Goal: Transaction & Acquisition: Book appointment/travel/reservation

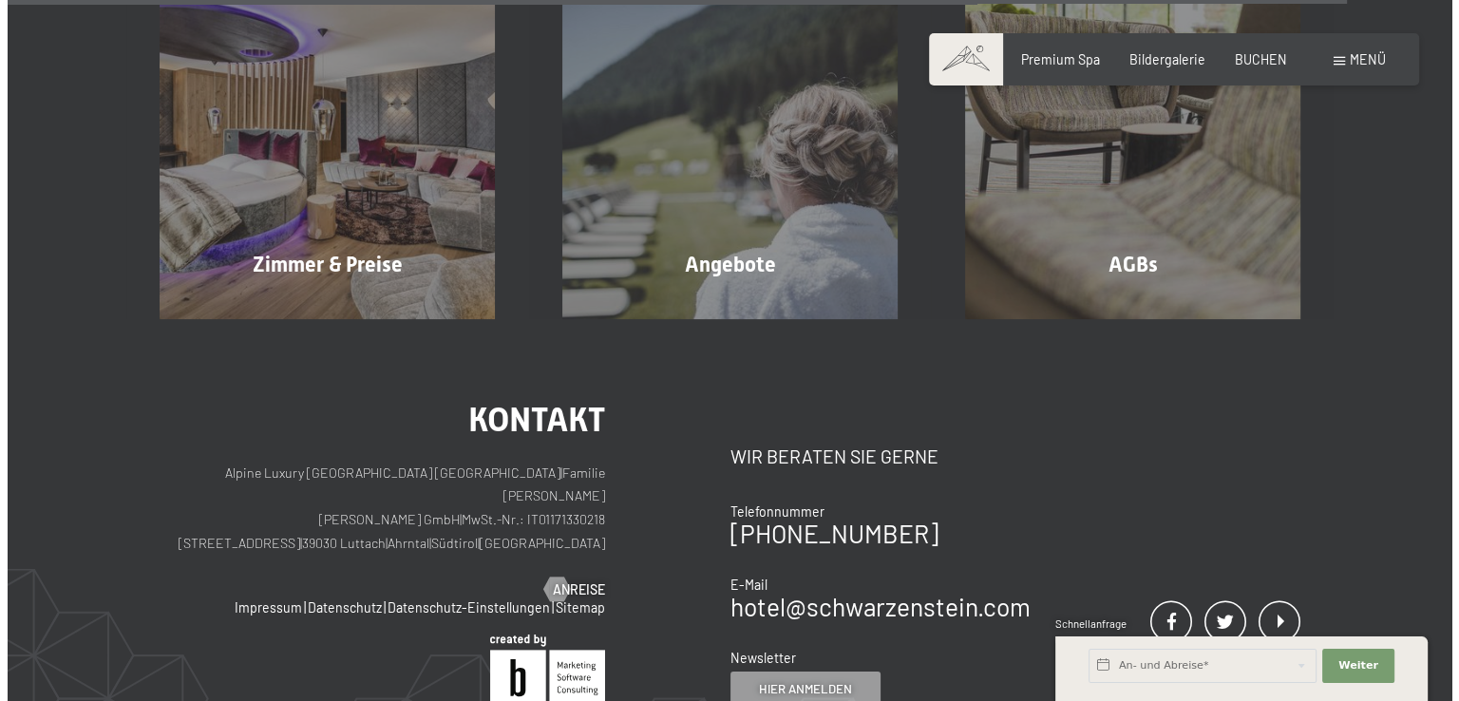
scroll to position [5989, 0]
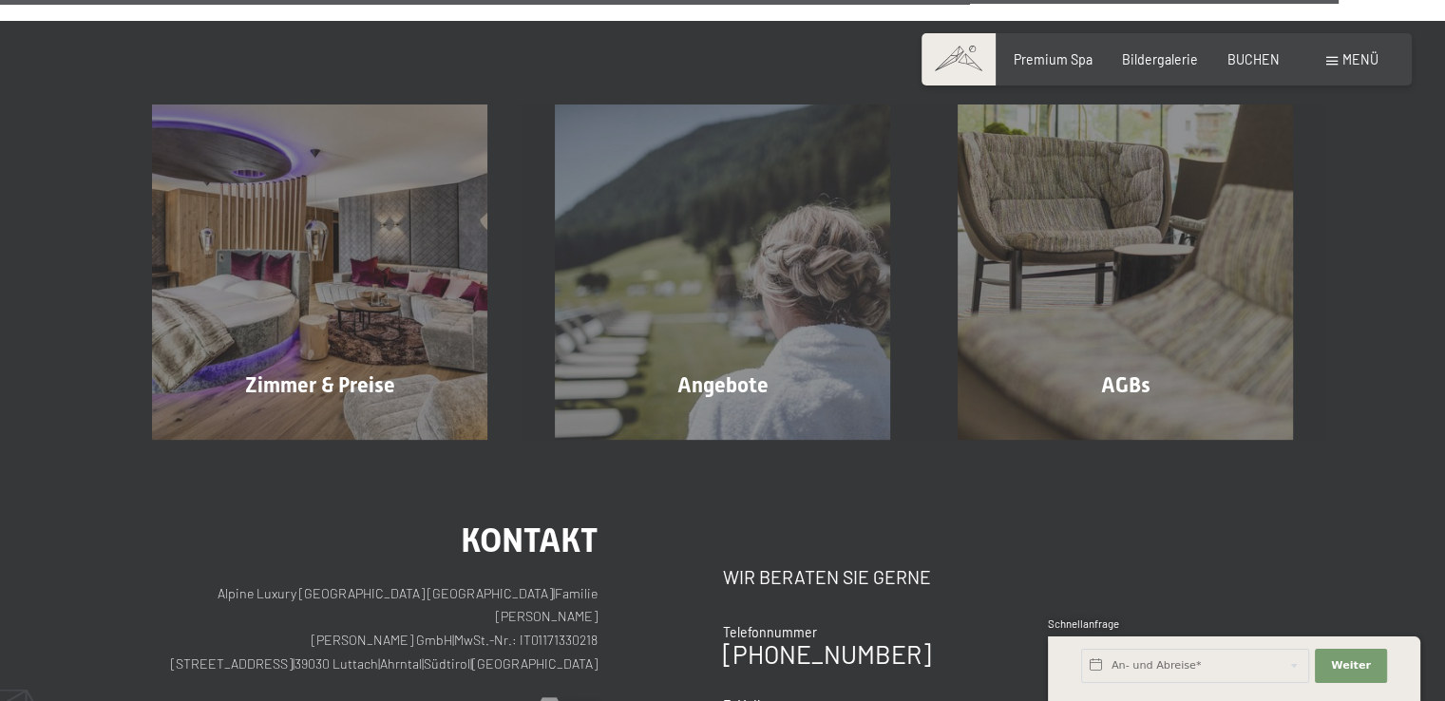
click at [1334, 62] on span at bounding box center [1331, 61] width 11 height 9
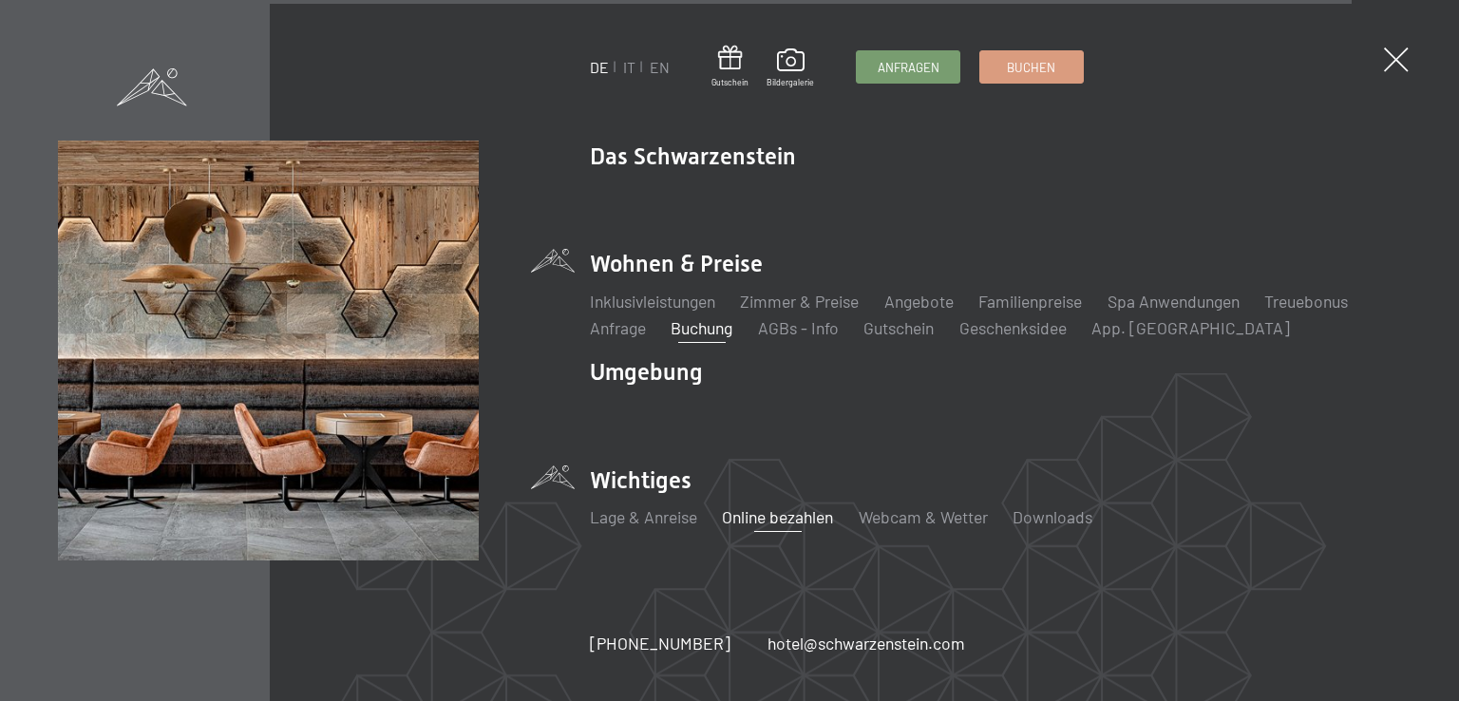
click at [807, 525] on link "Online bezahlen" at bounding box center [777, 516] width 111 height 21
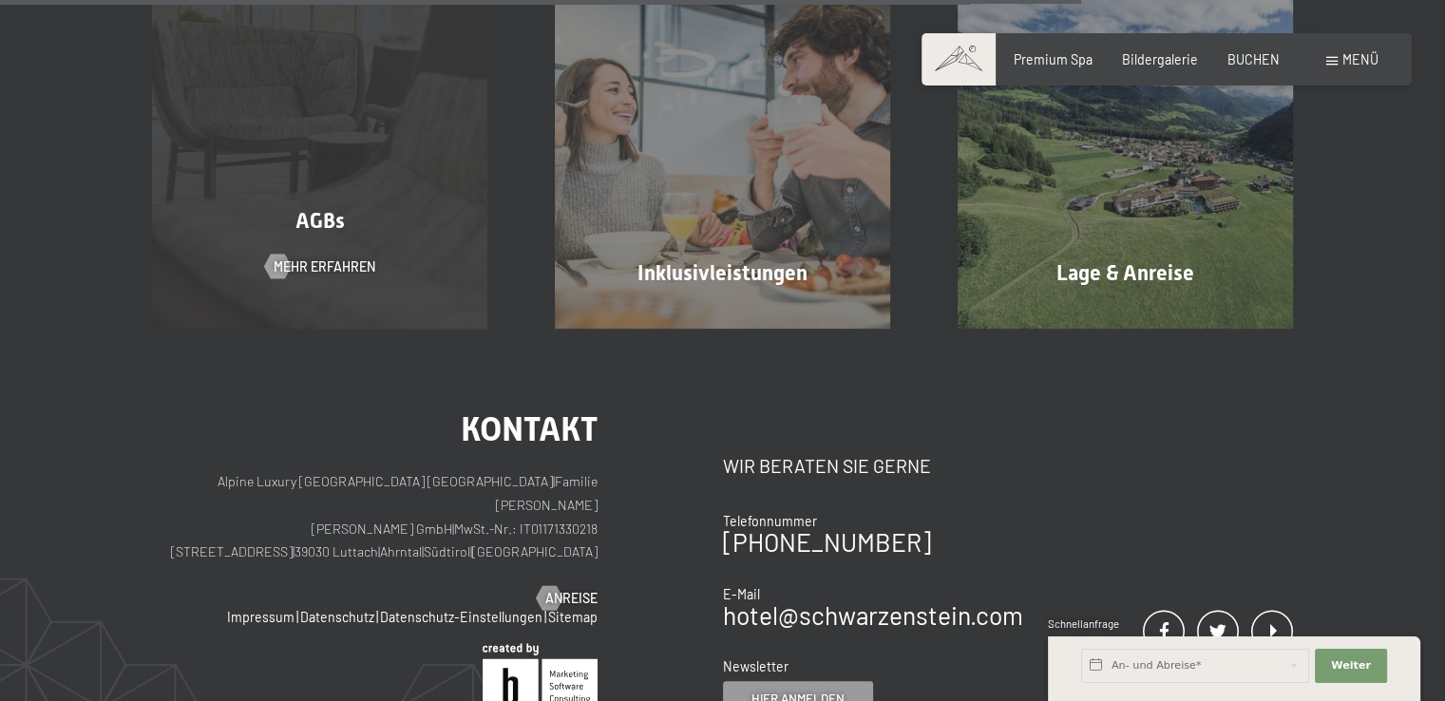
scroll to position [1330, 0]
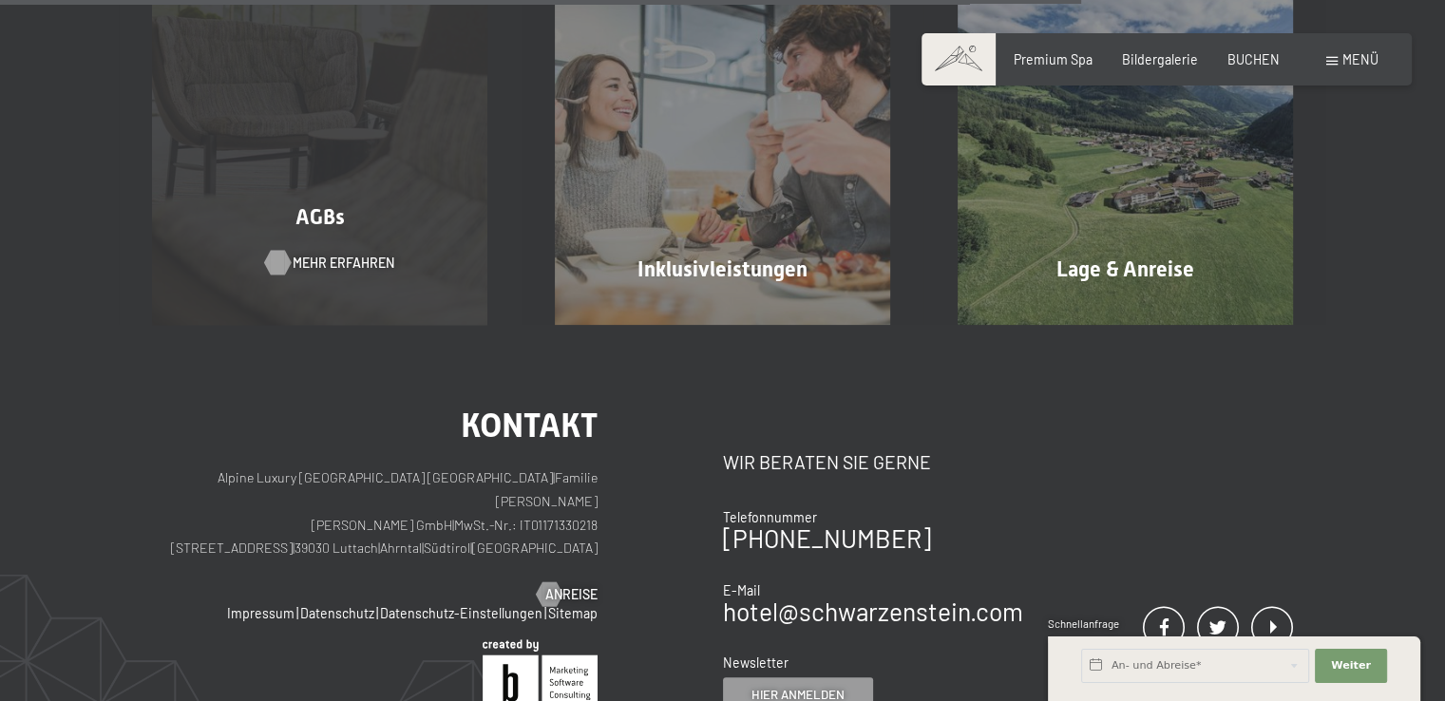
click at [284, 275] on div at bounding box center [277, 263] width 14 height 25
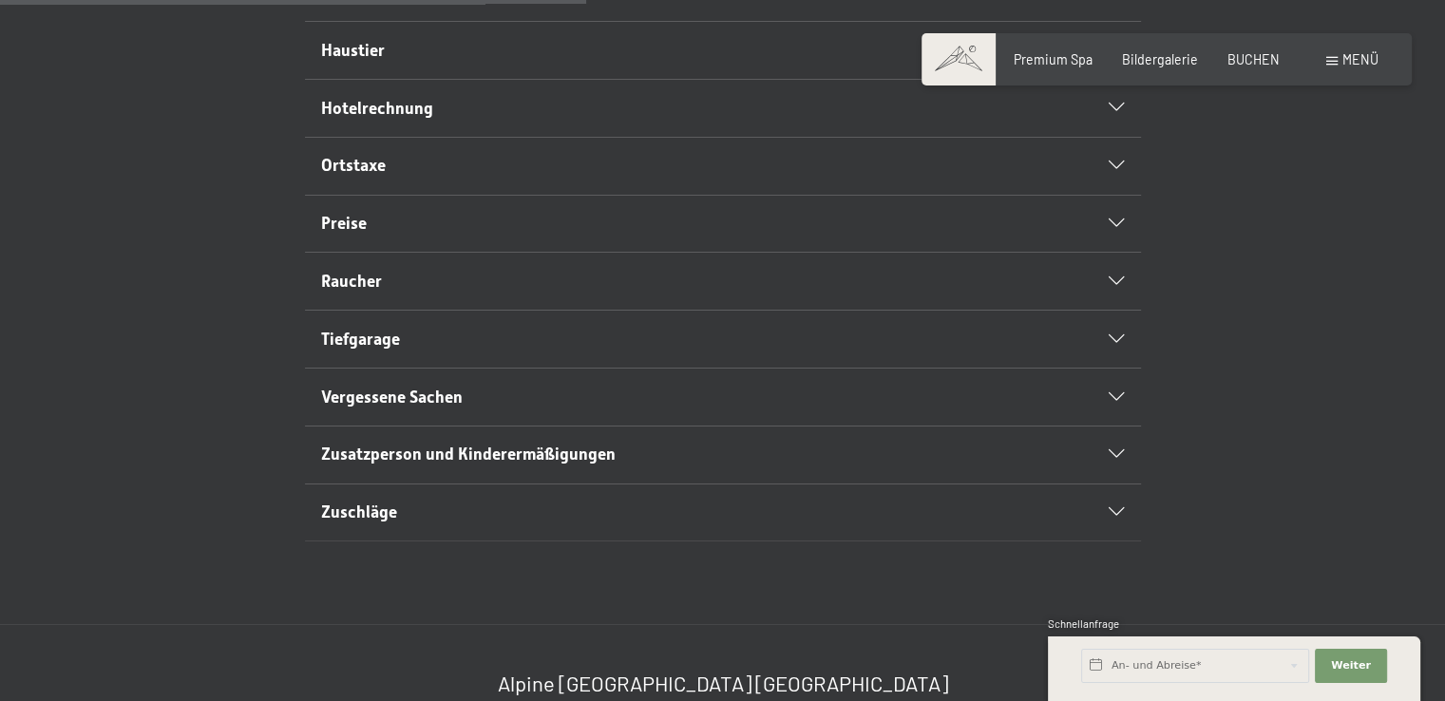
scroll to position [855, 0]
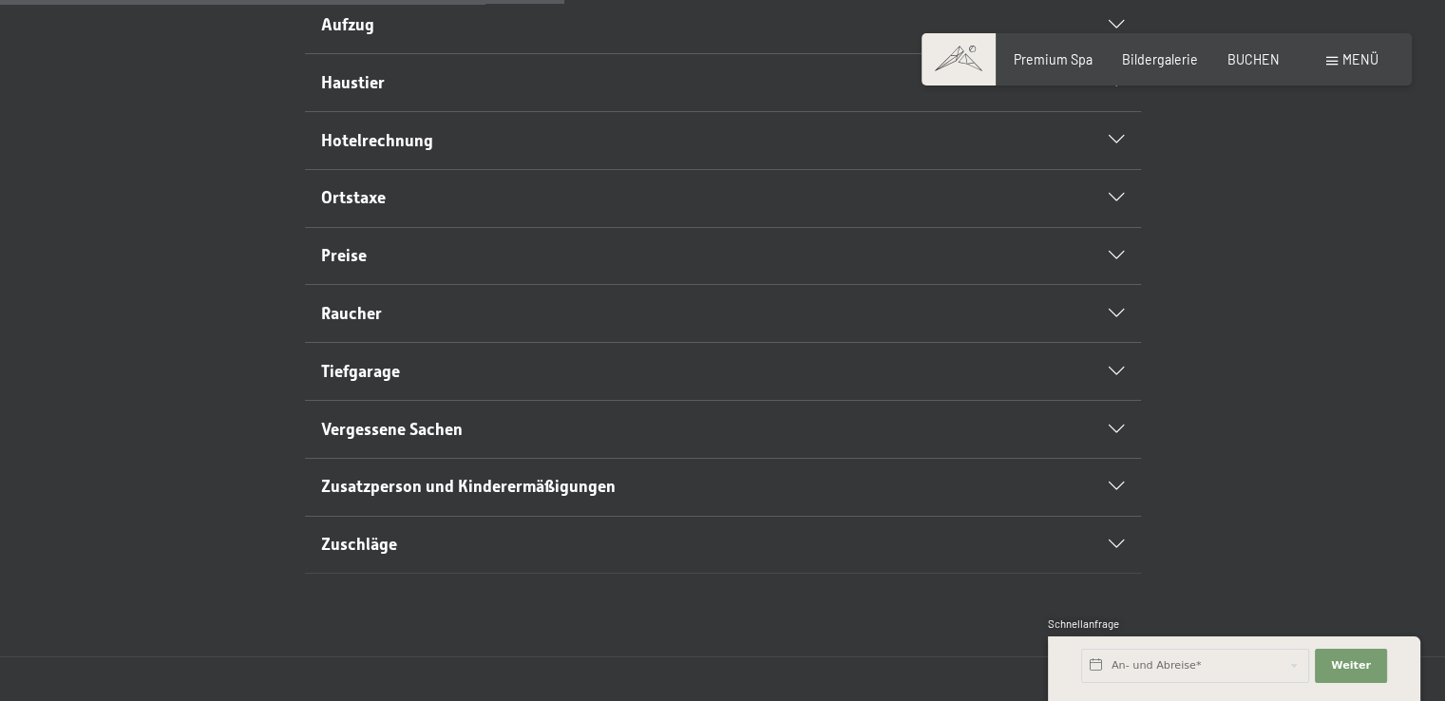
click at [1113, 260] on icon at bounding box center [1116, 256] width 15 height 9
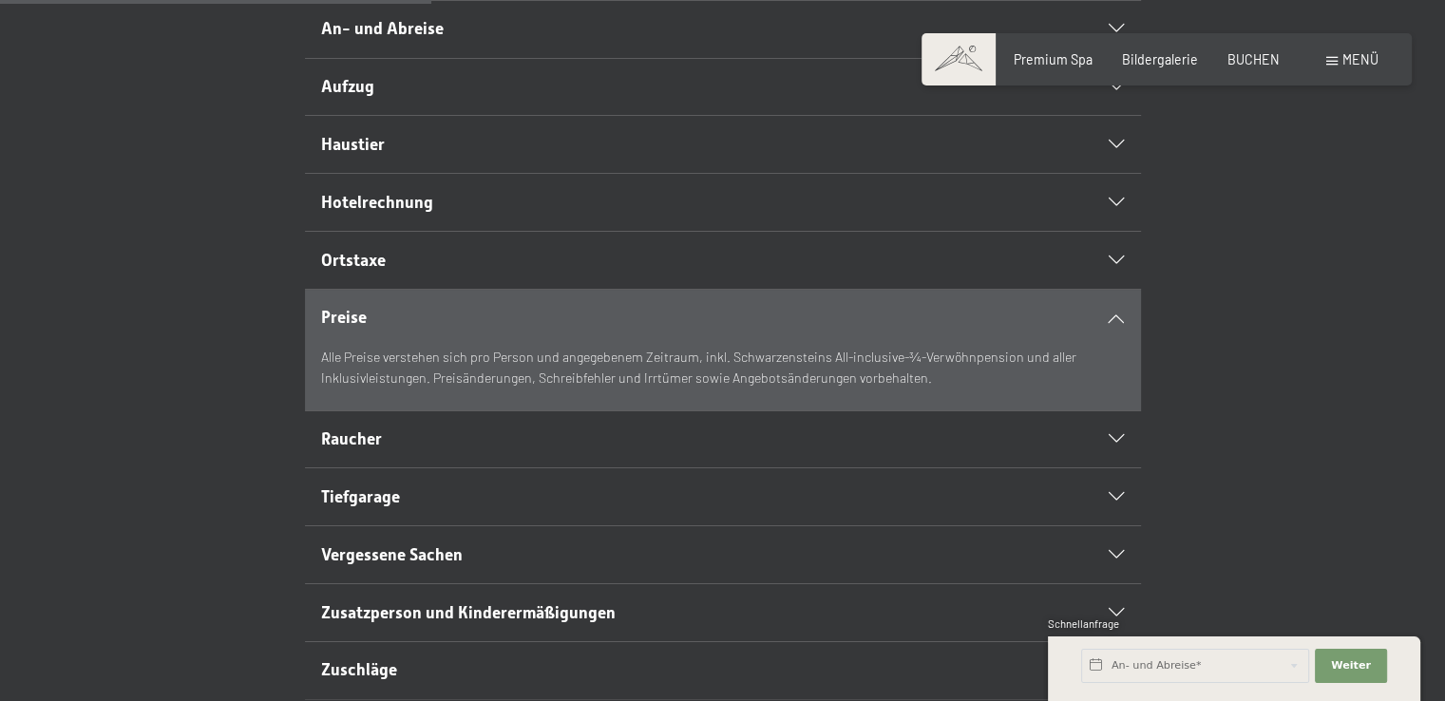
scroll to position [605, 0]
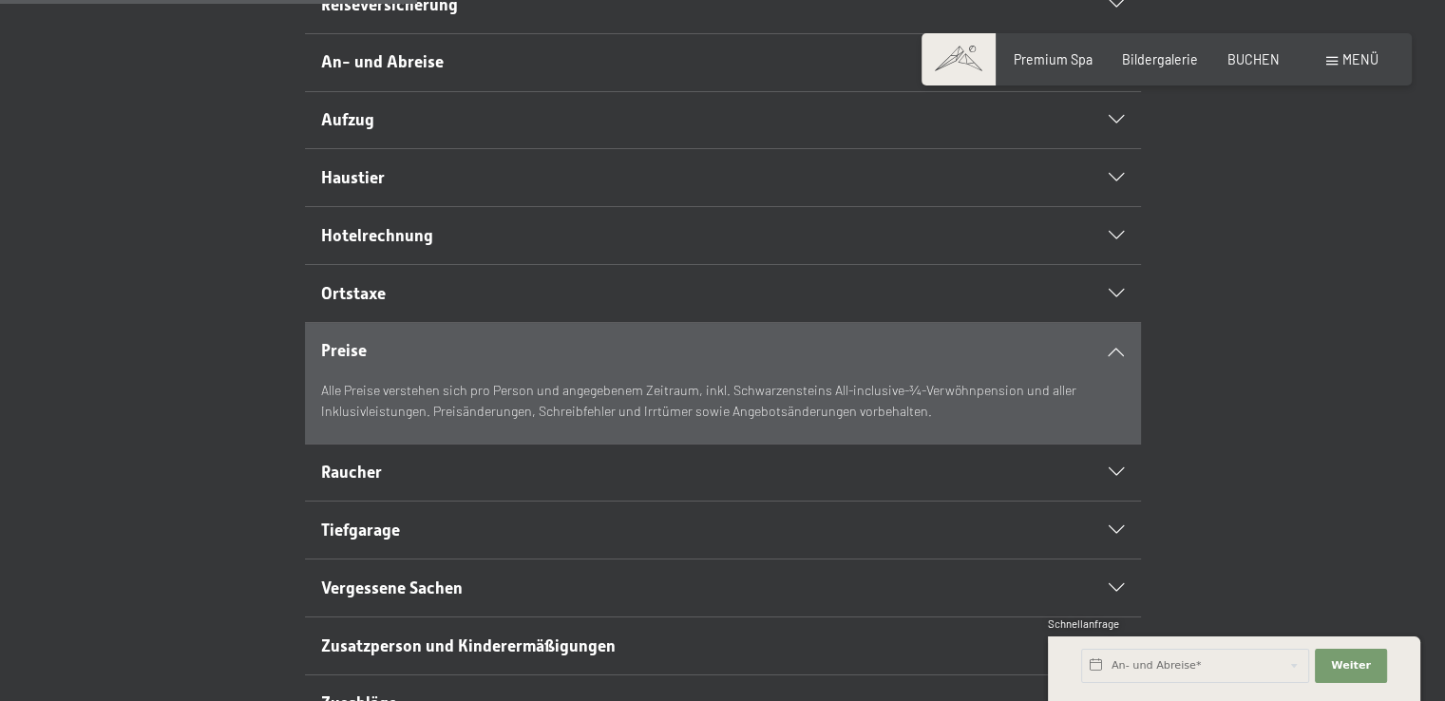
click at [1117, 240] on icon at bounding box center [1116, 236] width 15 height 9
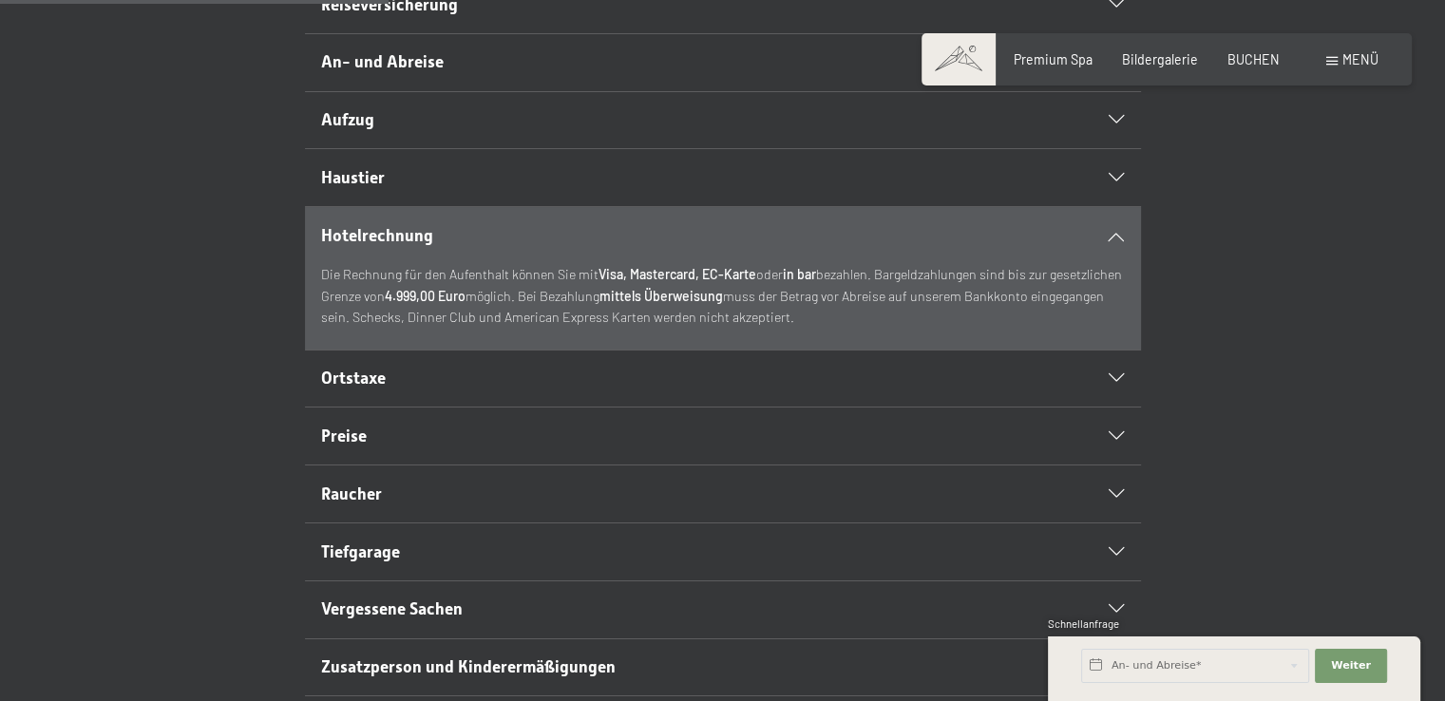
scroll to position [510, 0]
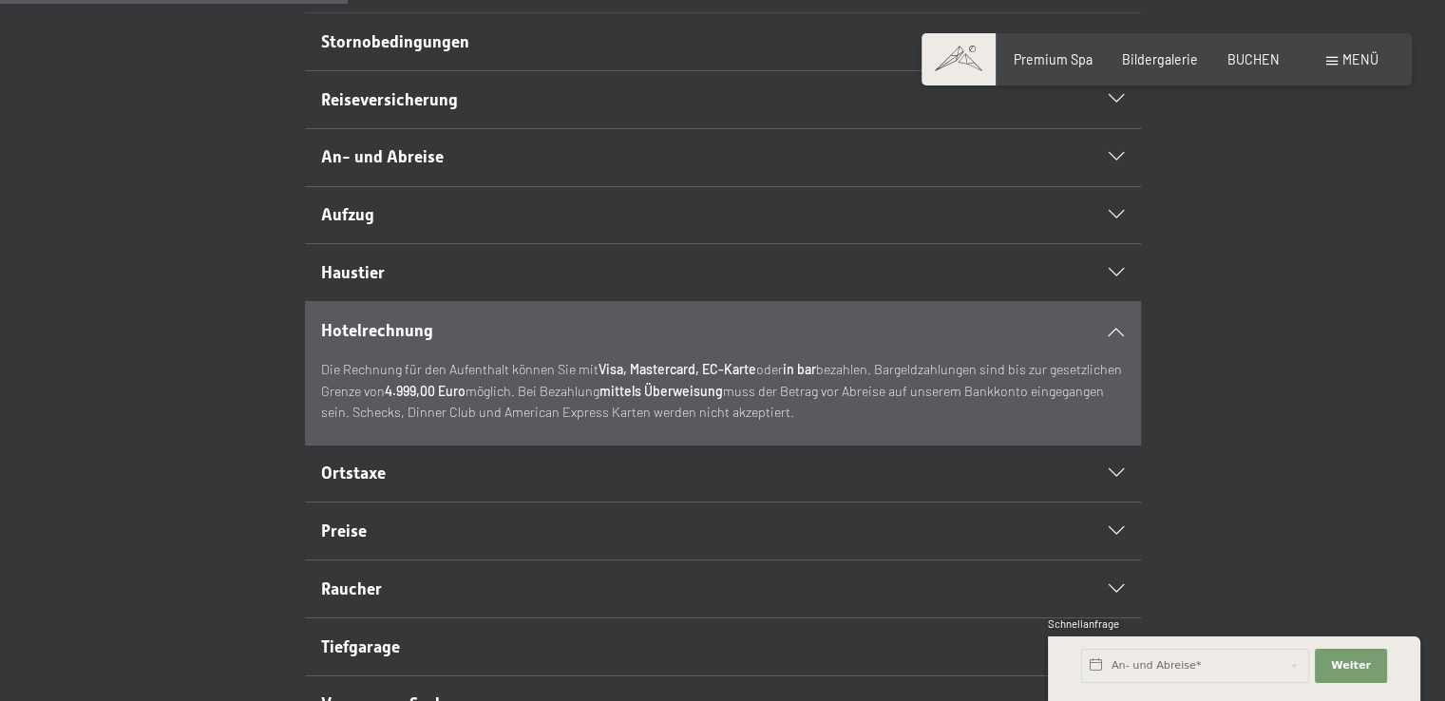
click at [1106, 161] on div at bounding box center [1106, 157] width 36 height 9
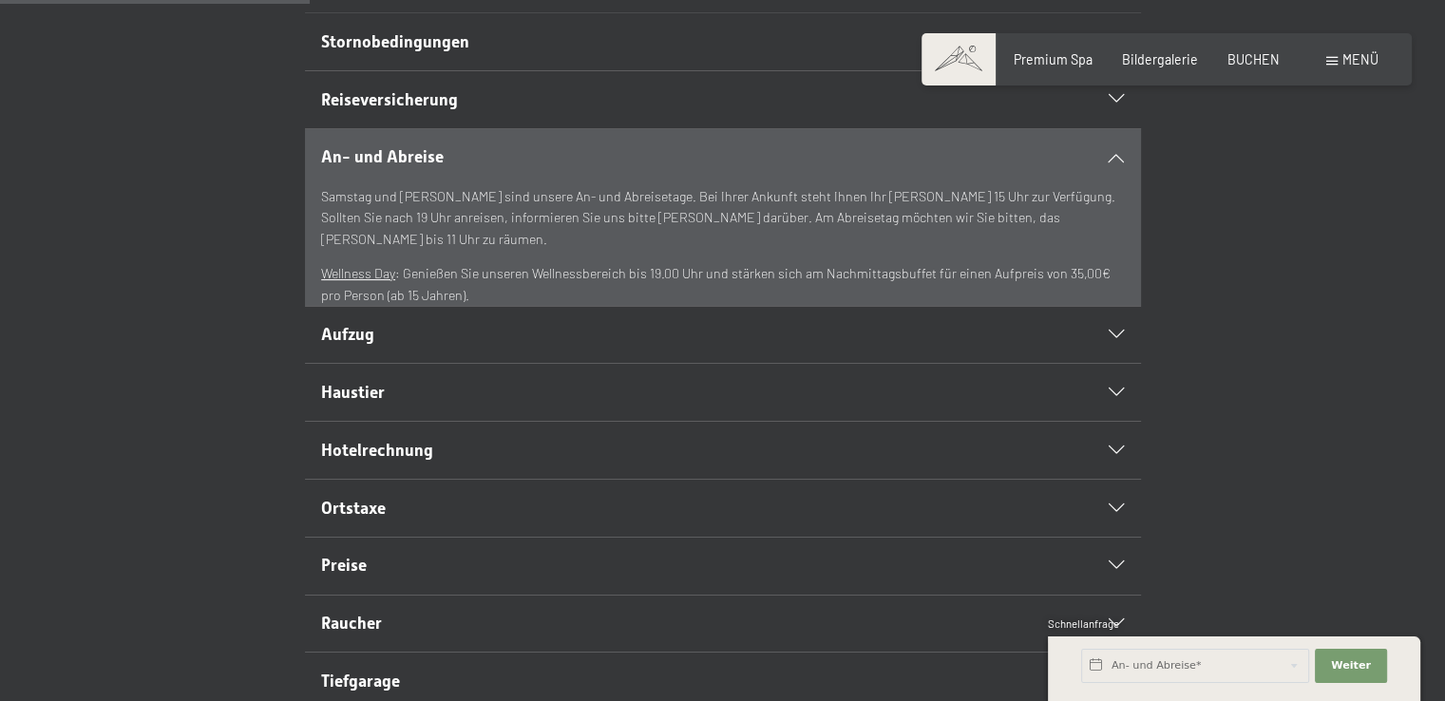
scroll to position [415, 0]
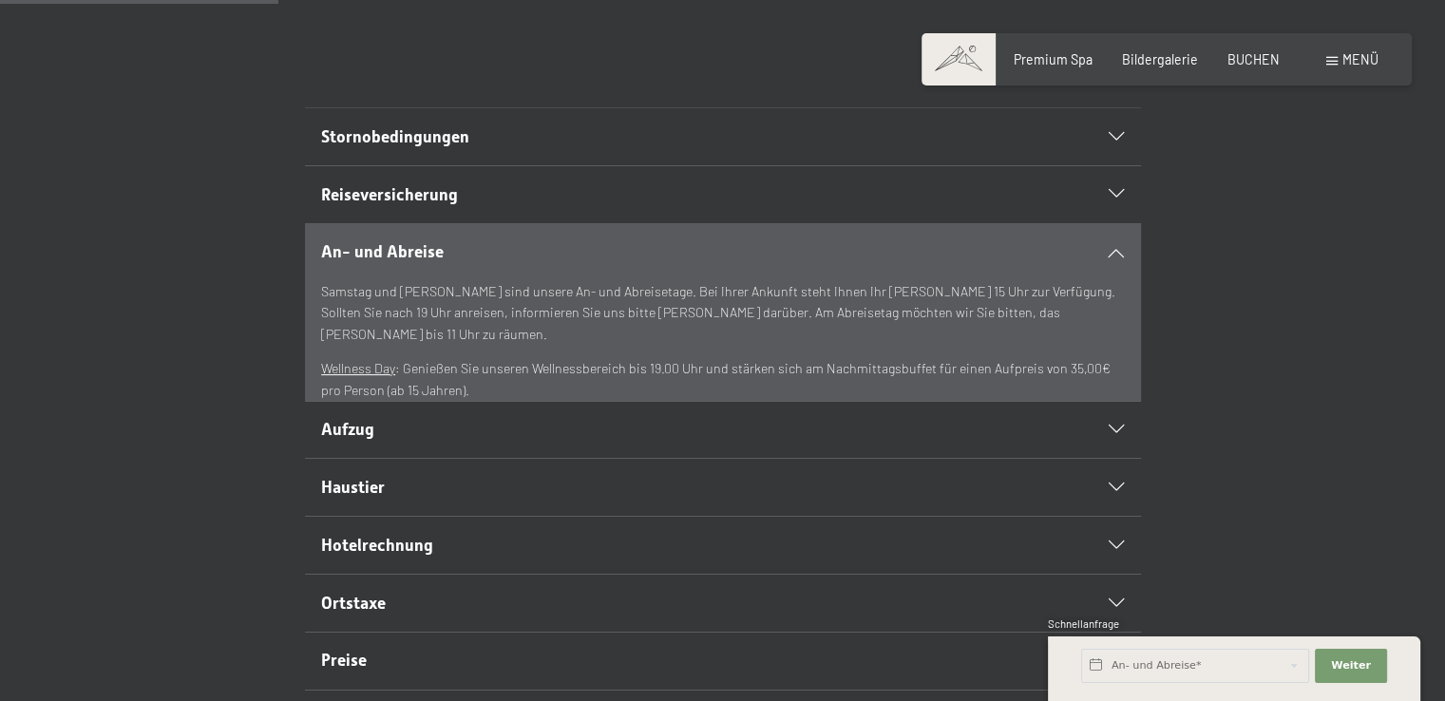
click at [1118, 142] on icon at bounding box center [1116, 137] width 15 height 9
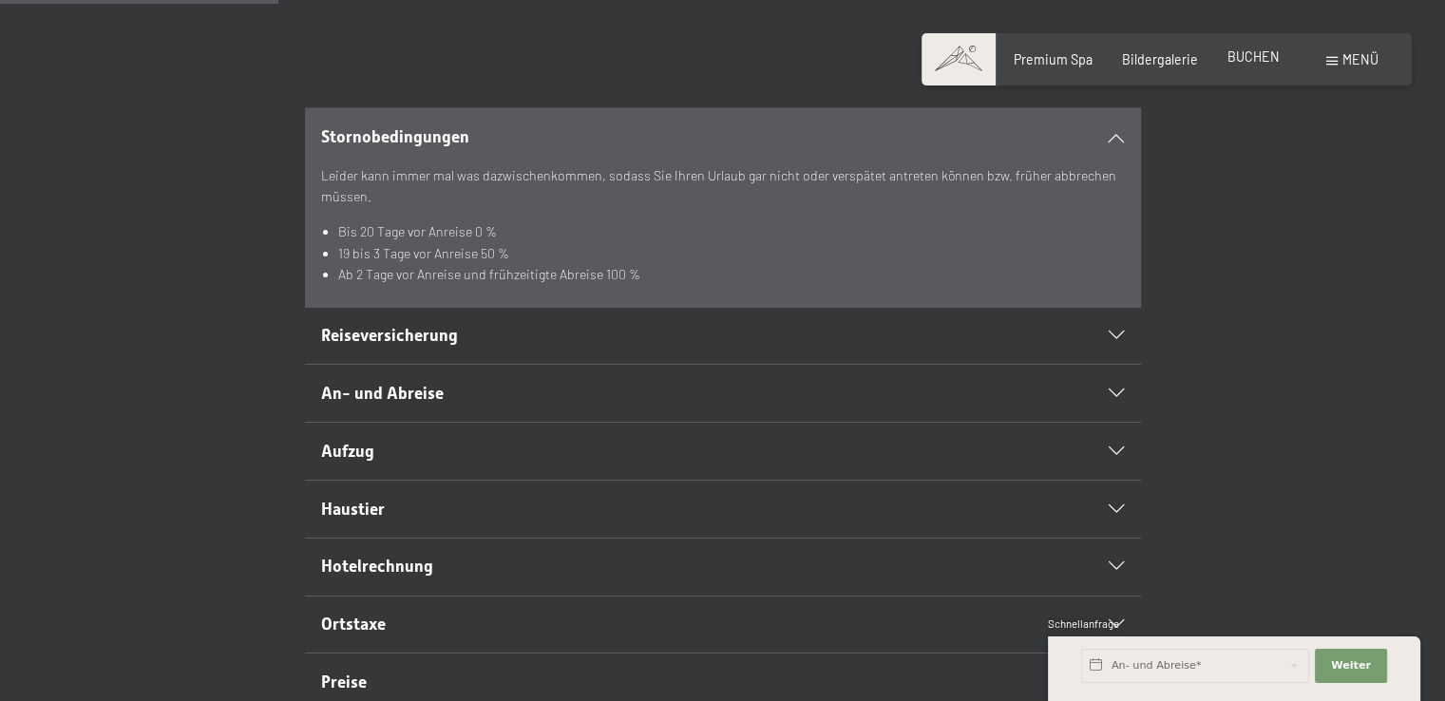
click at [1247, 62] on span "BUCHEN" at bounding box center [1253, 56] width 52 height 16
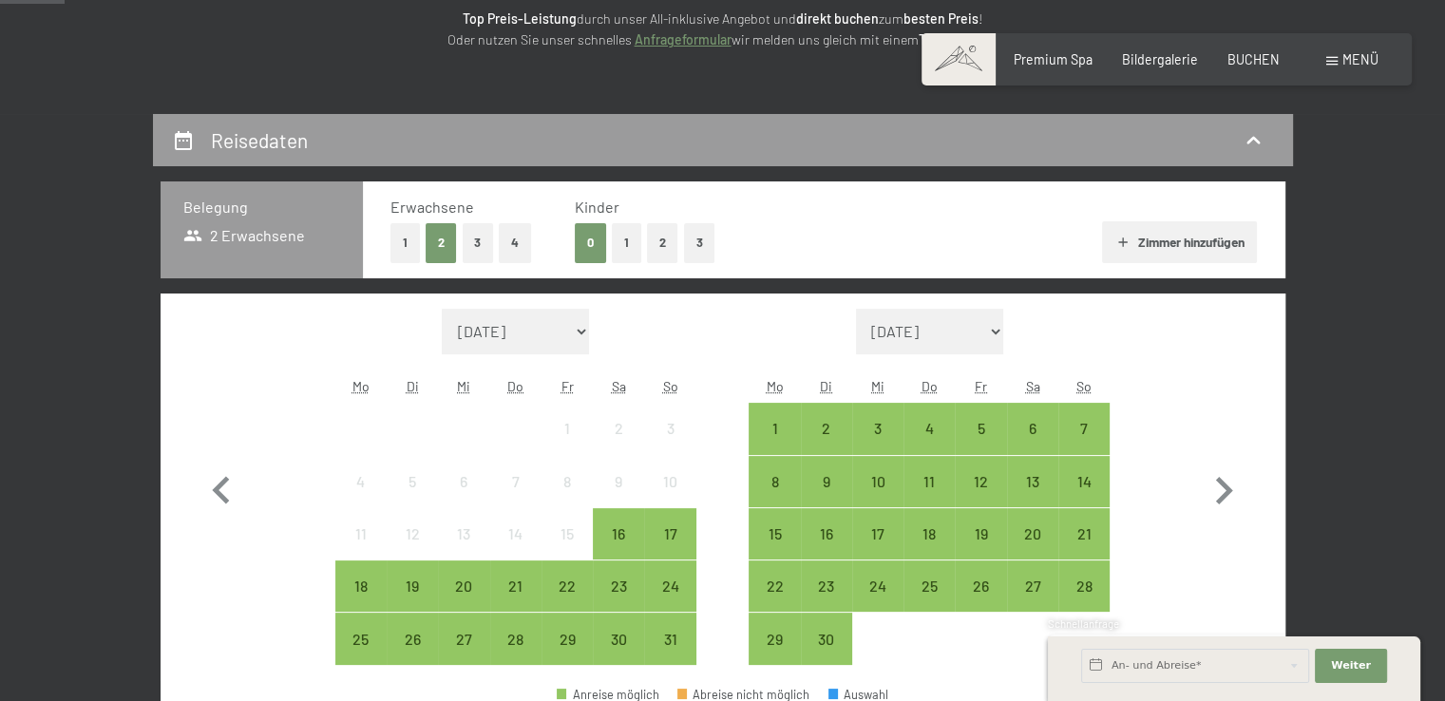
click at [672, 240] on button "2" at bounding box center [662, 242] width 31 height 39
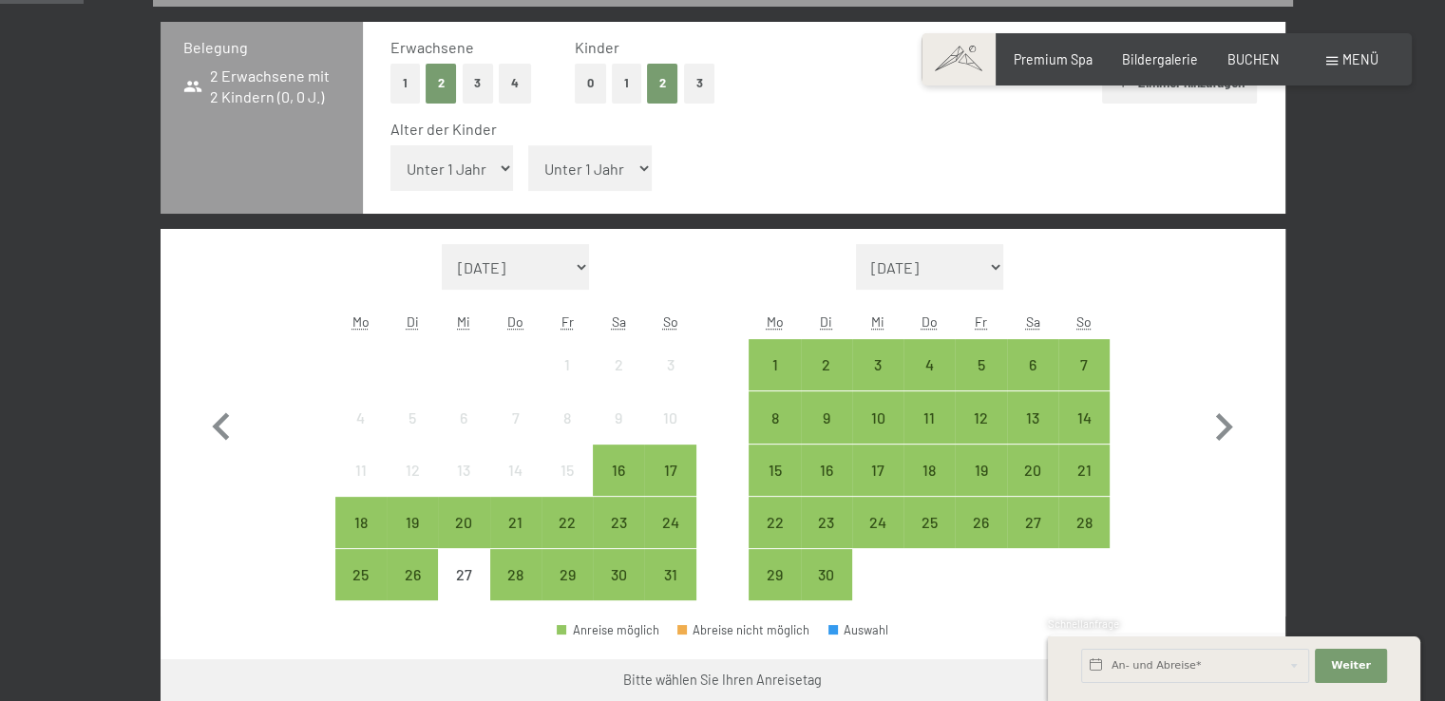
scroll to position [475, 0]
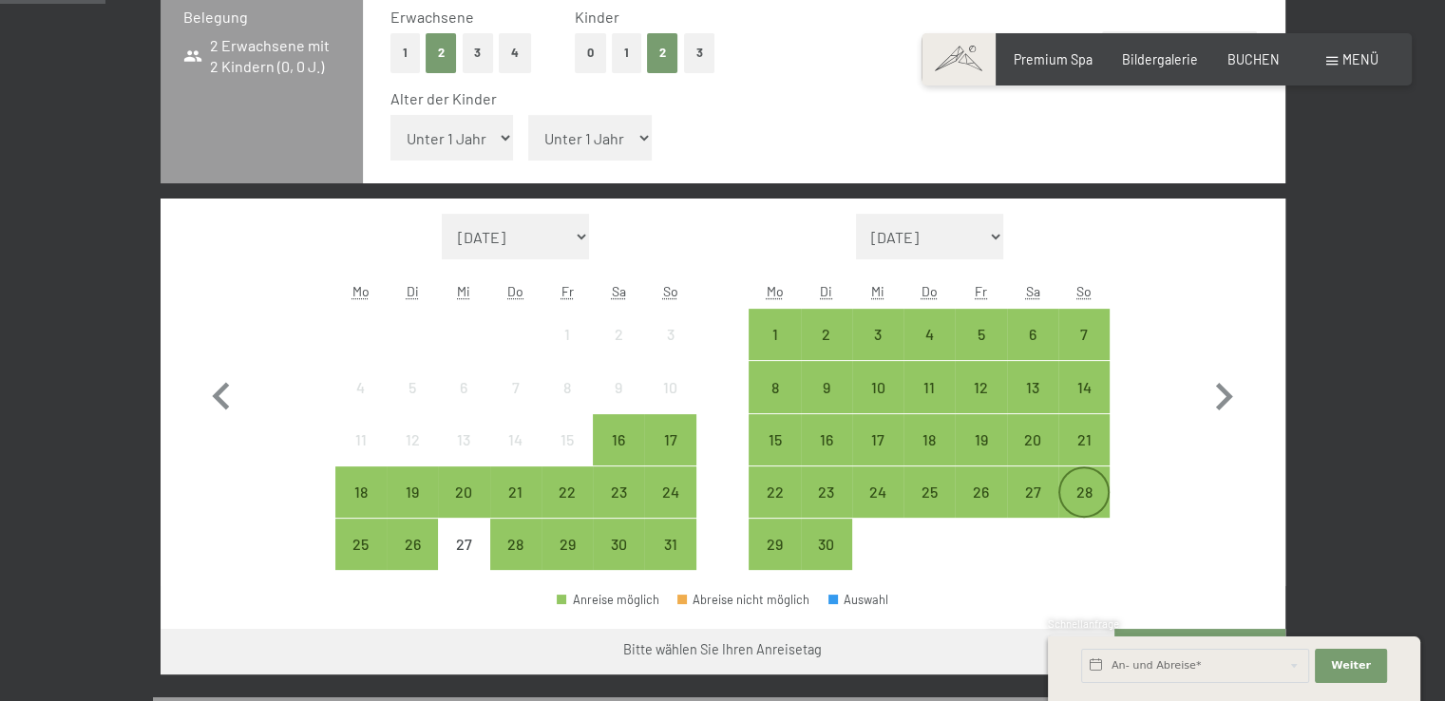
click at [1081, 484] on div "28" at bounding box center [1083, 507] width 47 height 47
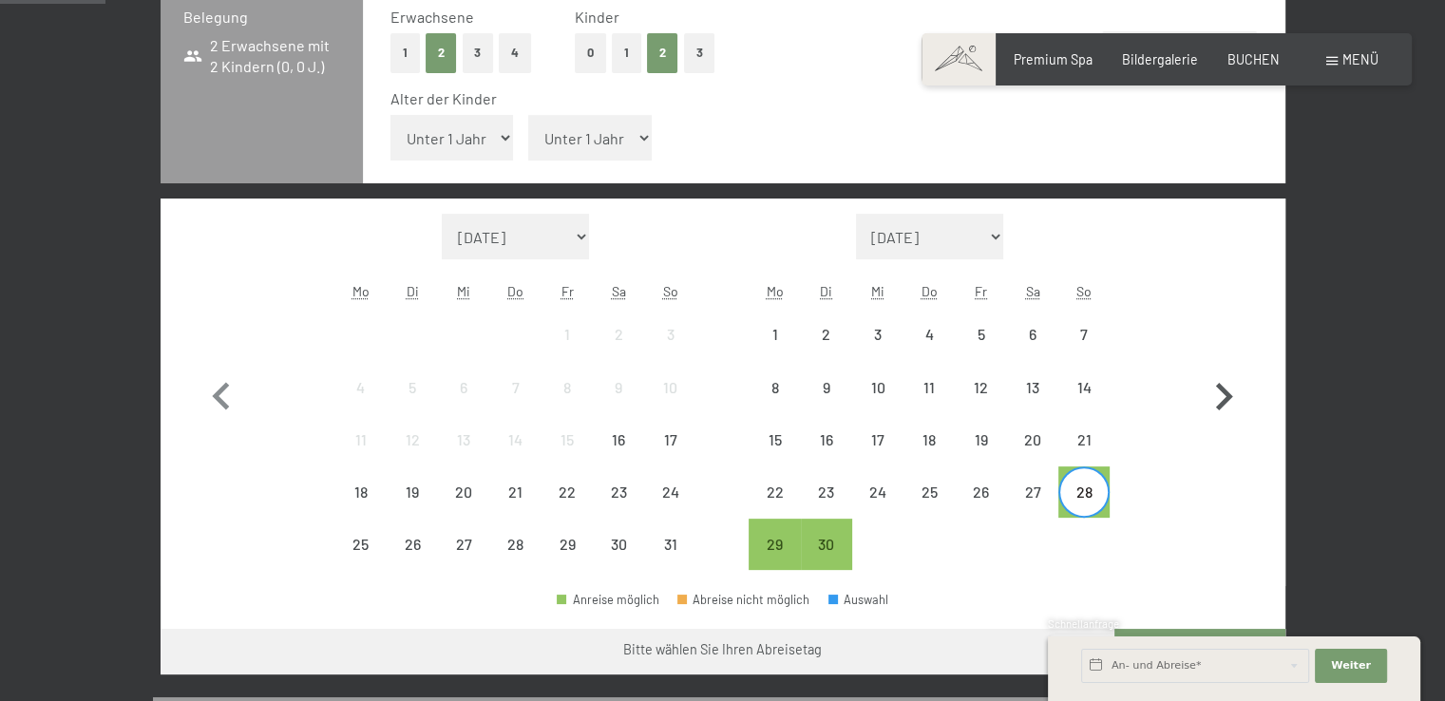
click at [1218, 392] on icon "button" at bounding box center [1223, 397] width 55 height 55
select select "[DATE]"
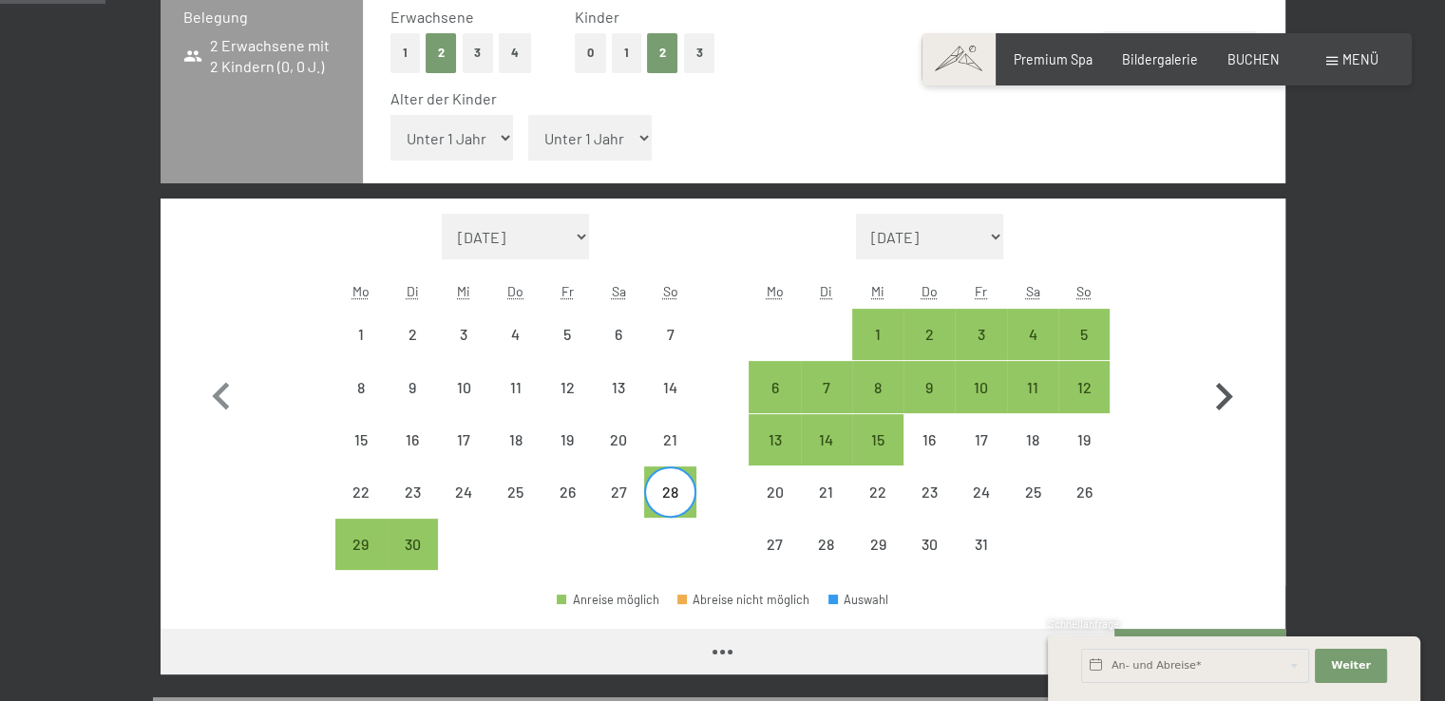
select select "[DATE]"
click at [1023, 318] on div "4" at bounding box center [1032, 334] width 47 height 47
select select "[DATE]"
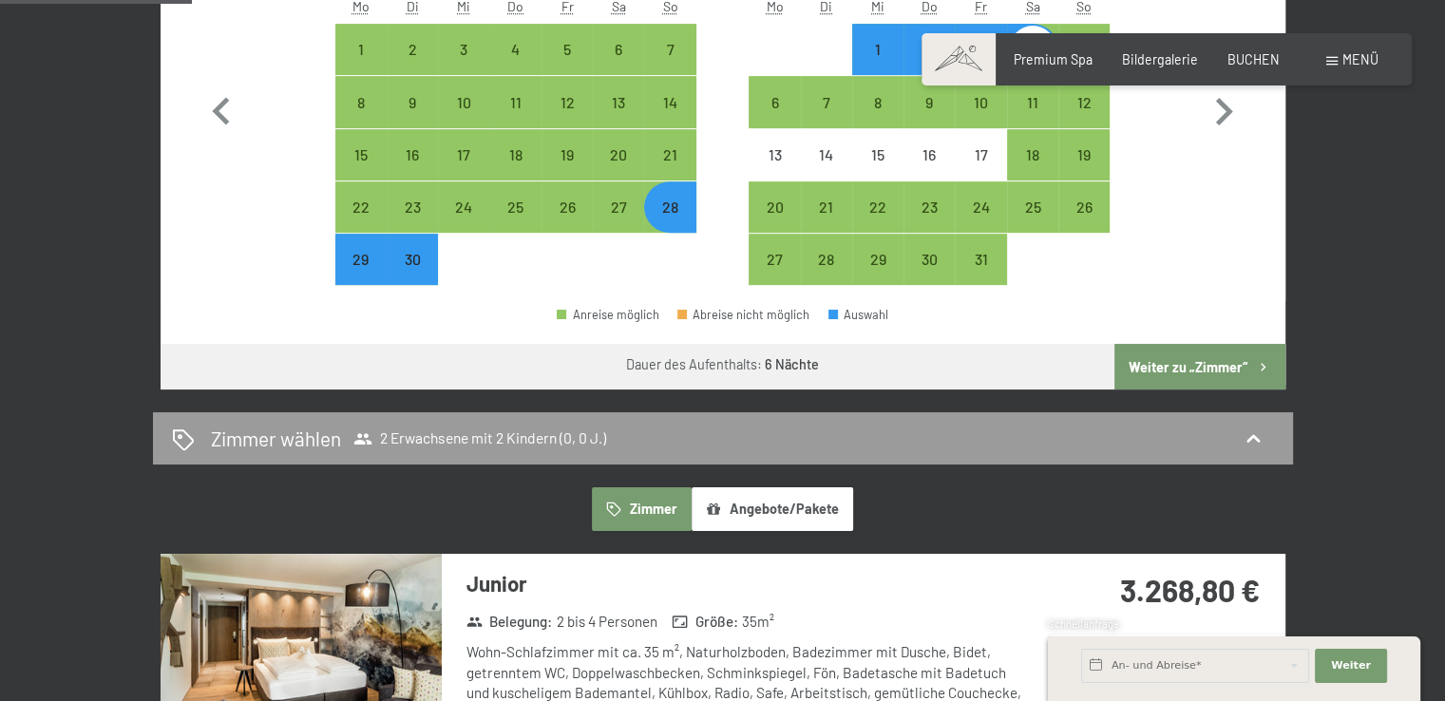
click at [1199, 361] on button "Weiter zu „Zimmer“" at bounding box center [1199, 367] width 170 height 46
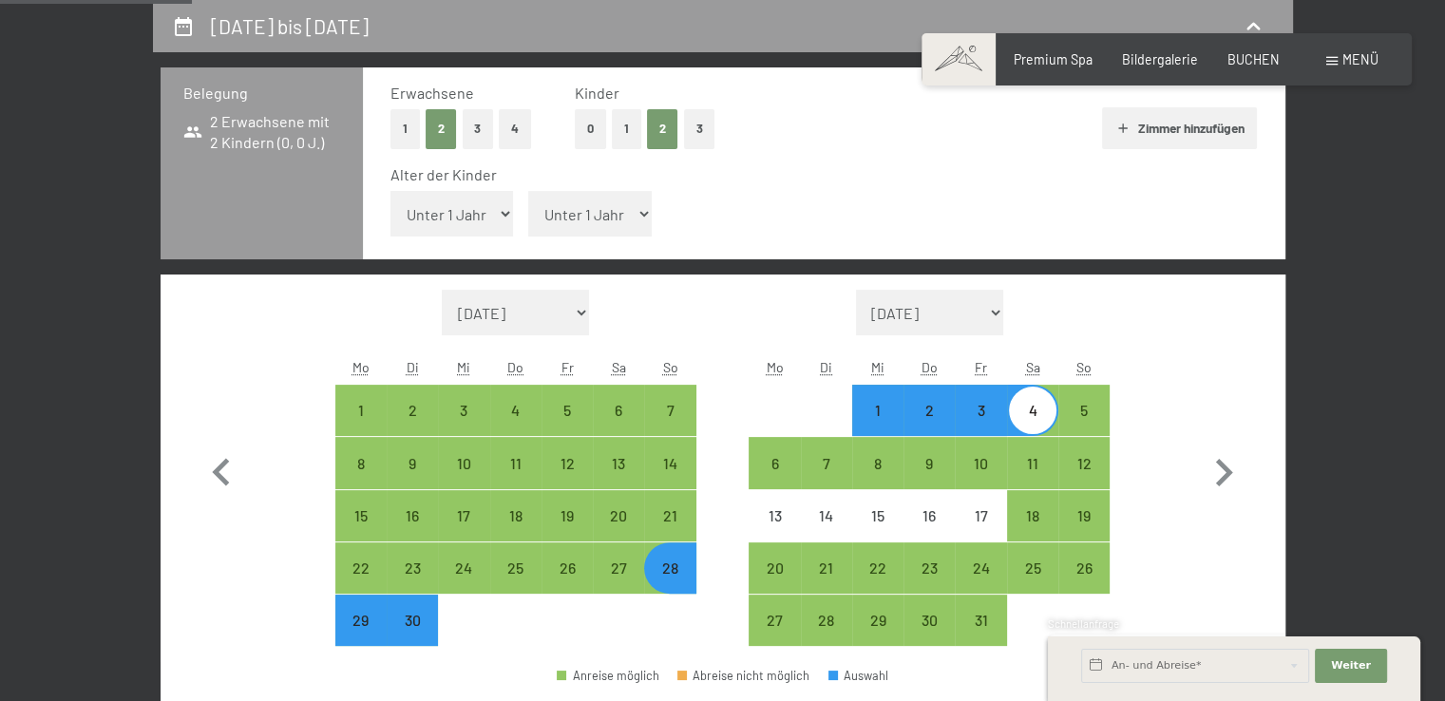
select select "[DATE]"
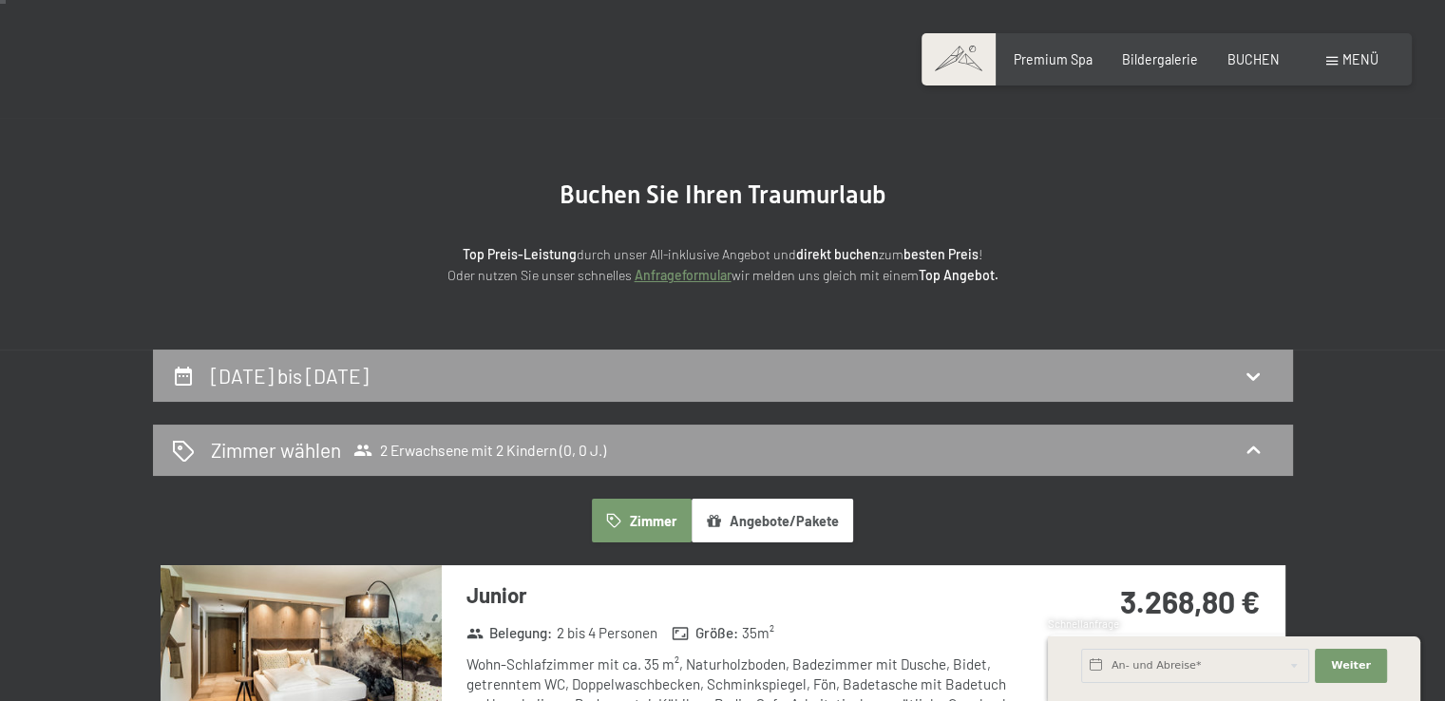
scroll to position [19, 0]
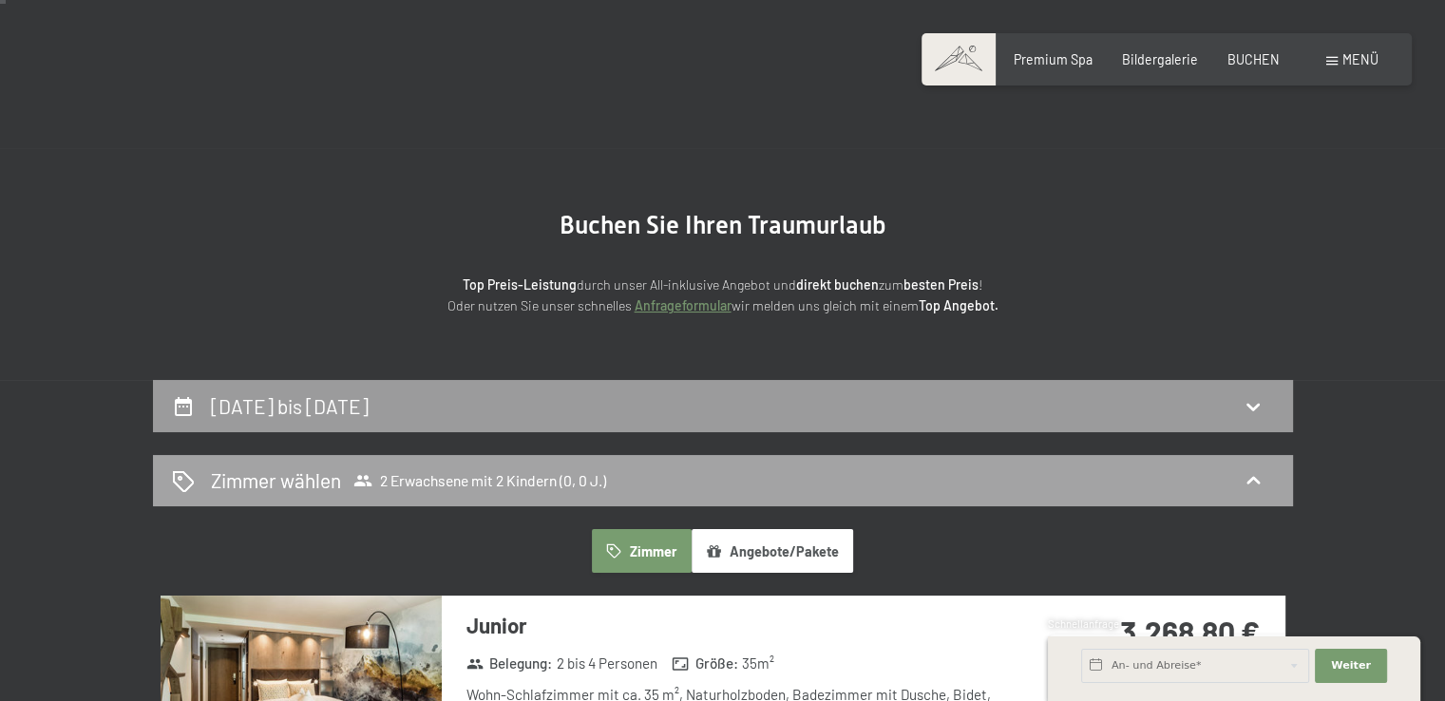
click at [675, 474] on div "Zimmer wählen 2 Erwachsene mit 2 Kindern (0, 0 J.)" at bounding box center [723, 480] width 1102 height 28
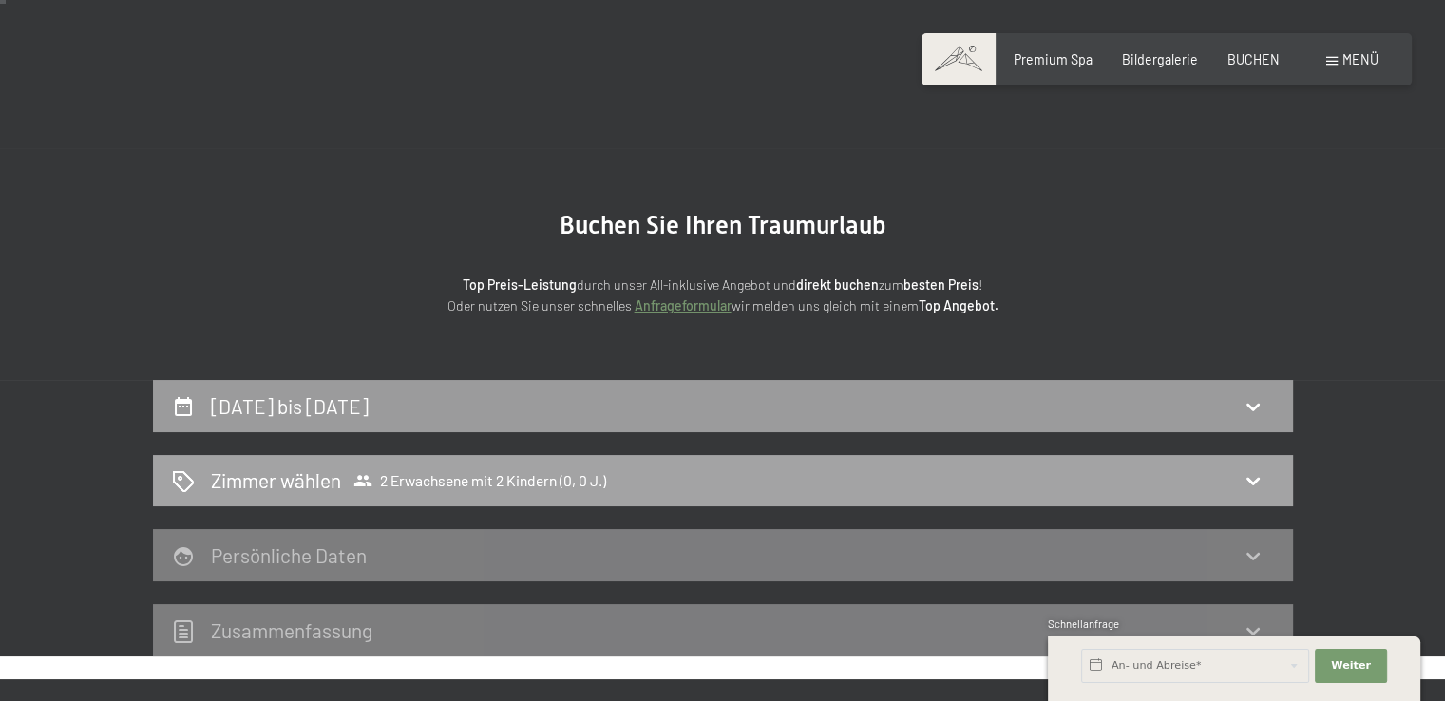
click at [1258, 472] on icon at bounding box center [1253, 480] width 23 height 23
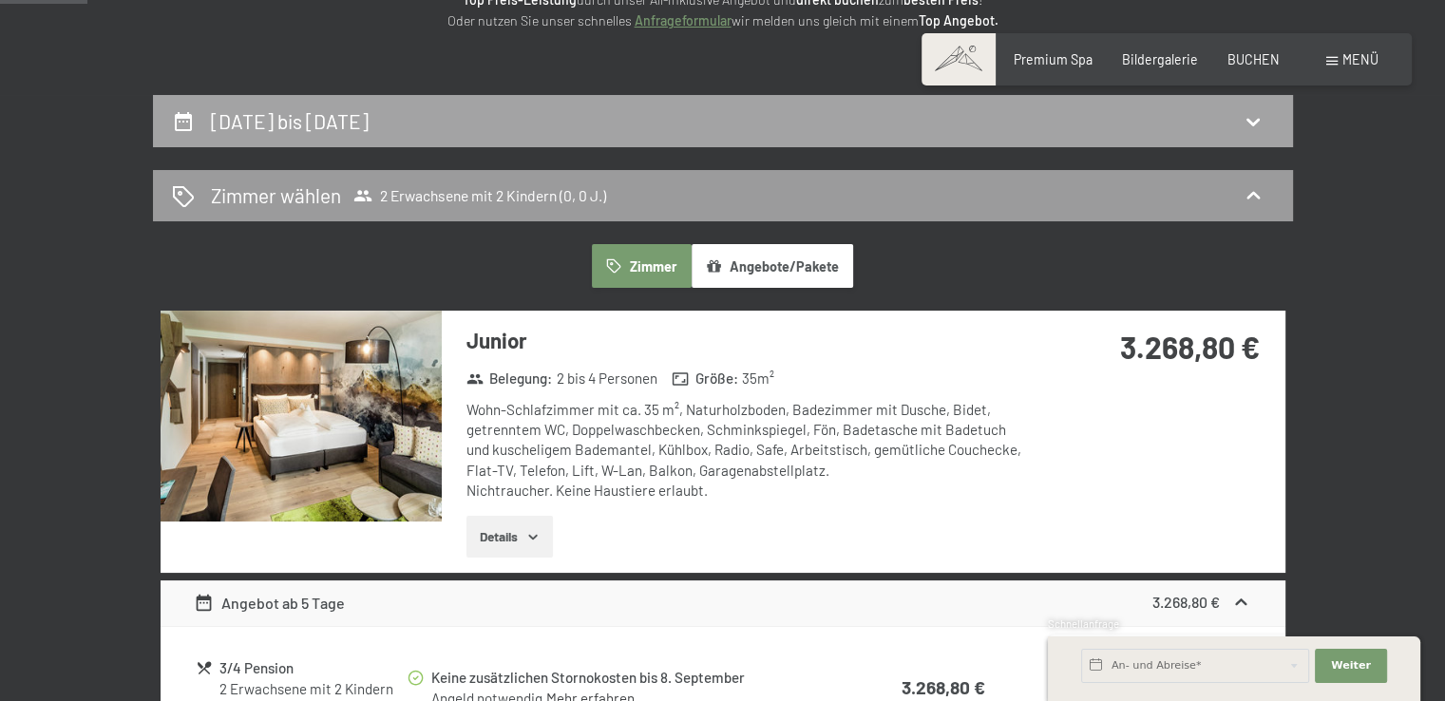
click at [521, 127] on div "[DATE] bis [DATE]" at bounding box center [723, 121] width 1102 height 28
select select "[DATE]"
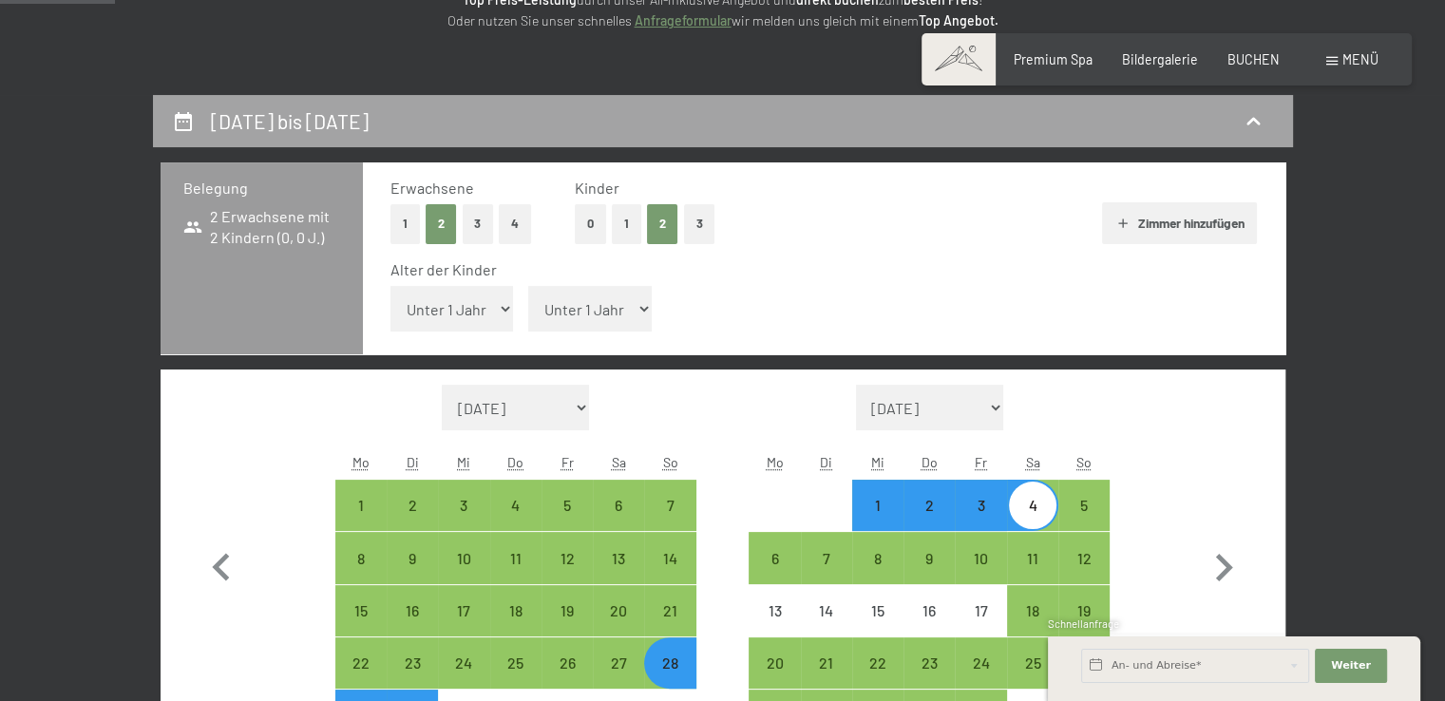
scroll to position [399, 0]
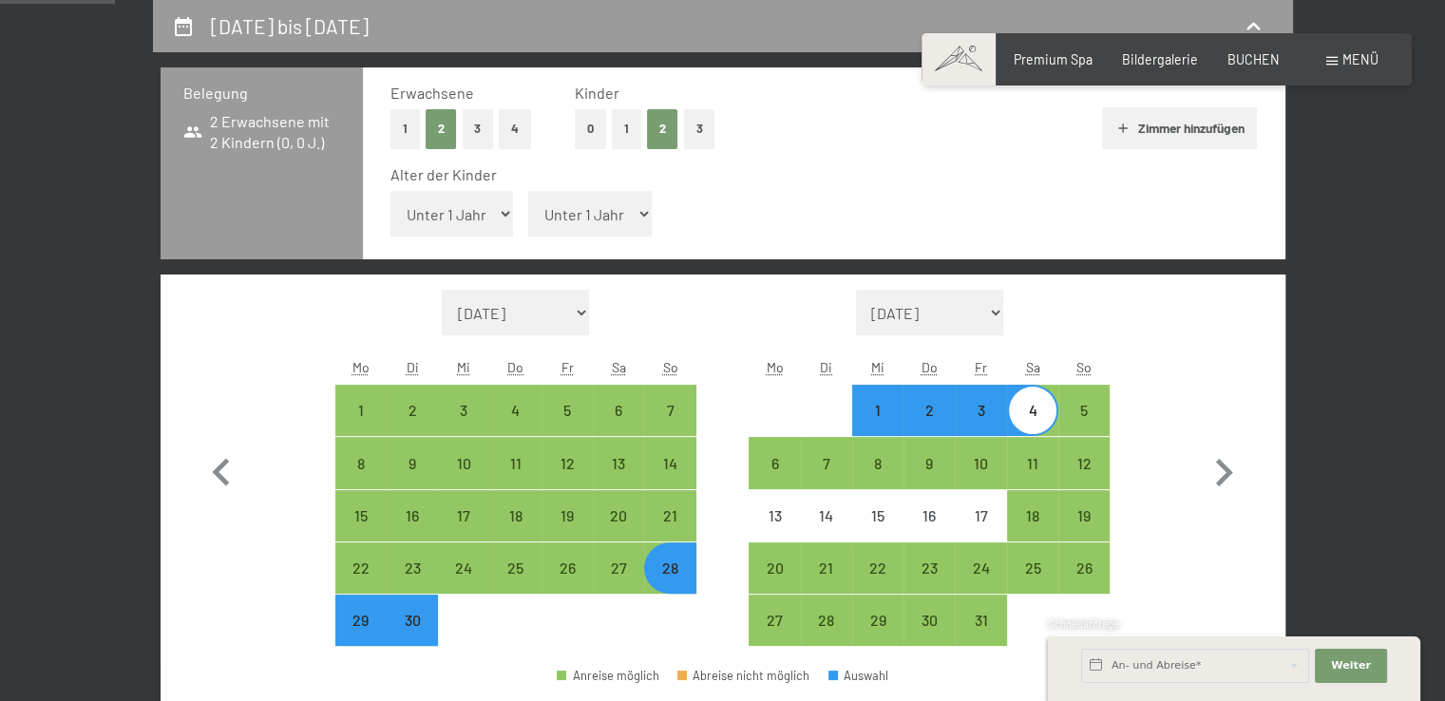
click at [461, 222] on select "Unter 1 Jahr 1 Jahr 2 Jahre 3 Jahre 4 Jahre 5 Jahre 6 Jahre 7 Jahre 8 Jahre 9 J…" at bounding box center [451, 214] width 123 height 46
select select "4"
click at [390, 191] on select "Unter 1 Jahr 1 Jahr 2 Jahre 3 Jahre 4 Jahre 5 Jahre 6 Jahre 7 Jahre 8 Jahre 9 J…" at bounding box center [451, 214] width 123 height 46
select select "[DATE]"
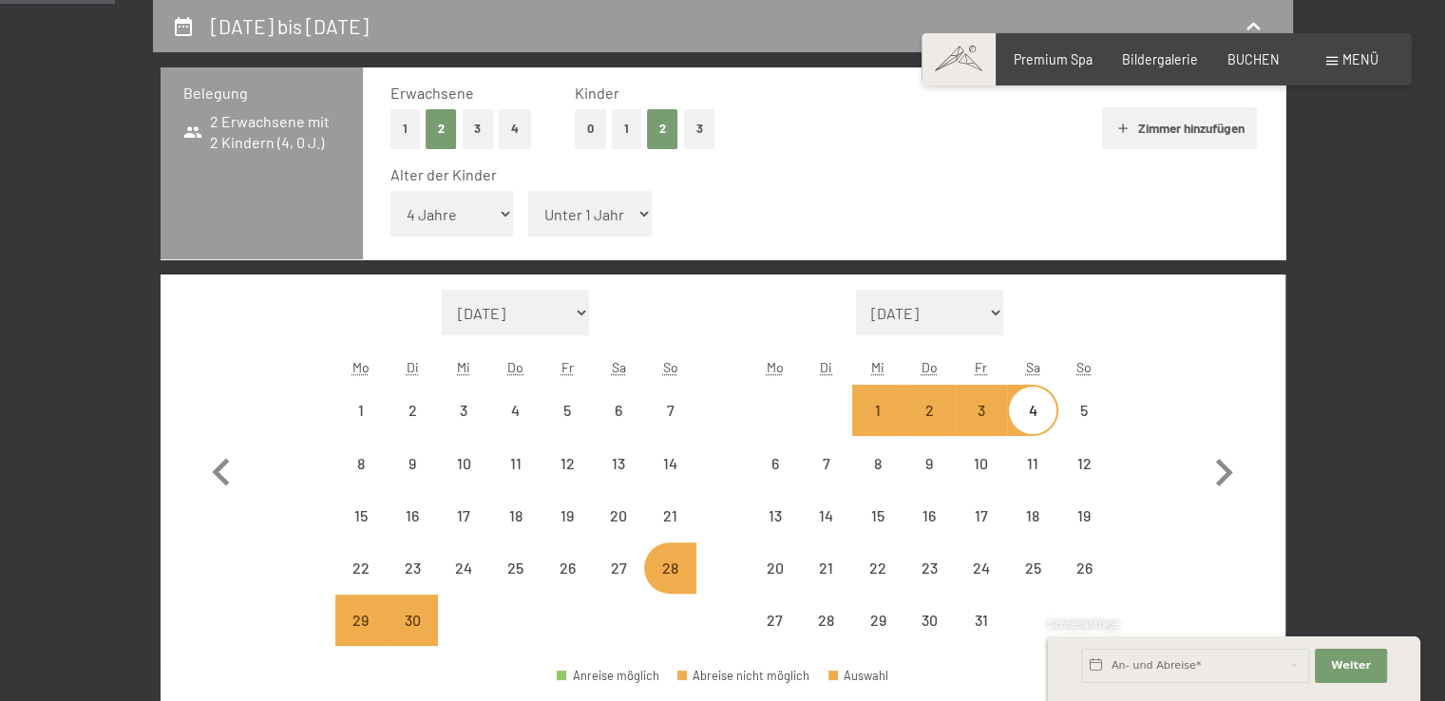
click at [570, 215] on select "Unter 1 Jahr 1 Jahr 2 Jahre 3 Jahre 4 Jahre 5 Jahre 6 Jahre 7 Jahre 8 Jahre 9 J…" at bounding box center [589, 214] width 123 height 46
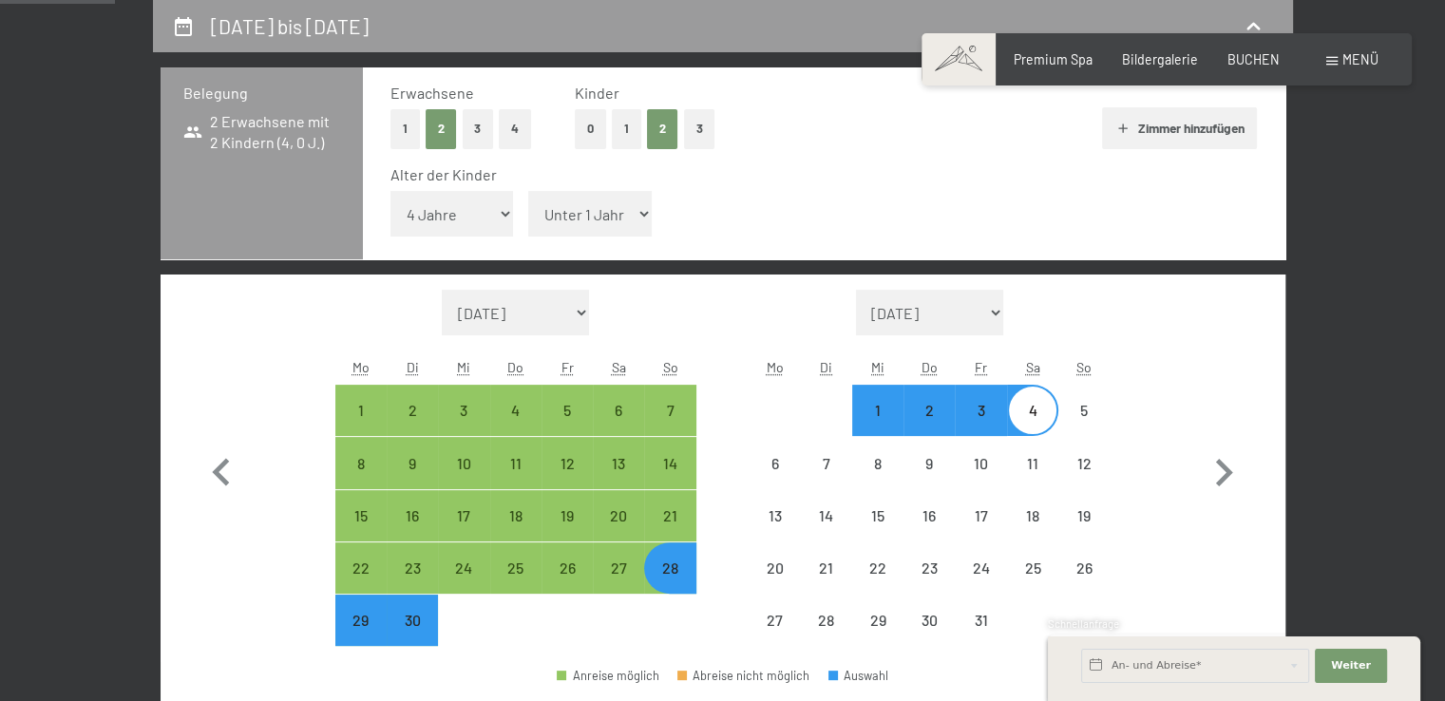
select select "[DATE]"
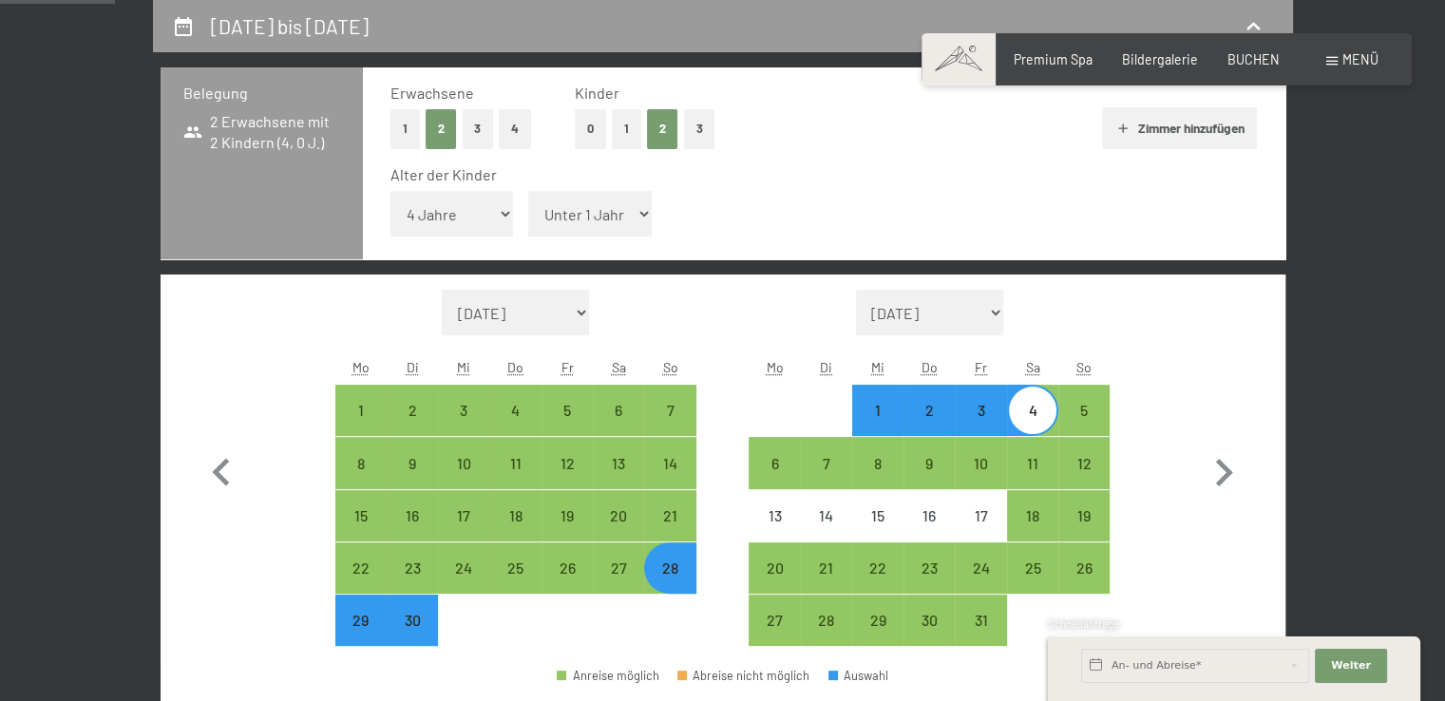
select select "4"
click at [528, 191] on select "Unter 1 Jahr 1 Jahr 2 Jahre 3 Jahre 4 Jahre 5 Jahre 6 Jahre 7 Jahre 8 Jahre 9 J…" at bounding box center [589, 214] width 123 height 46
select select "[DATE]"
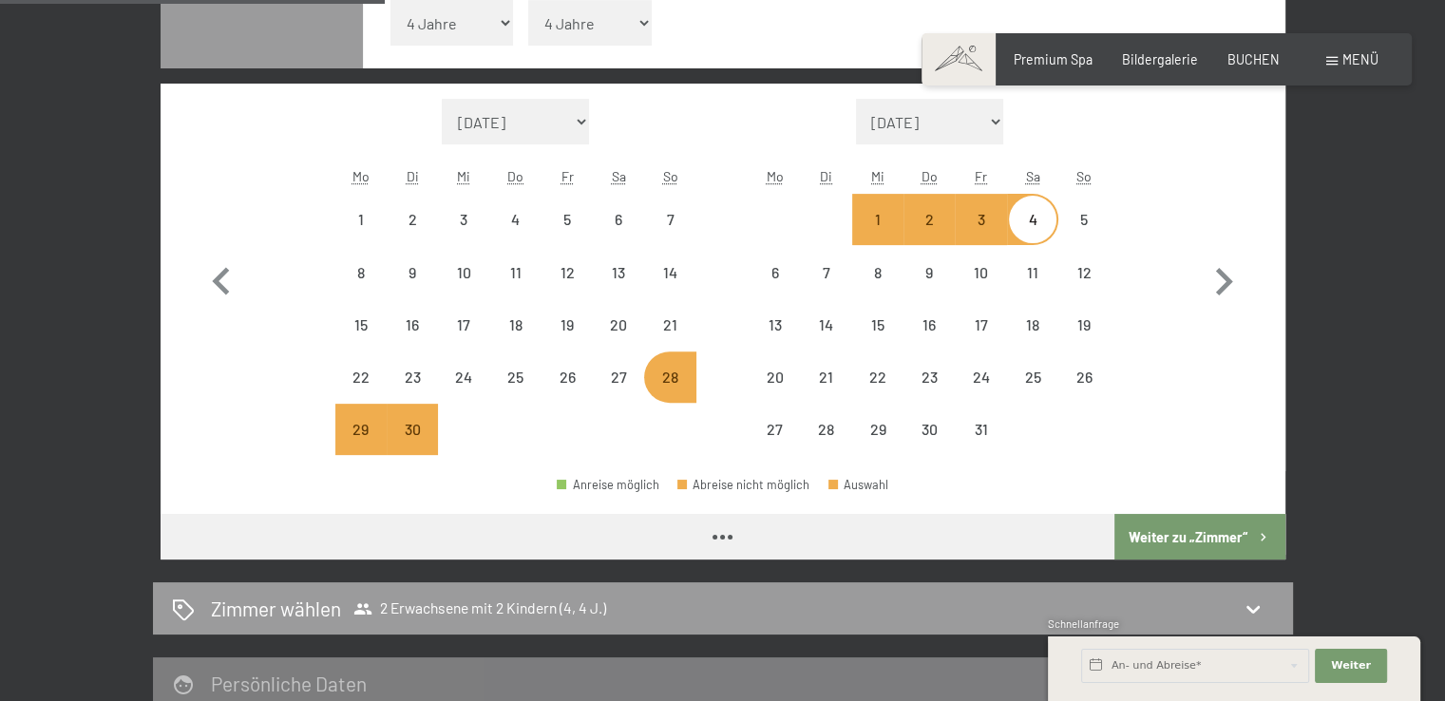
select select "[DATE]"
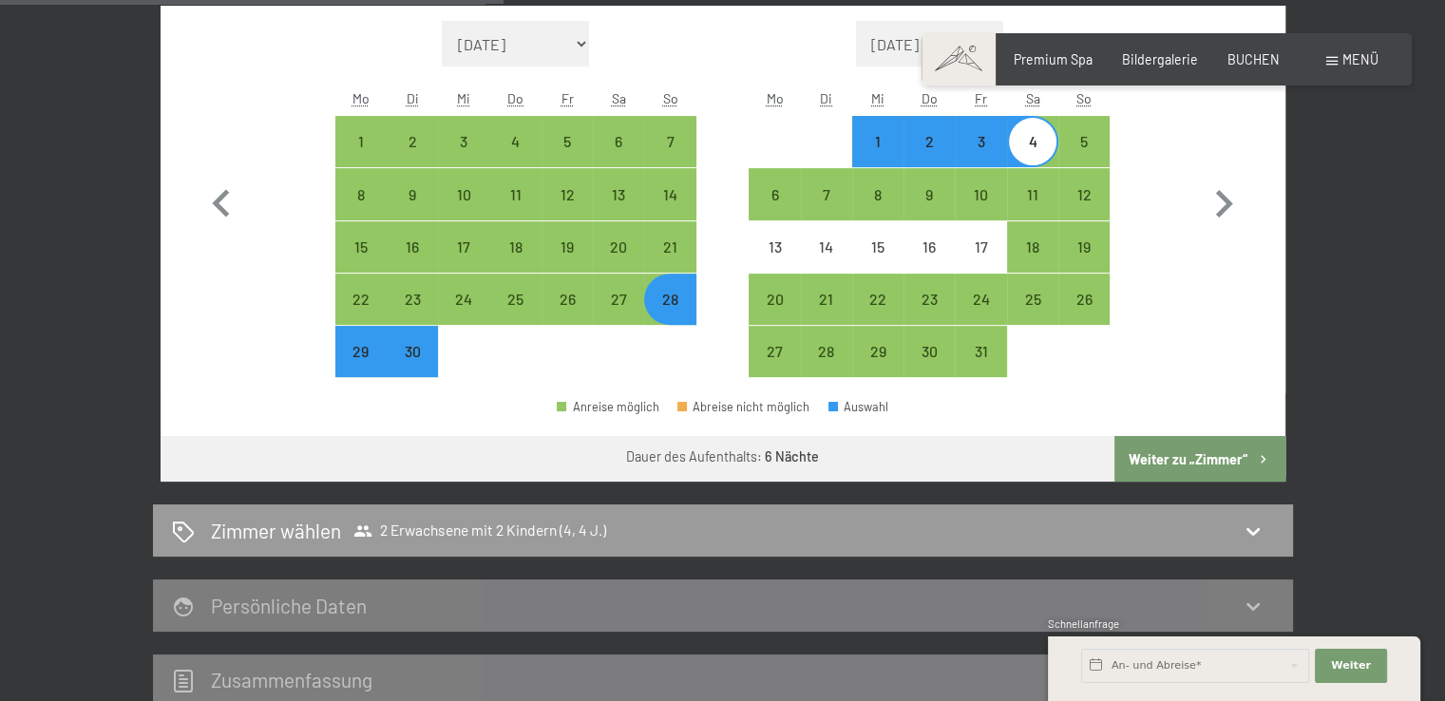
scroll to position [684, 0]
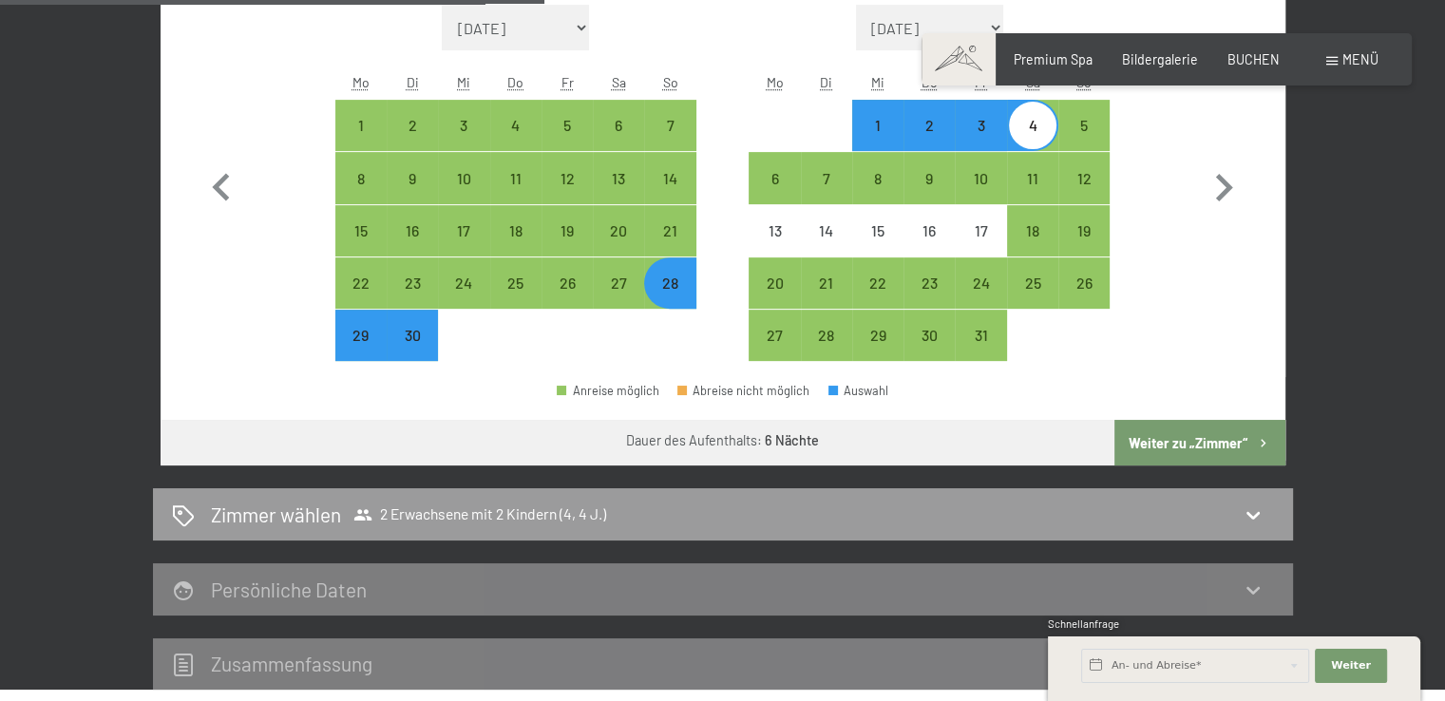
click at [1196, 439] on button "Weiter zu „Zimmer“" at bounding box center [1199, 443] width 170 height 46
select select "[DATE]"
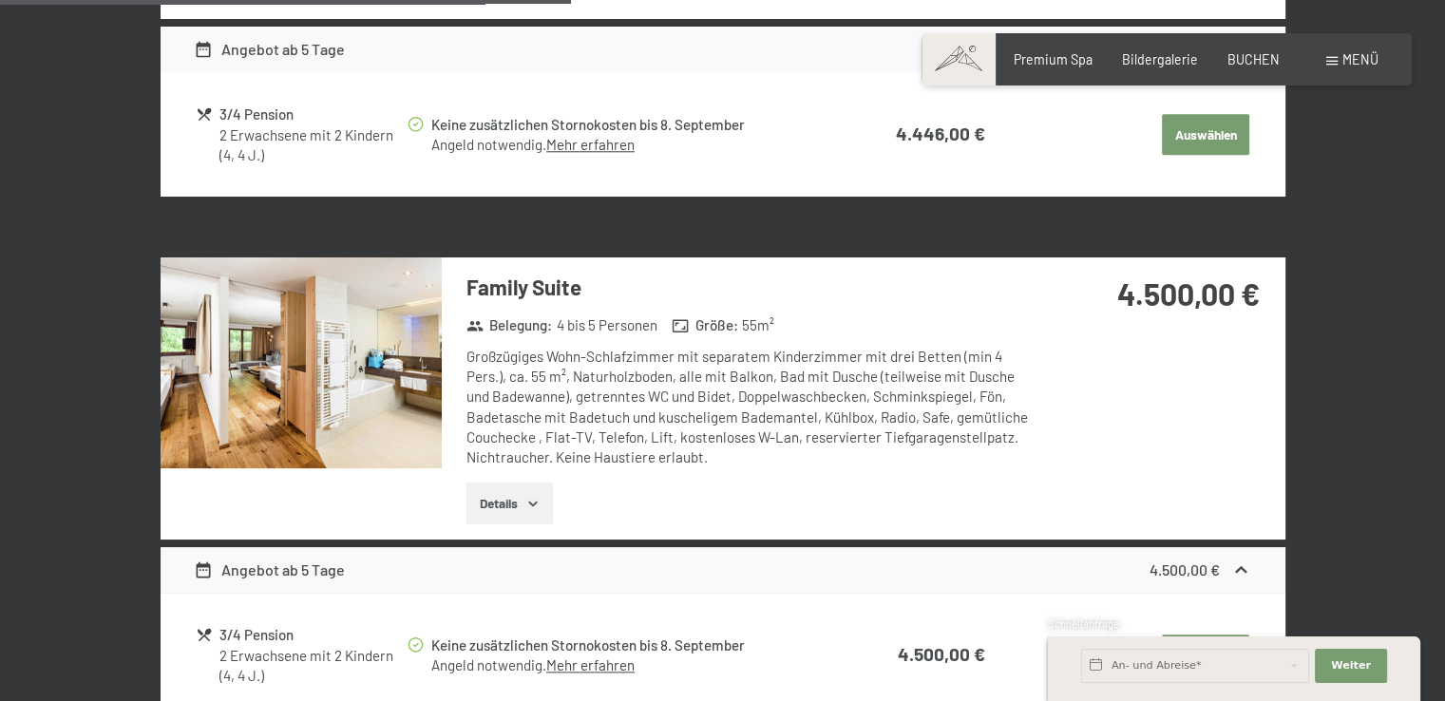
scroll to position [2109, 0]
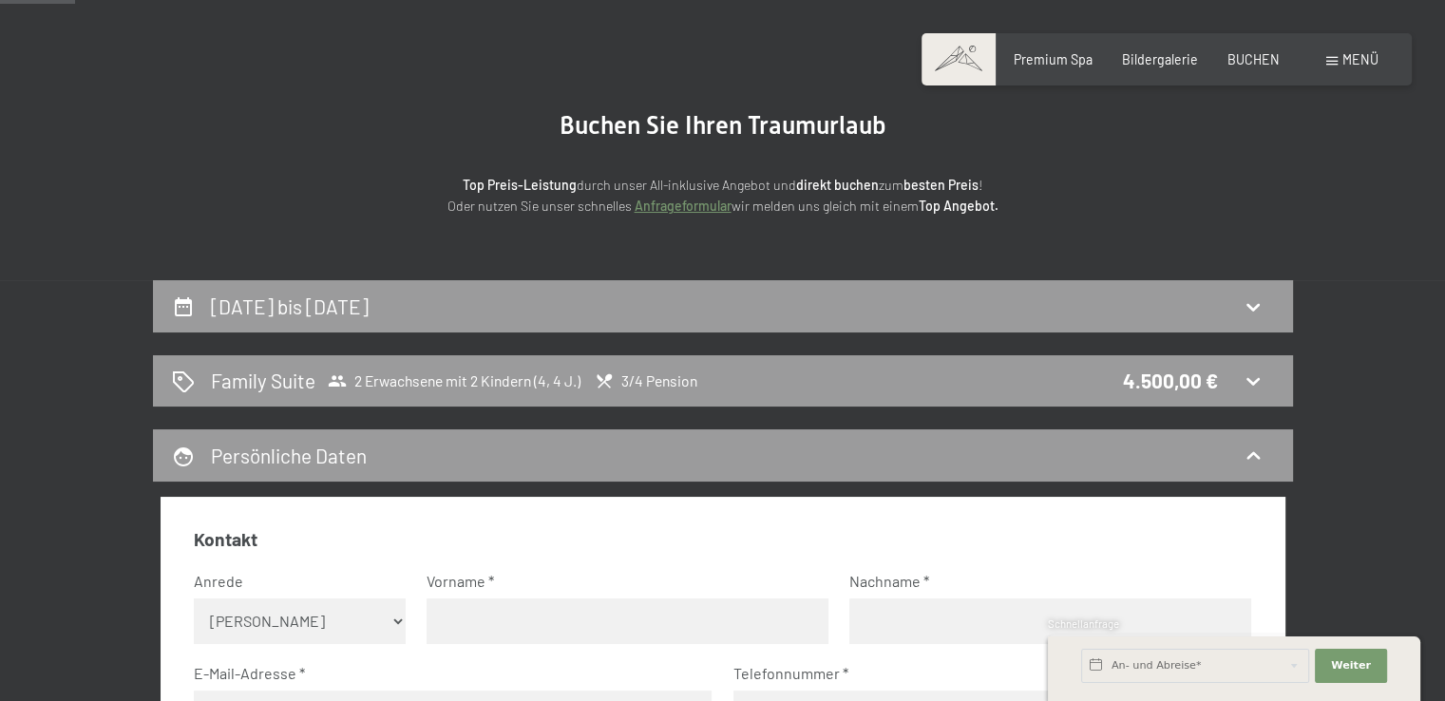
scroll to position [114, 0]
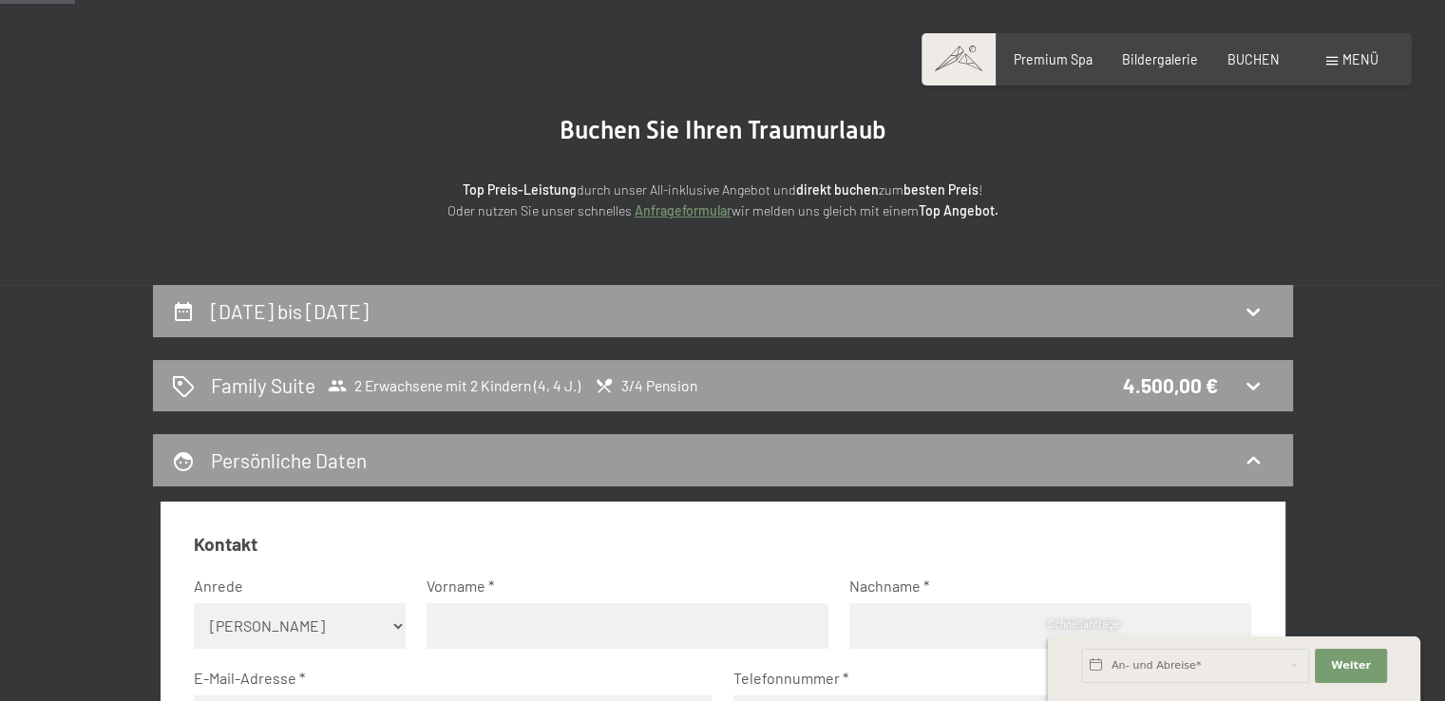
click at [1238, 383] on div "Family Suite 2 Erwachsene mit 2 Kindern (4, 4 J.) 3/4 Pension 4.500,00 €" at bounding box center [723, 385] width 1102 height 28
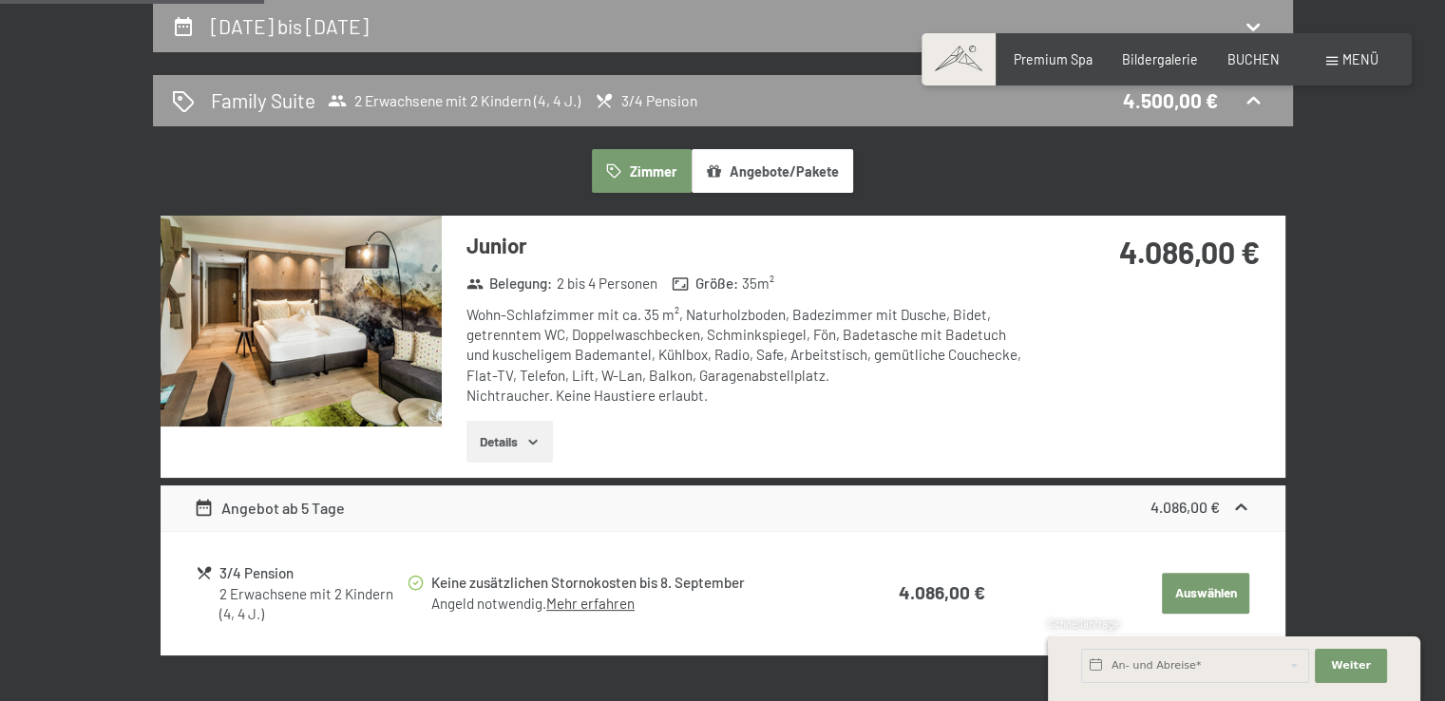
click at [485, 434] on button "Details" at bounding box center [509, 442] width 86 height 42
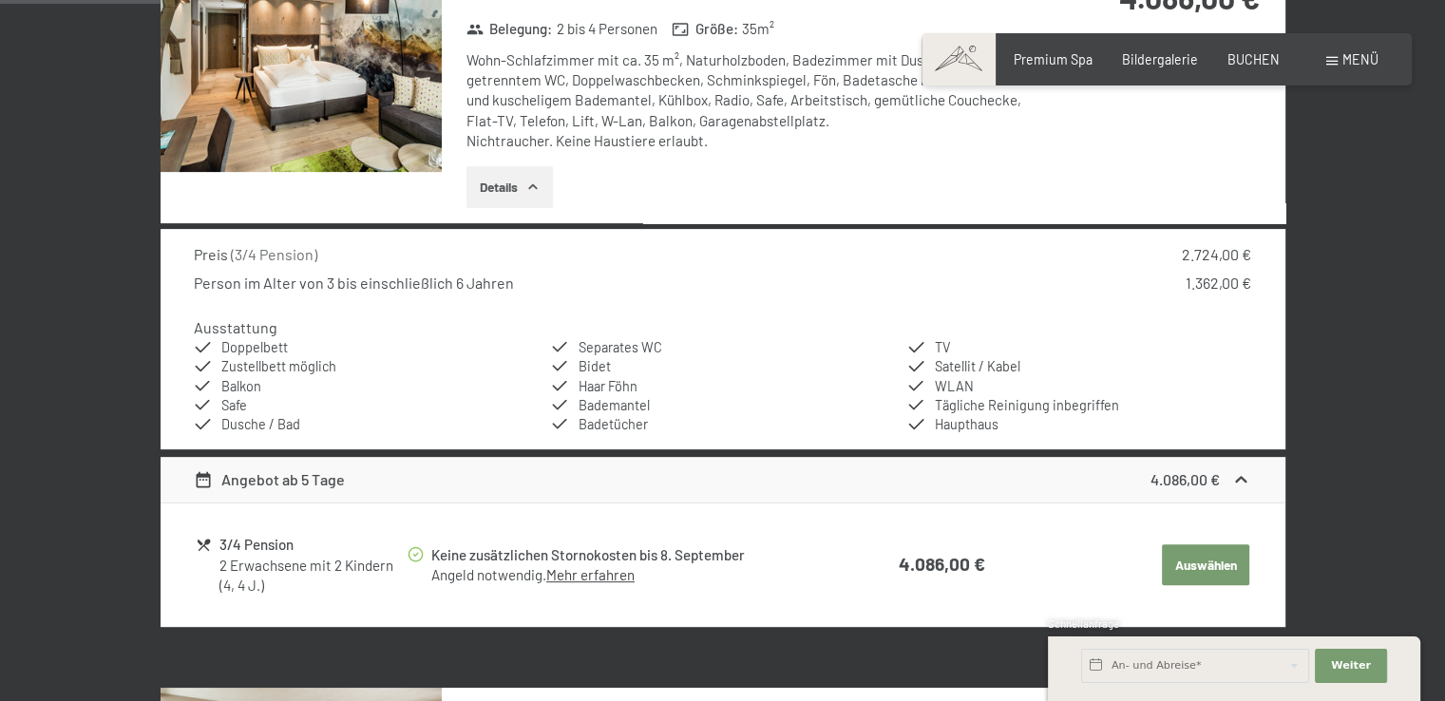
scroll to position [589, 0]
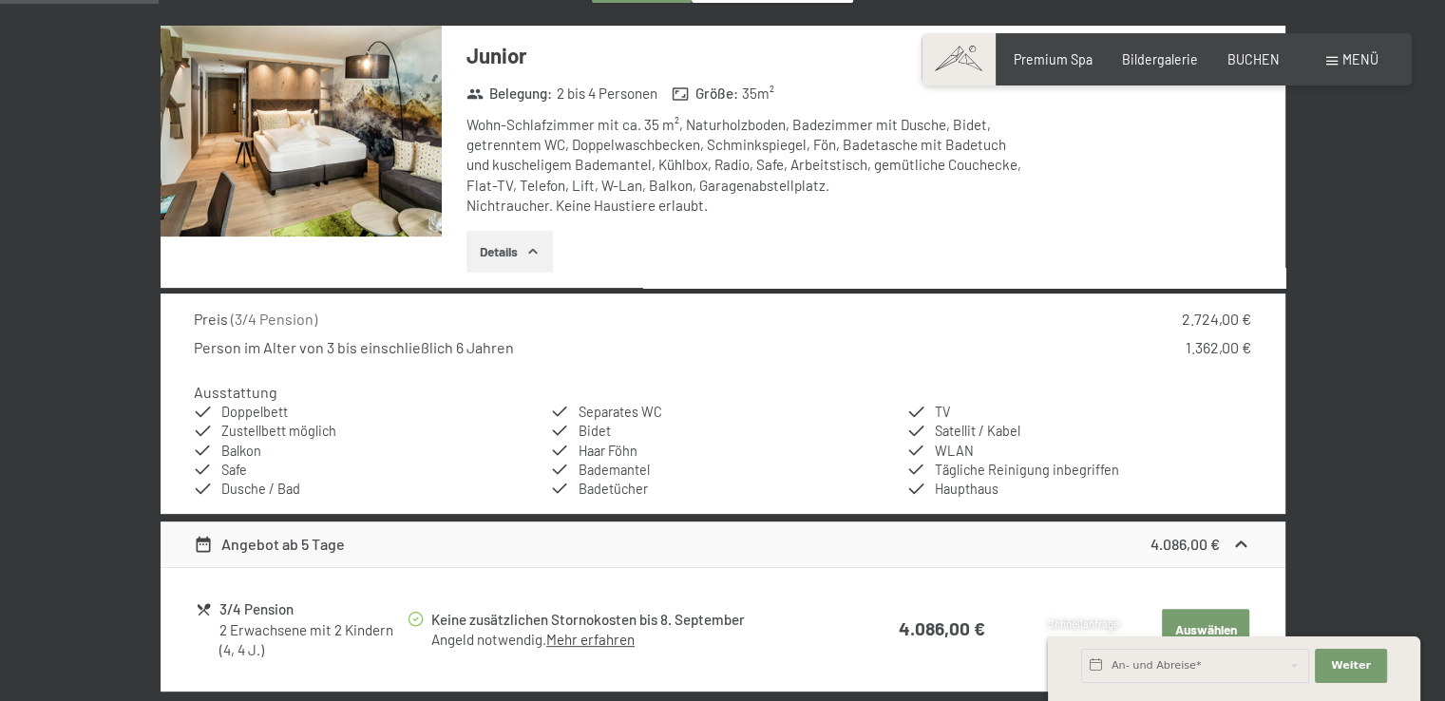
click at [310, 177] on img at bounding box center [301, 131] width 281 height 211
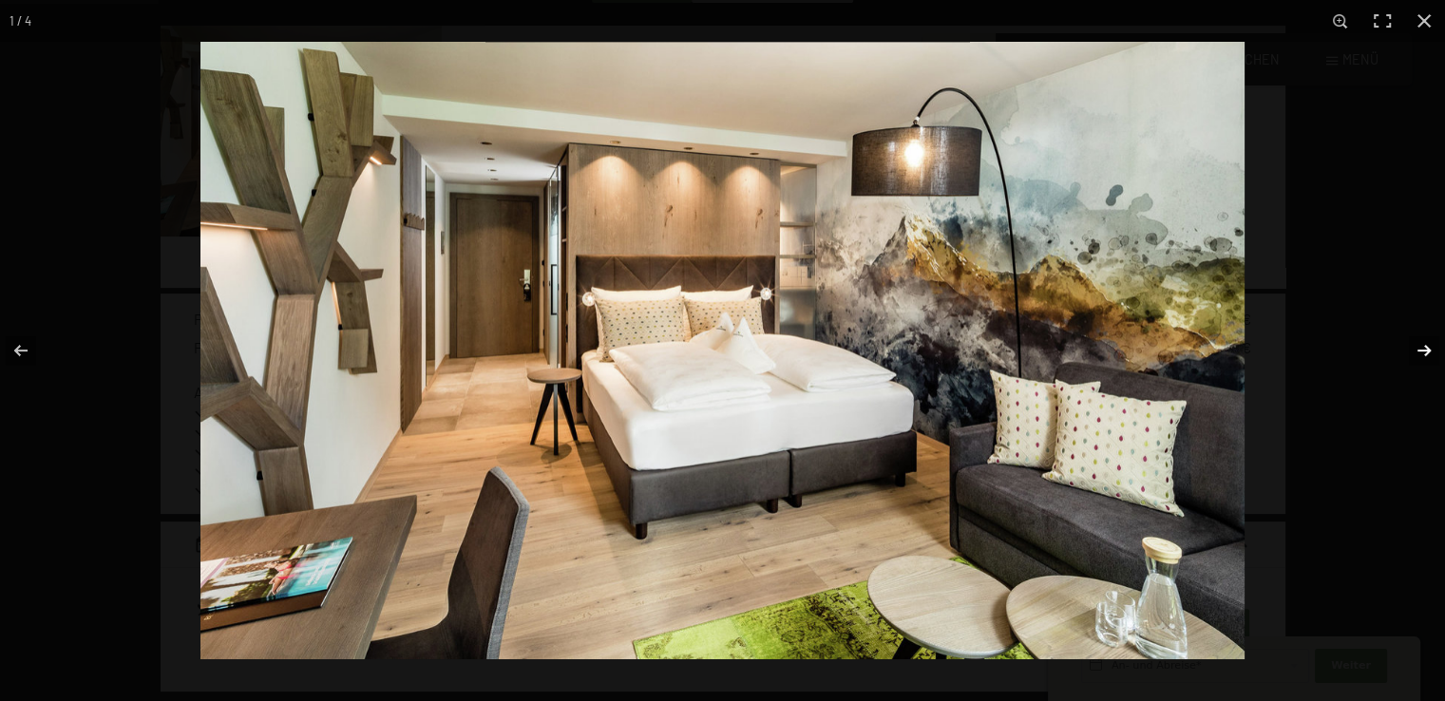
click at [1425, 350] on button "button" at bounding box center [1411, 350] width 66 height 95
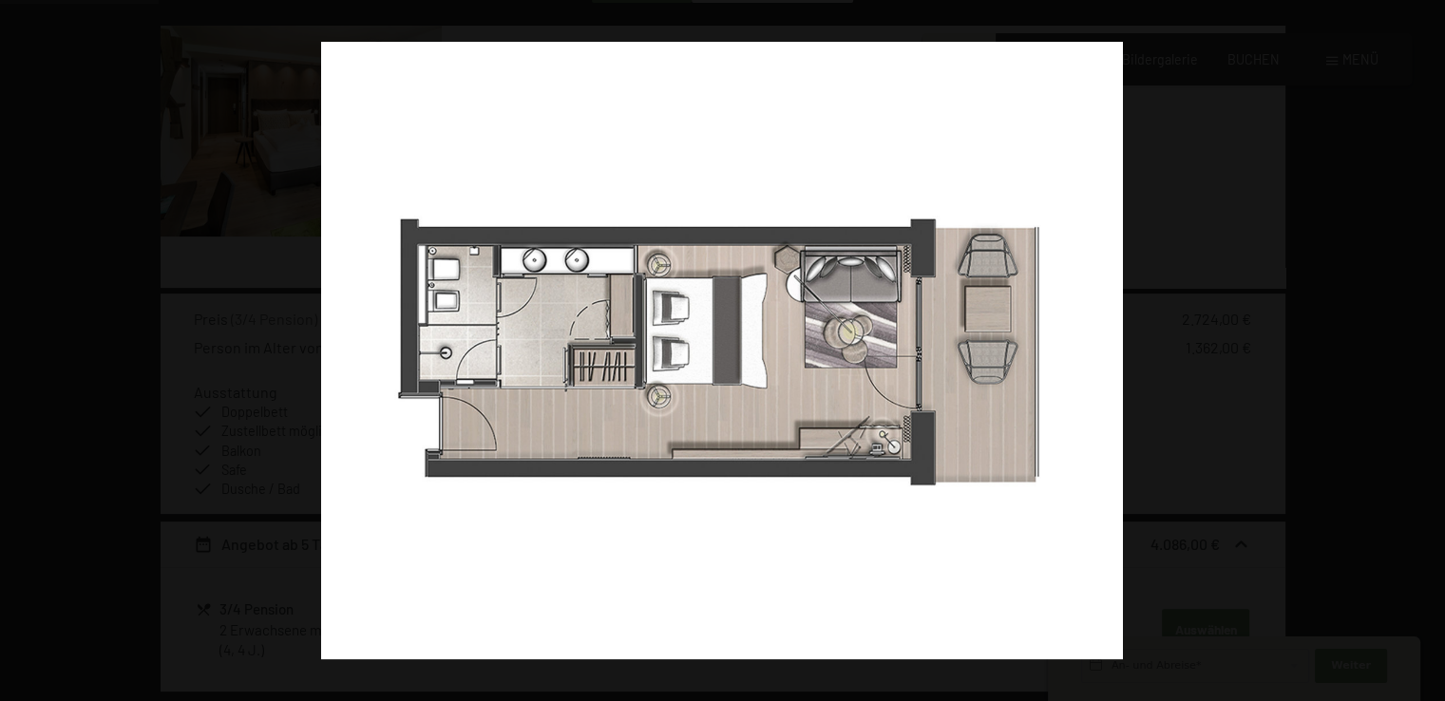
click at [1425, 350] on button "button" at bounding box center [1411, 350] width 66 height 95
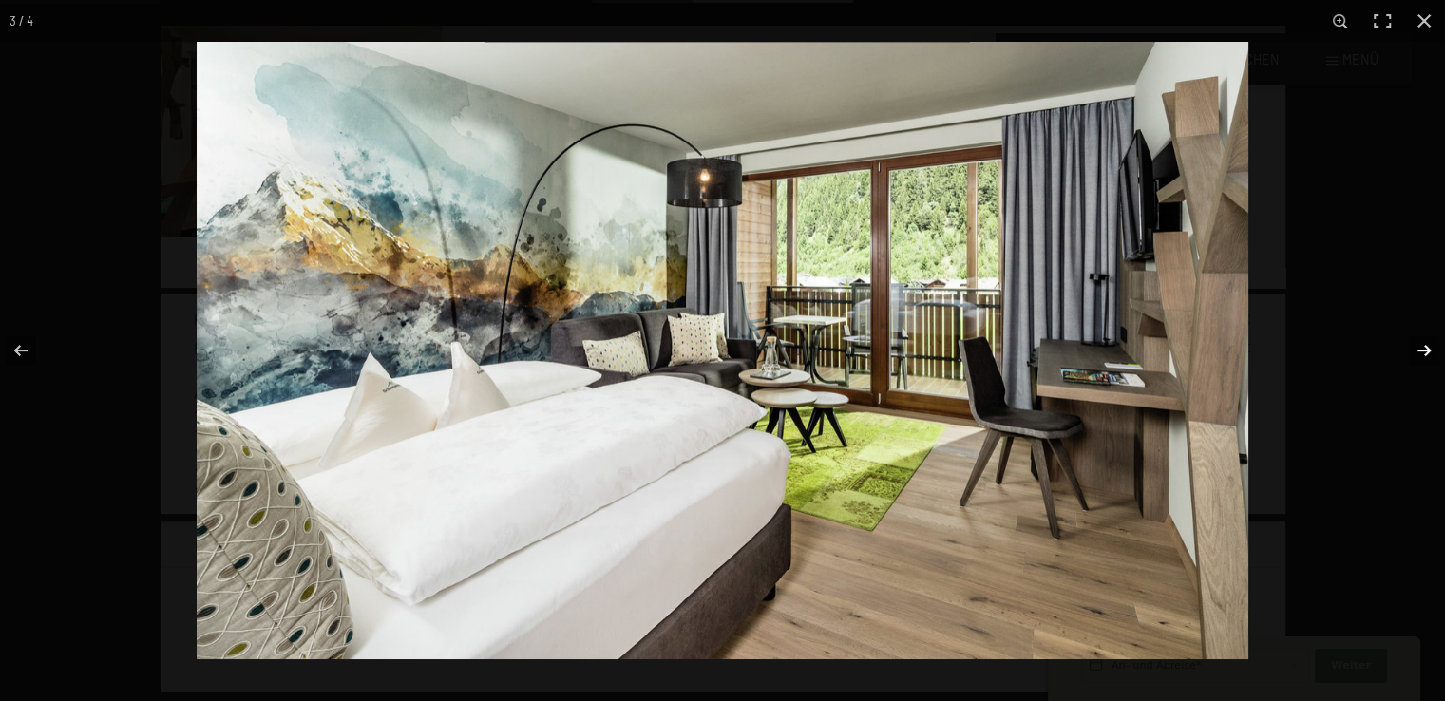
click at [1425, 352] on button "button" at bounding box center [1411, 350] width 66 height 95
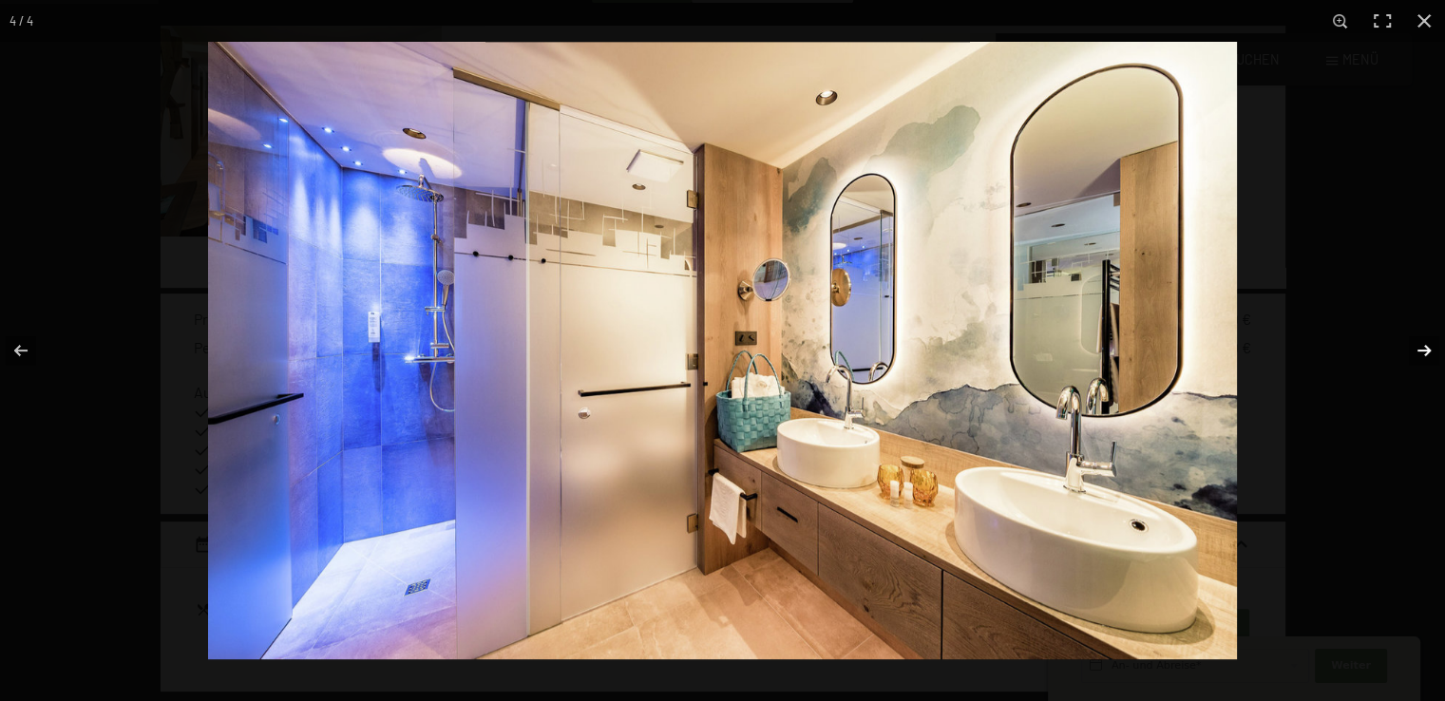
click at [1425, 352] on button "button" at bounding box center [1411, 350] width 66 height 95
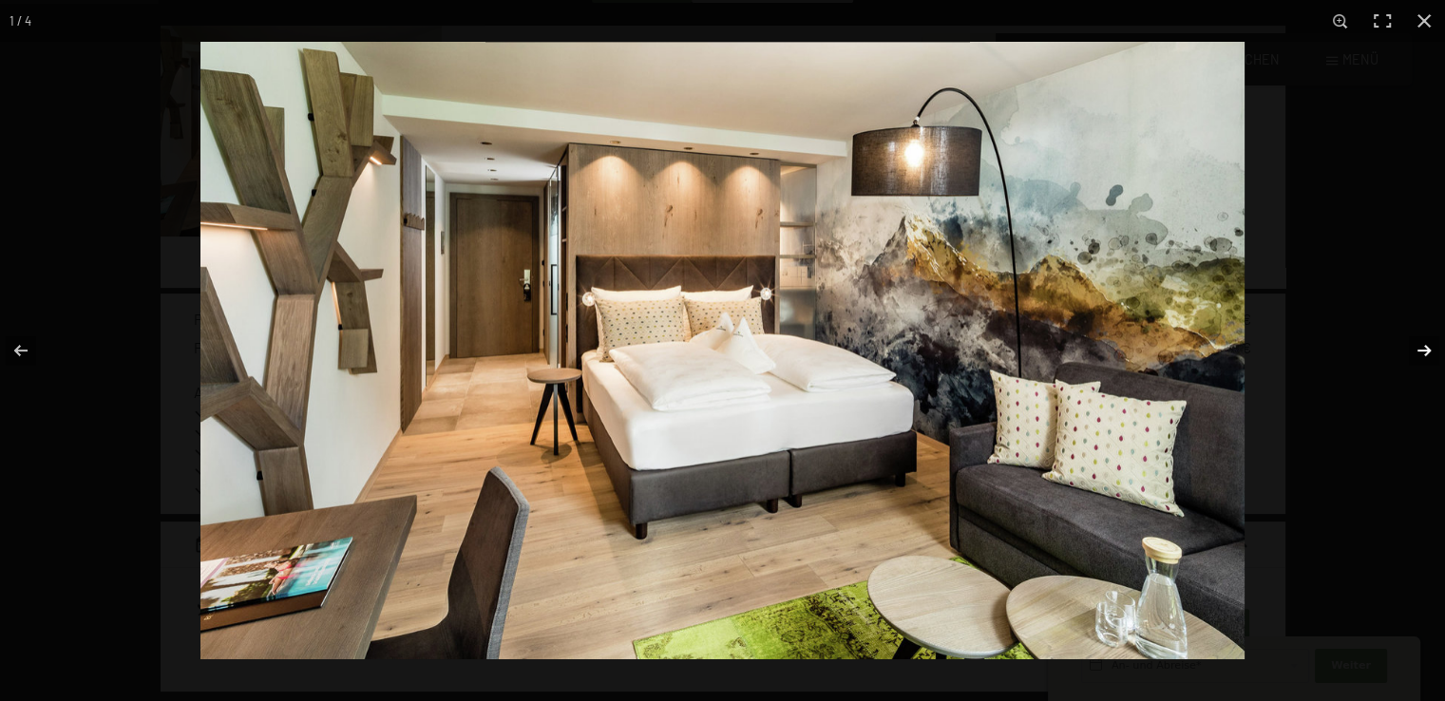
click at [1425, 352] on button "button" at bounding box center [1411, 350] width 66 height 95
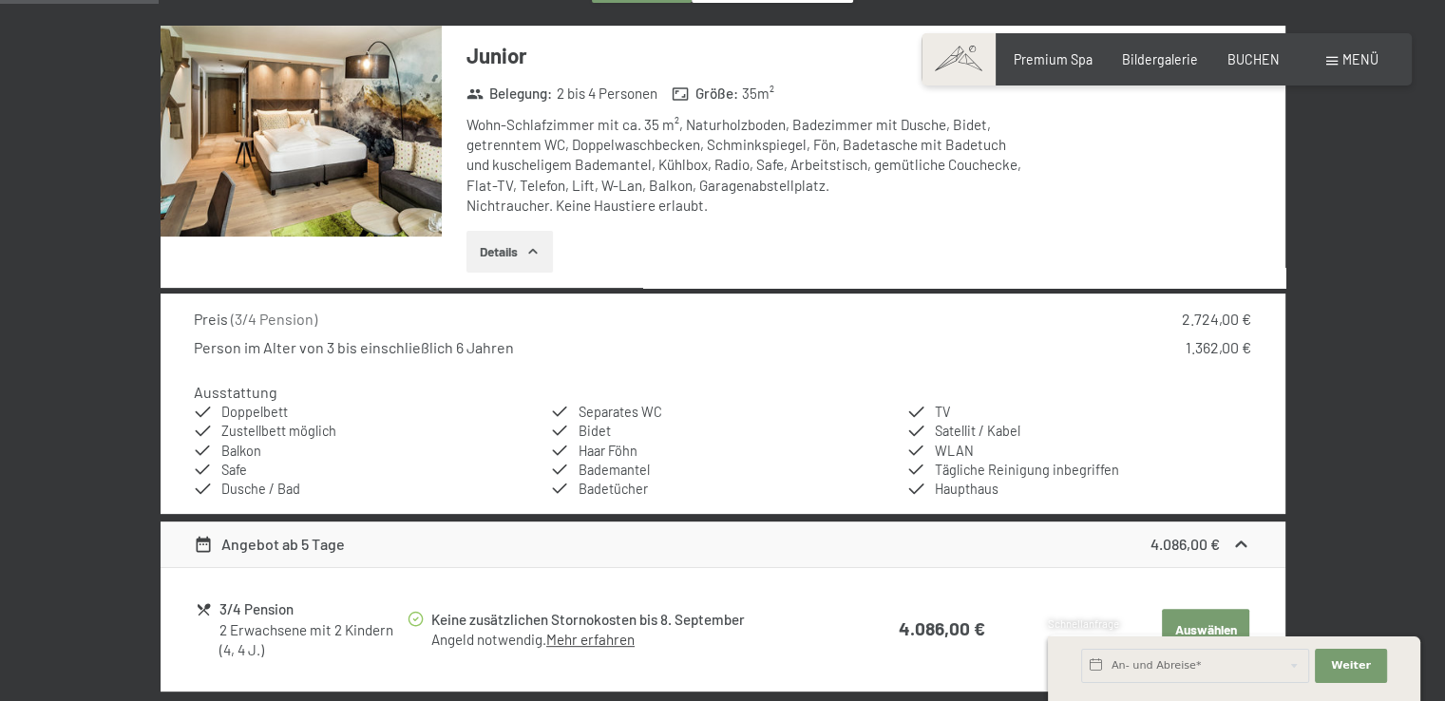
click at [0, 0] on button "button" at bounding box center [0, 0] width 0 height 0
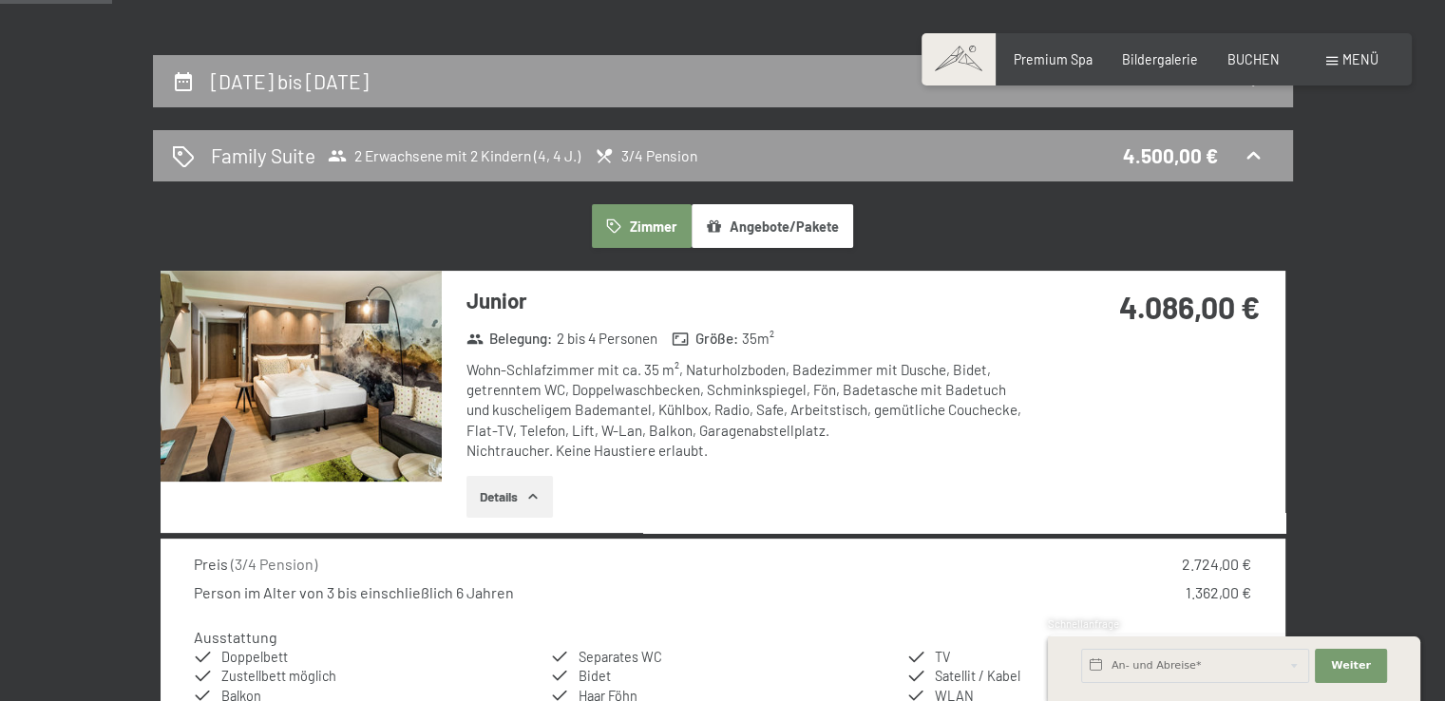
scroll to position [304, 0]
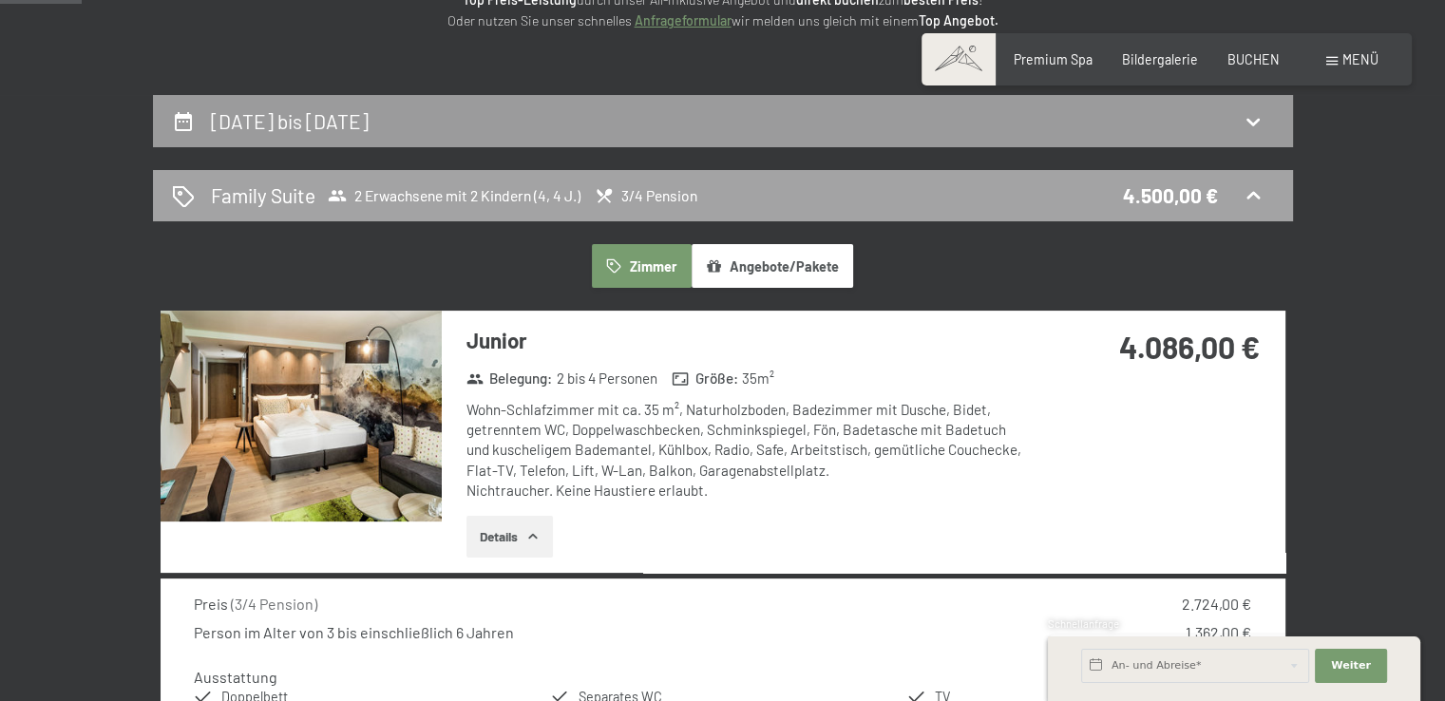
click at [1253, 197] on icon at bounding box center [1253, 195] width 23 height 23
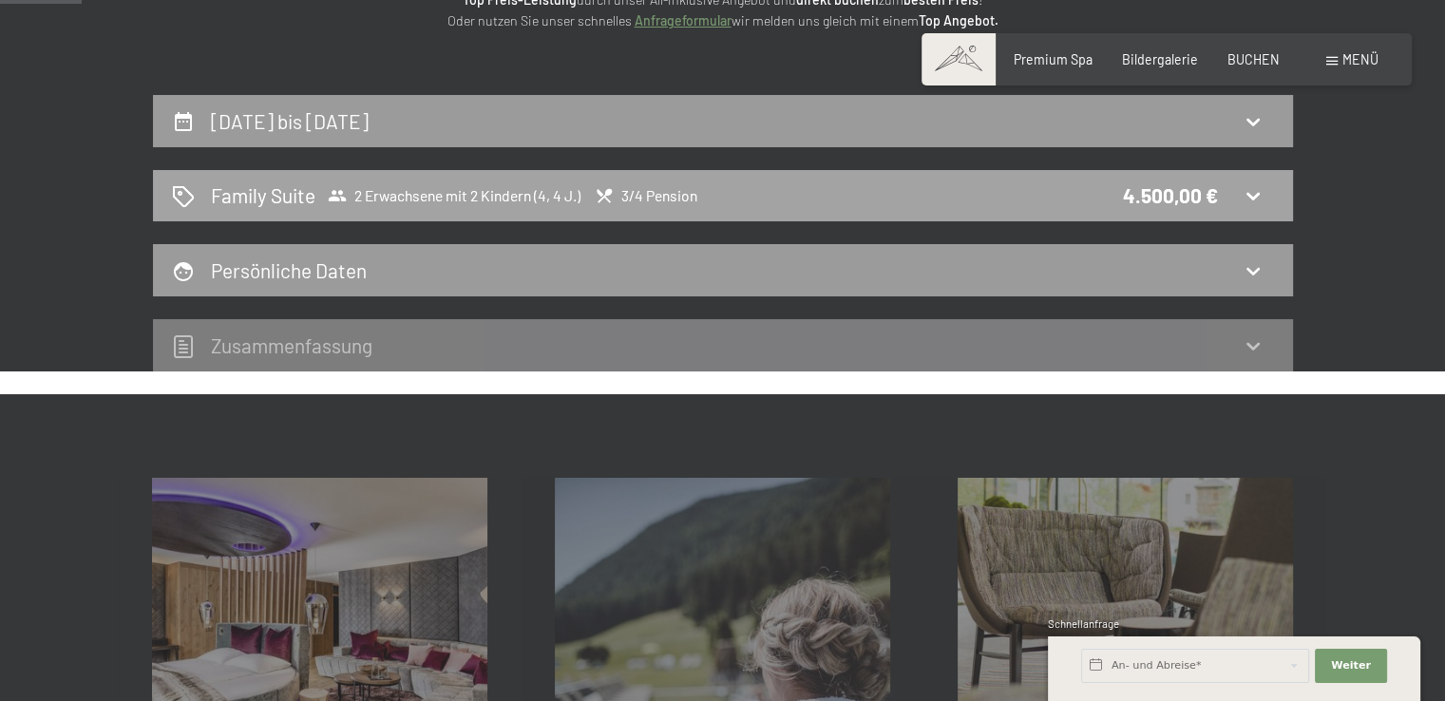
click at [1253, 197] on icon at bounding box center [1253, 195] width 23 height 23
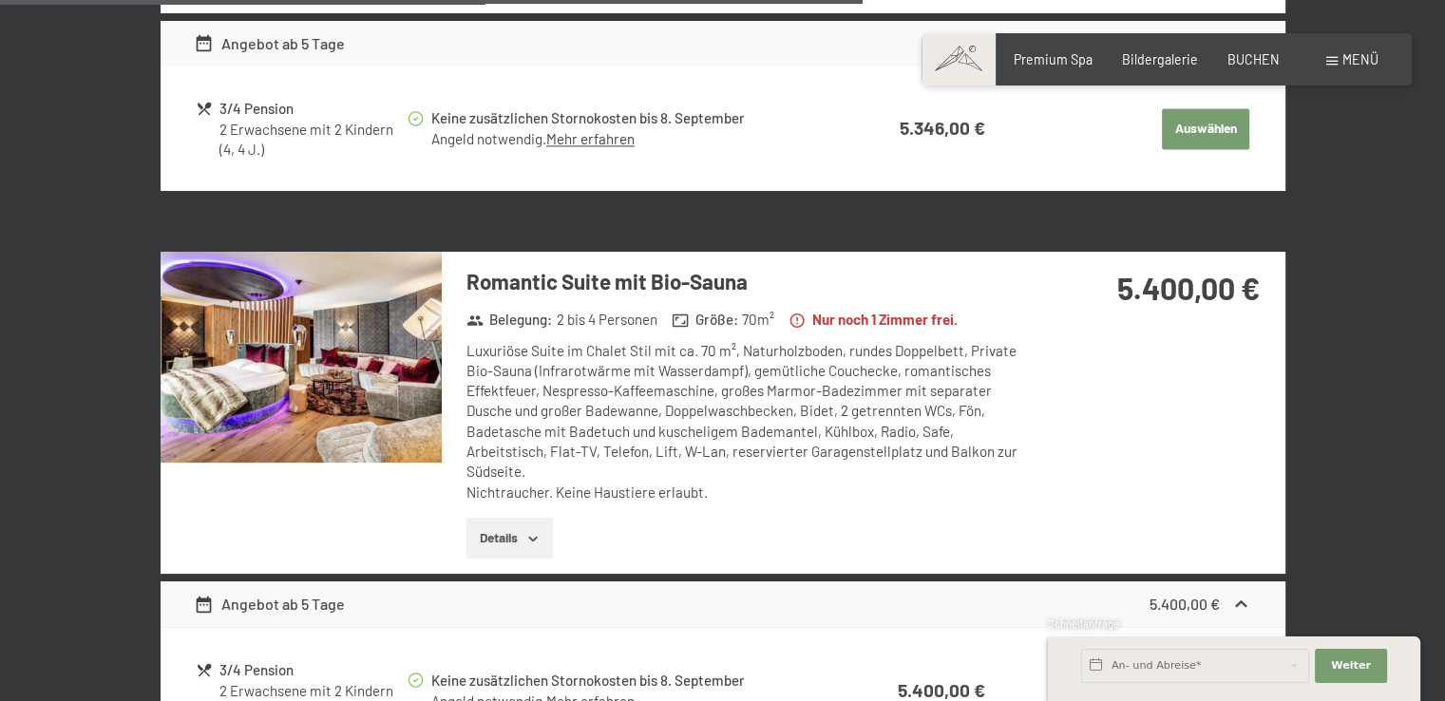
scroll to position [3059, 0]
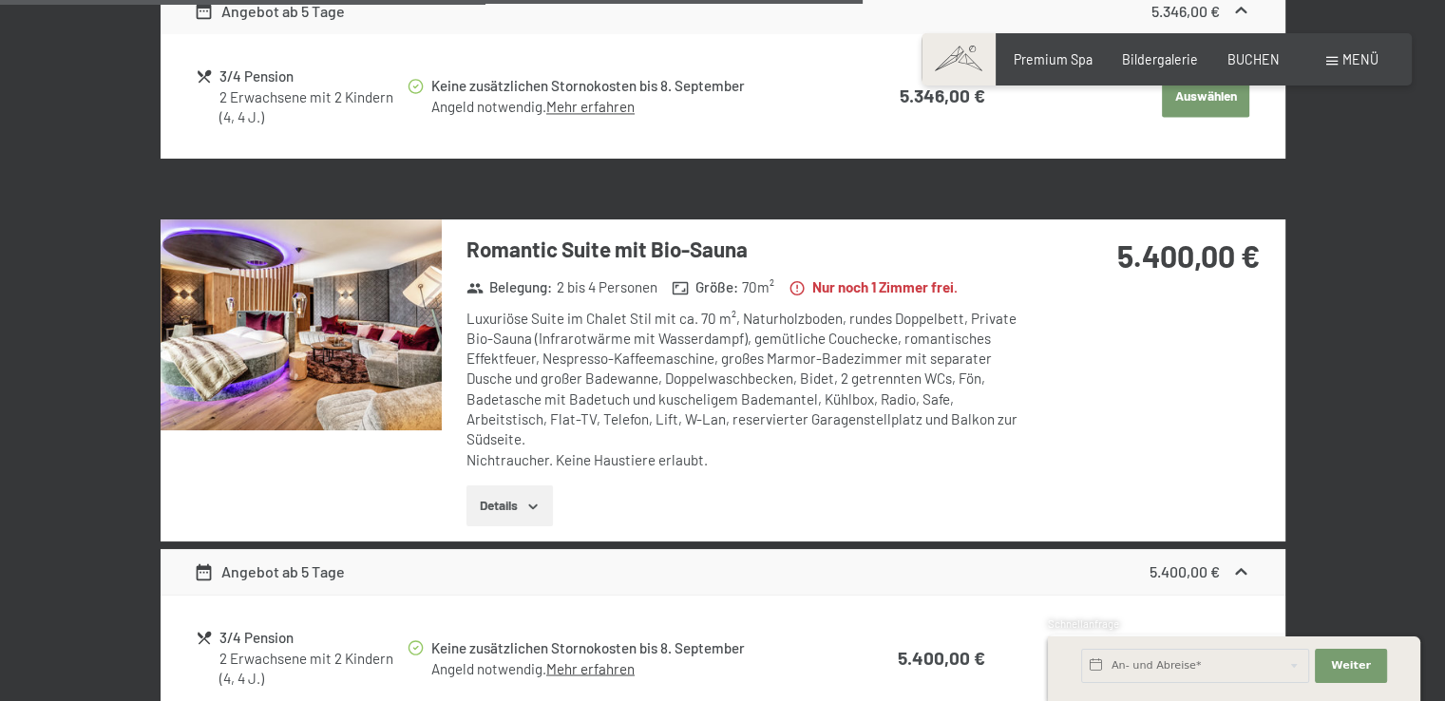
click at [394, 310] on img at bounding box center [301, 324] width 281 height 211
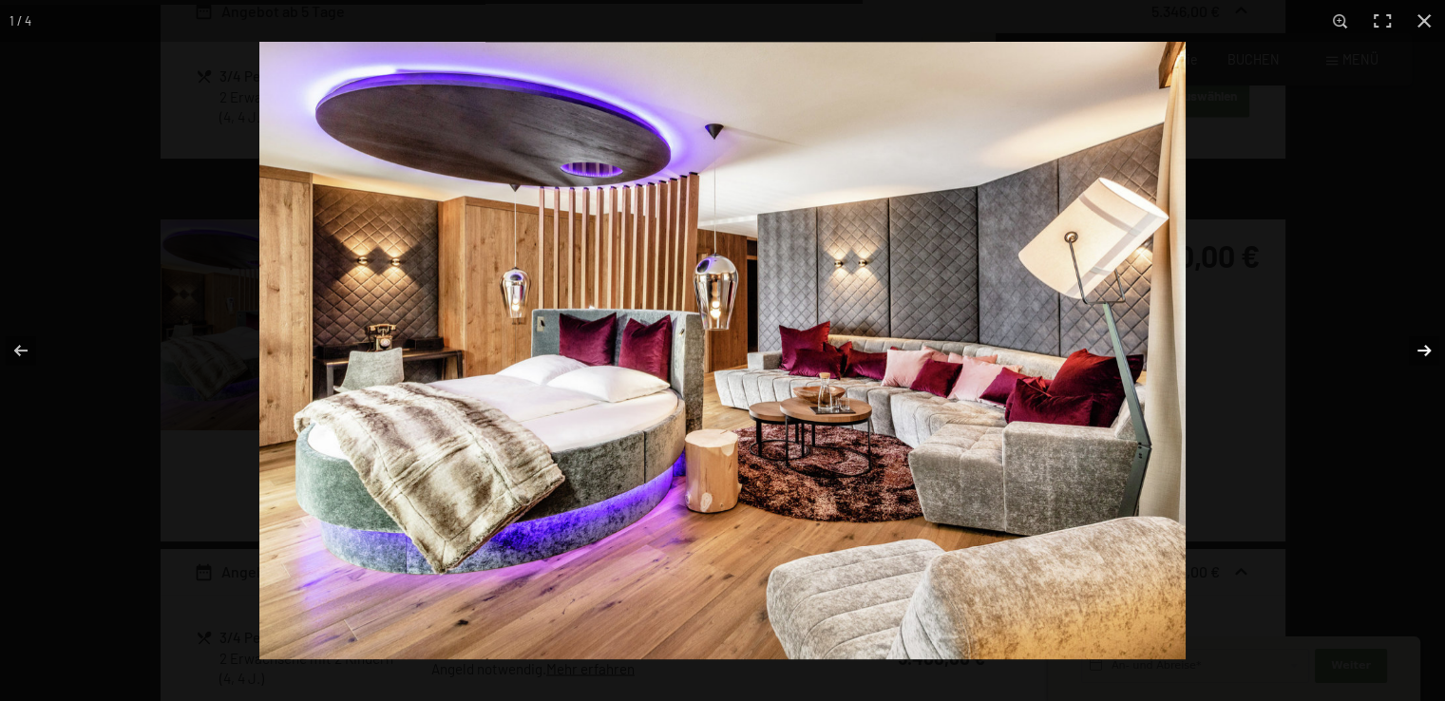
click at [1421, 350] on button "button" at bounding box center [1411, 350] width 66 height 95
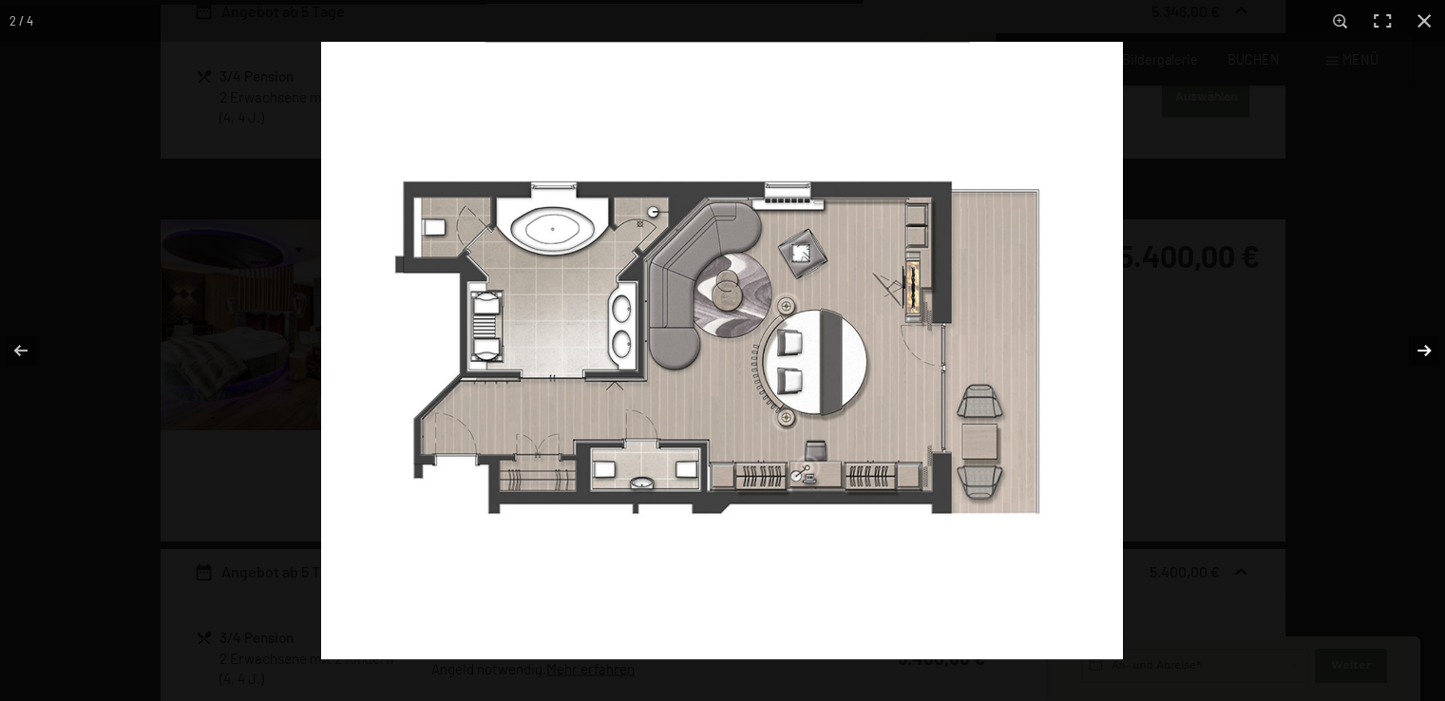
click at [1421, 350] on button "button" at bounding box center [1411, 350] width 66 height 95
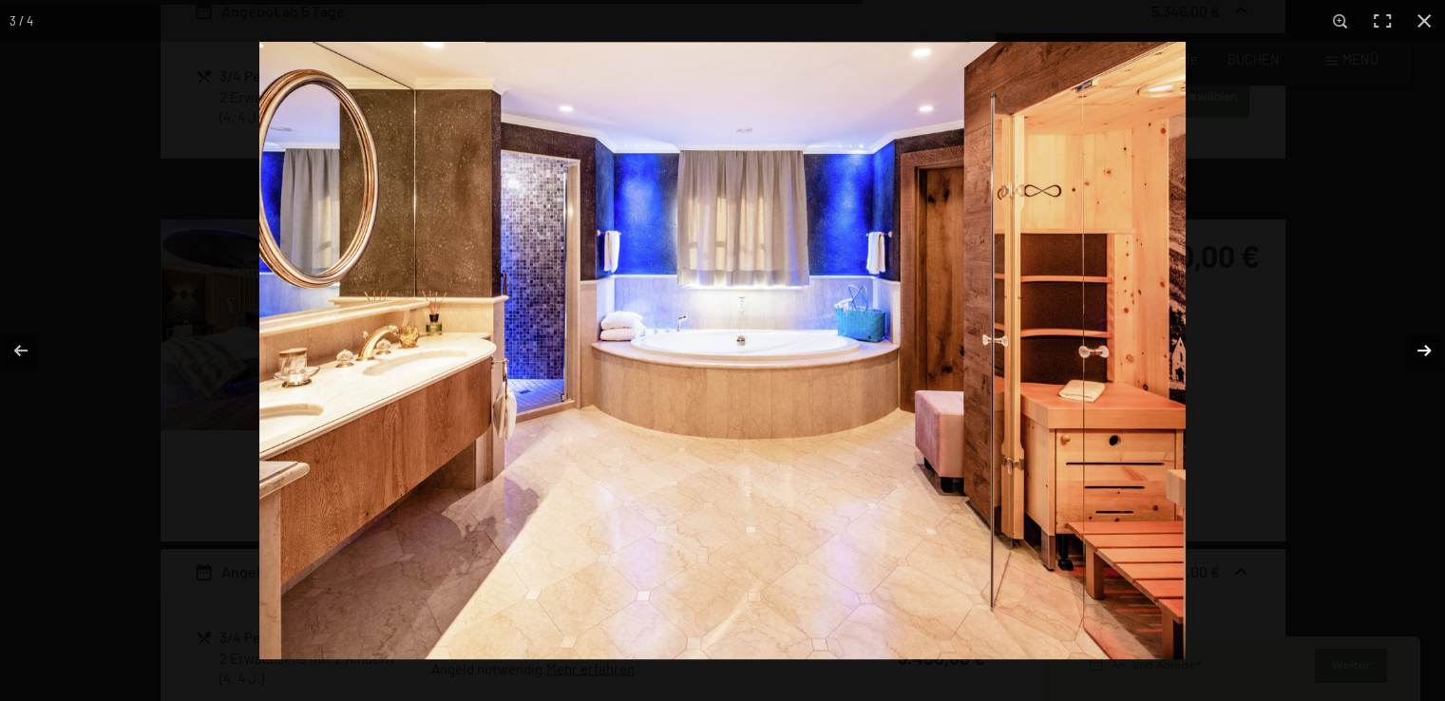
click at [1421, 350] on button "button" at bounding box center [1411, 350] width 66 height 95
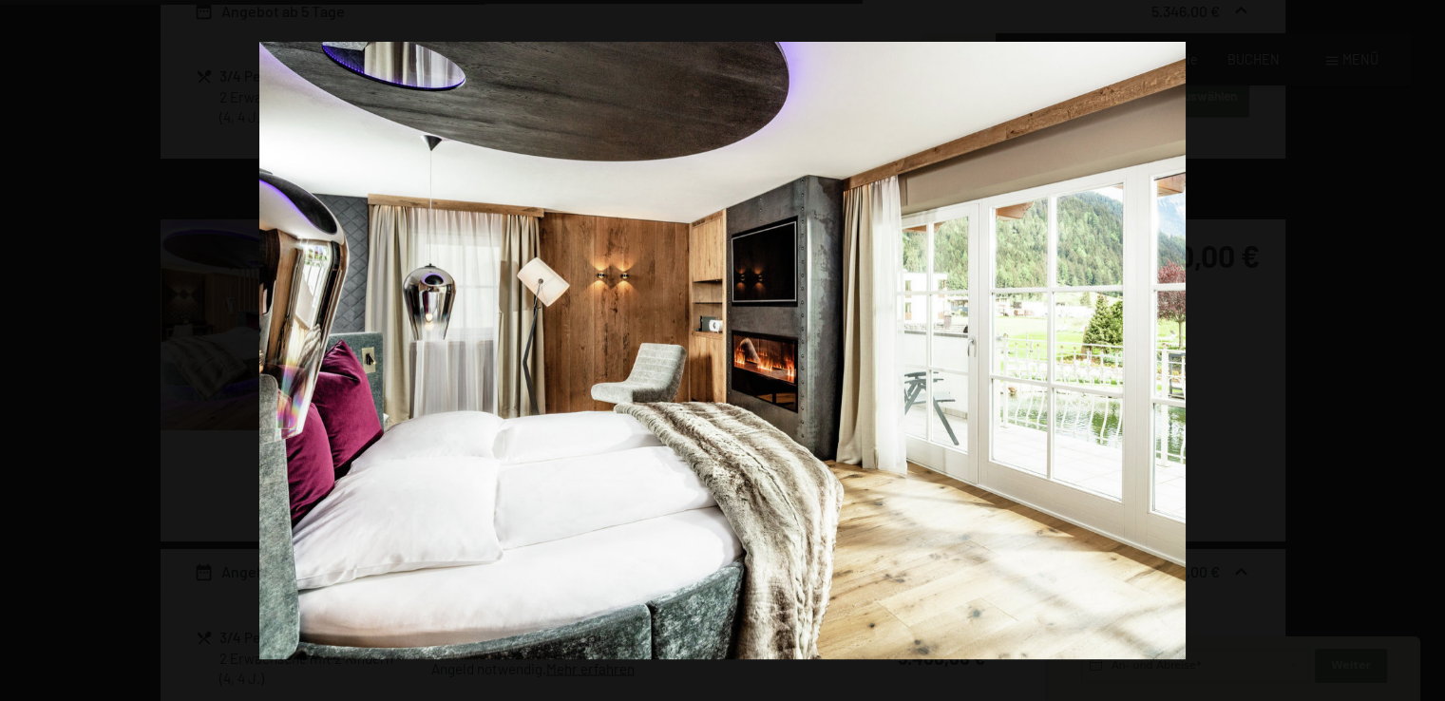
click at [1421, 350] on button "button" at bounding box center [1411, 350] width 66 height 95
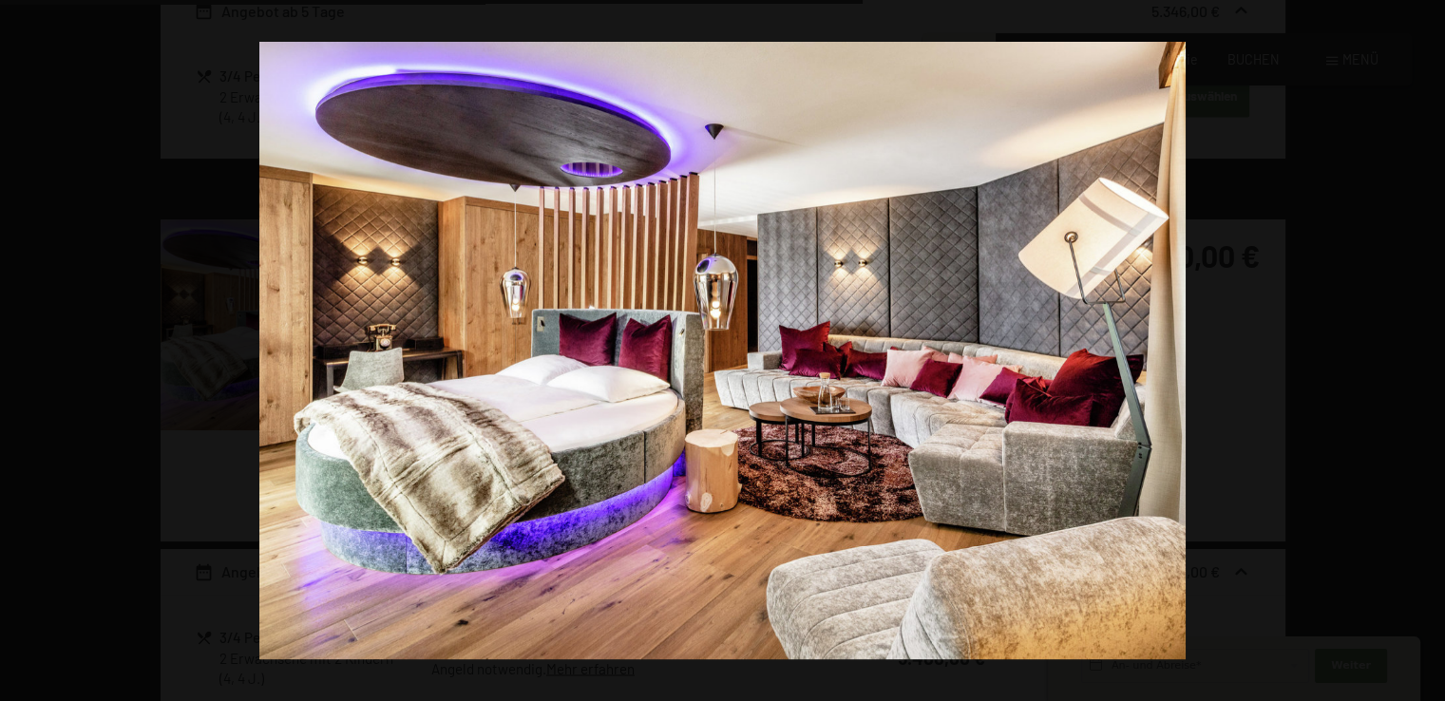
click at [1421, 350] on button "button" at bounding box center [1411, 350] width 66 height 95
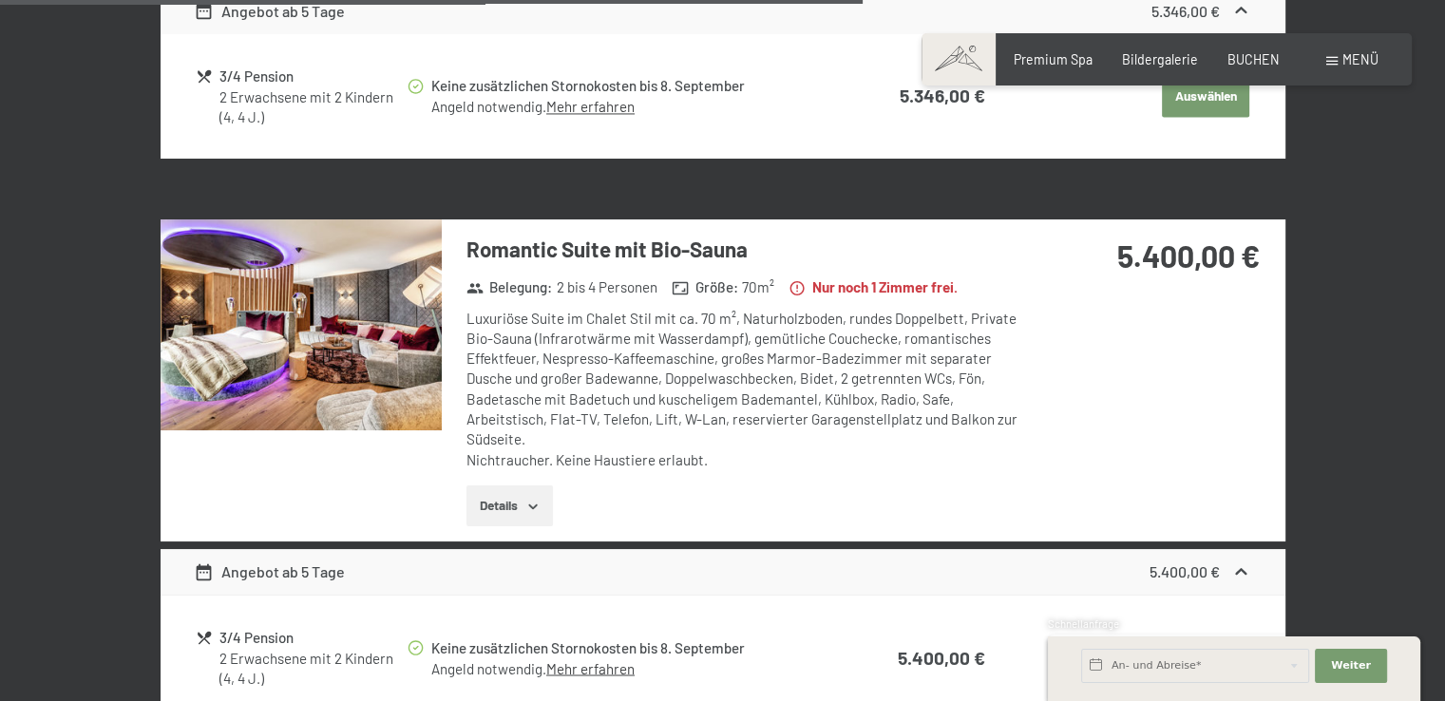
click at [0, 0] on button "button" at bounding box center [0, 0] width 0 height 0
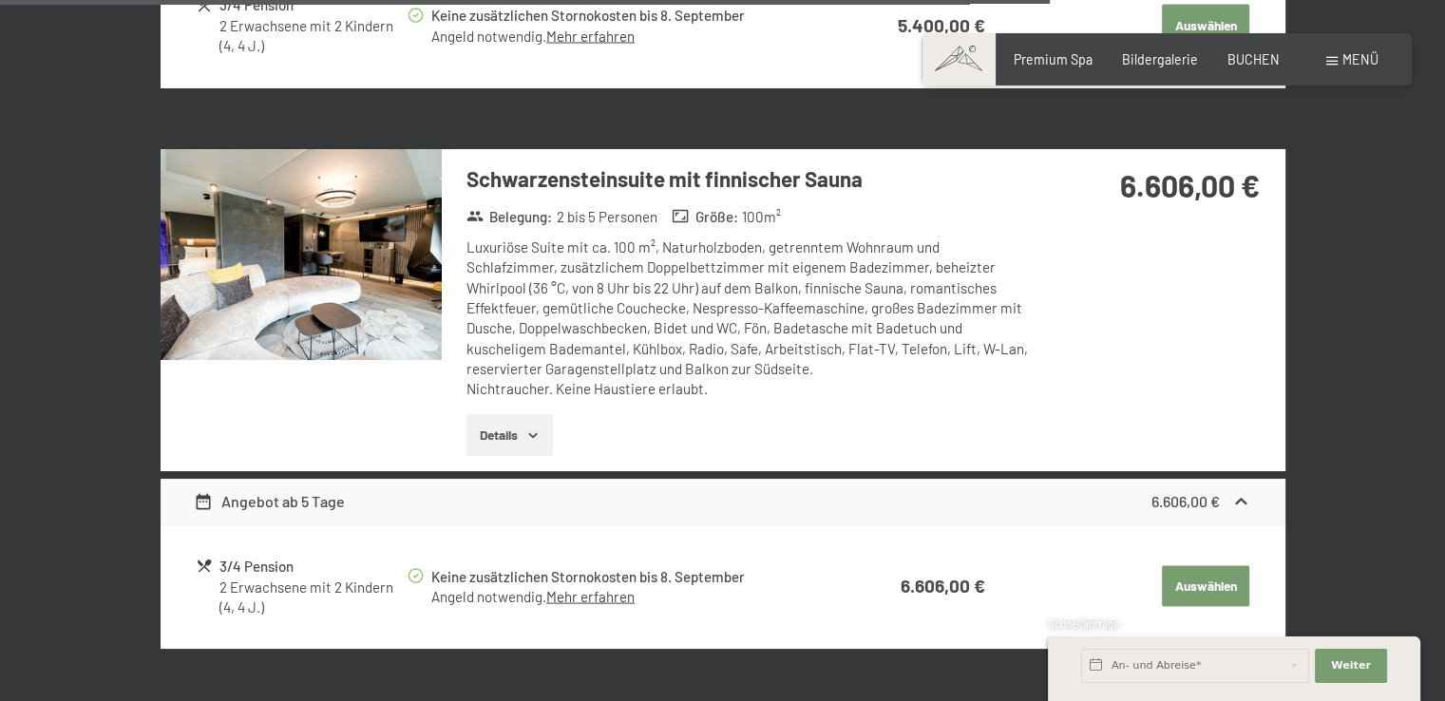
scroll to position [3724, 0]
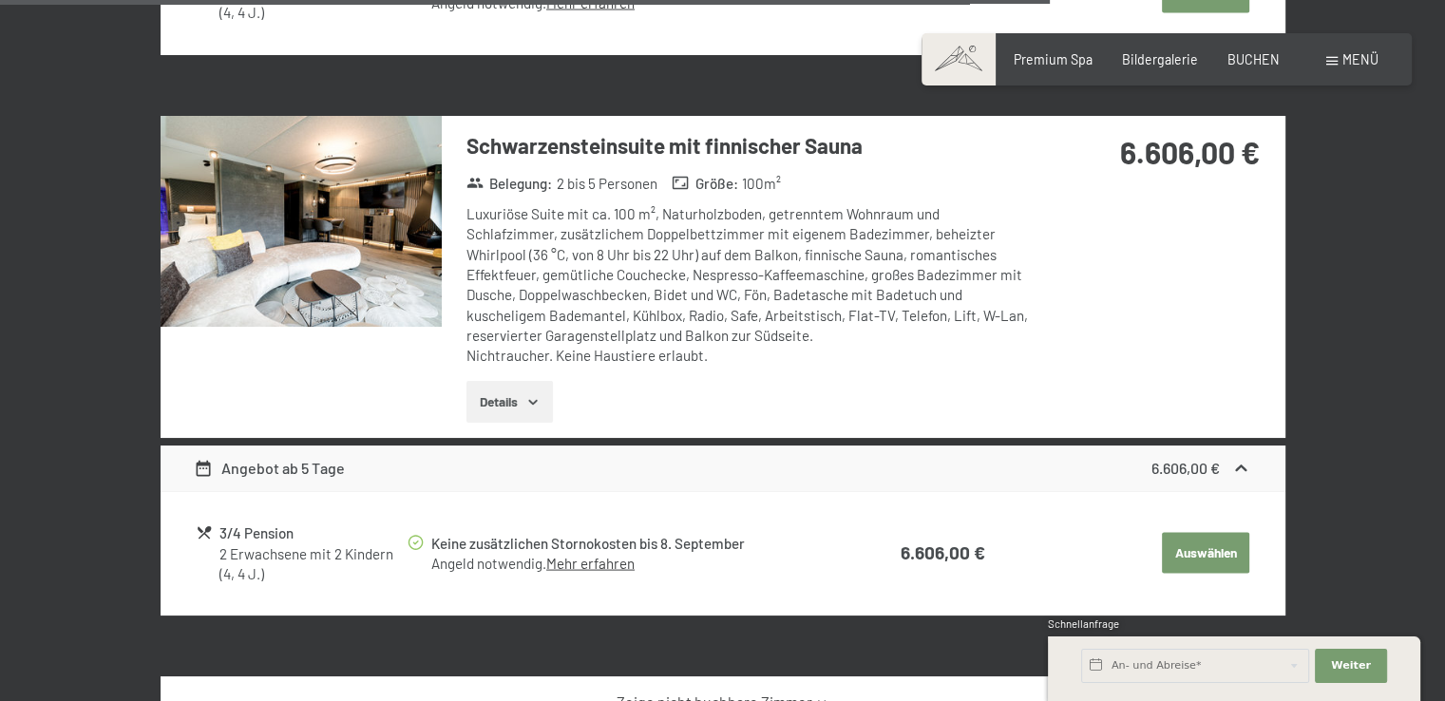
click at [388, 172] on img at bounding box center [301, 221] width 281 height 211
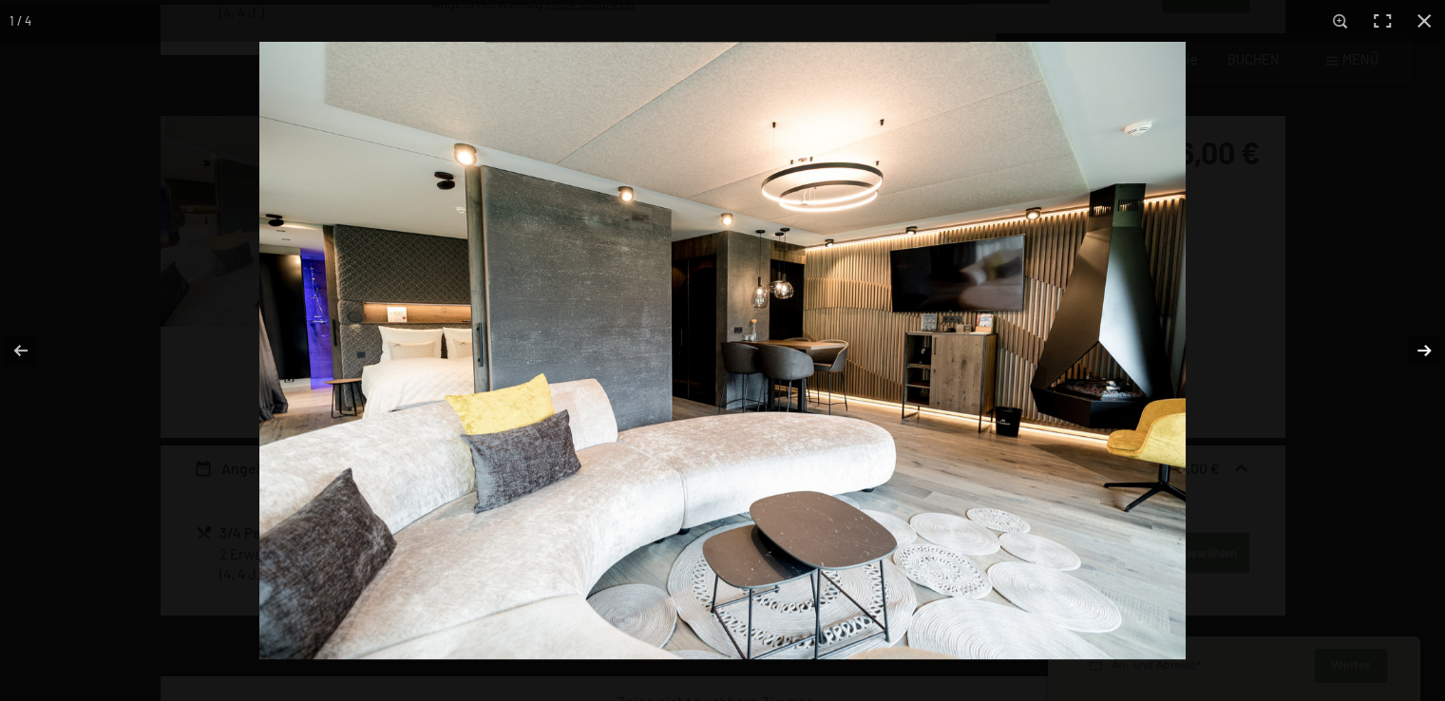
click at [1414, 347] on button "button" at bounding box center [1411, 350] width 66 height 95
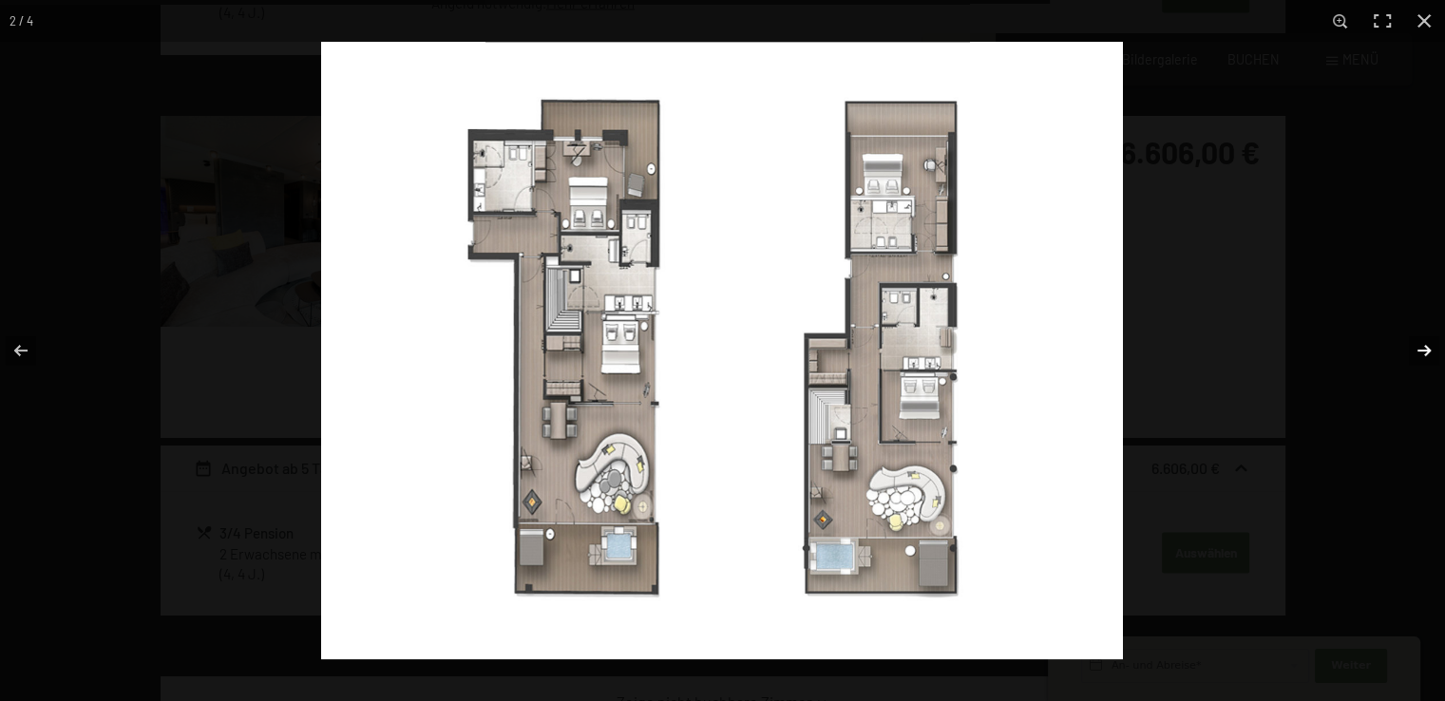
click at [1416, 351] on button "button" at bounding box center [1411, 350] width 66 height 95
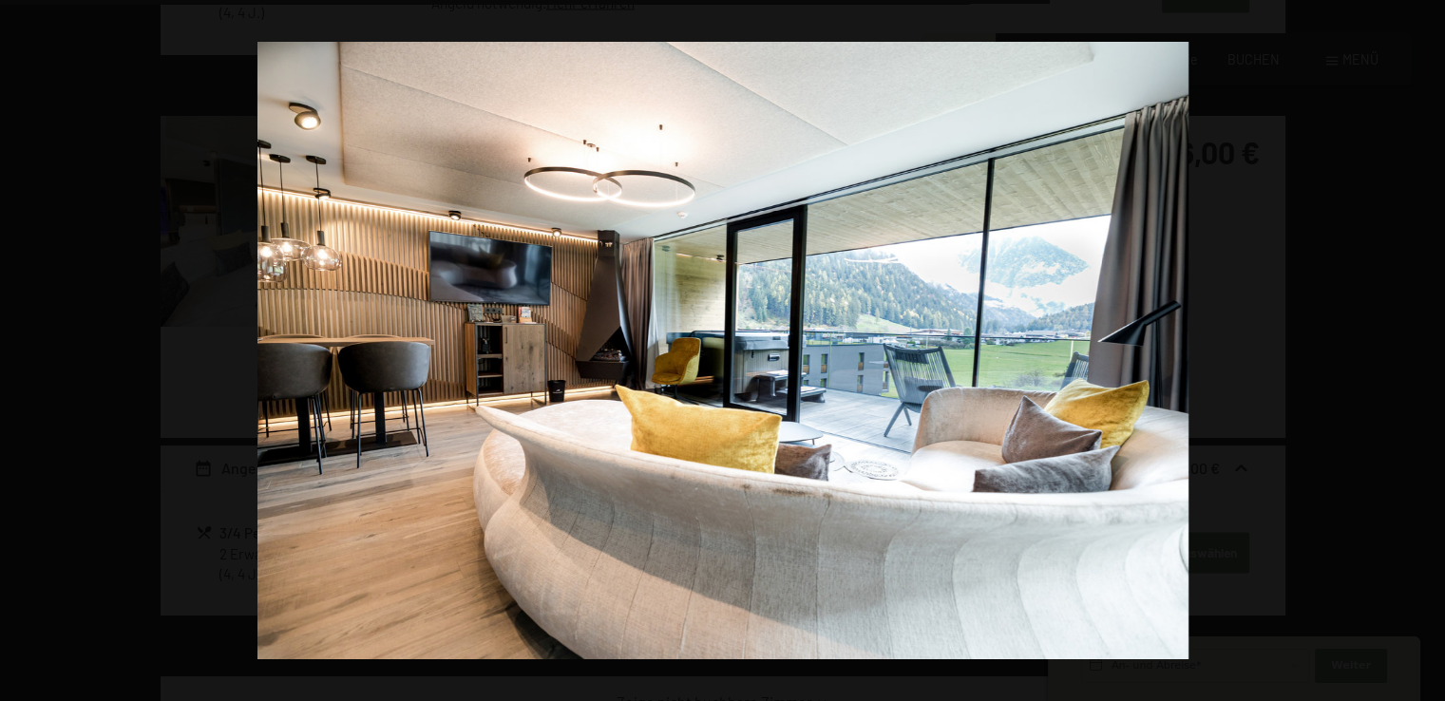
click at [1425, 351] on button "button" at bounding box center [1411, 350] width 66 height 95
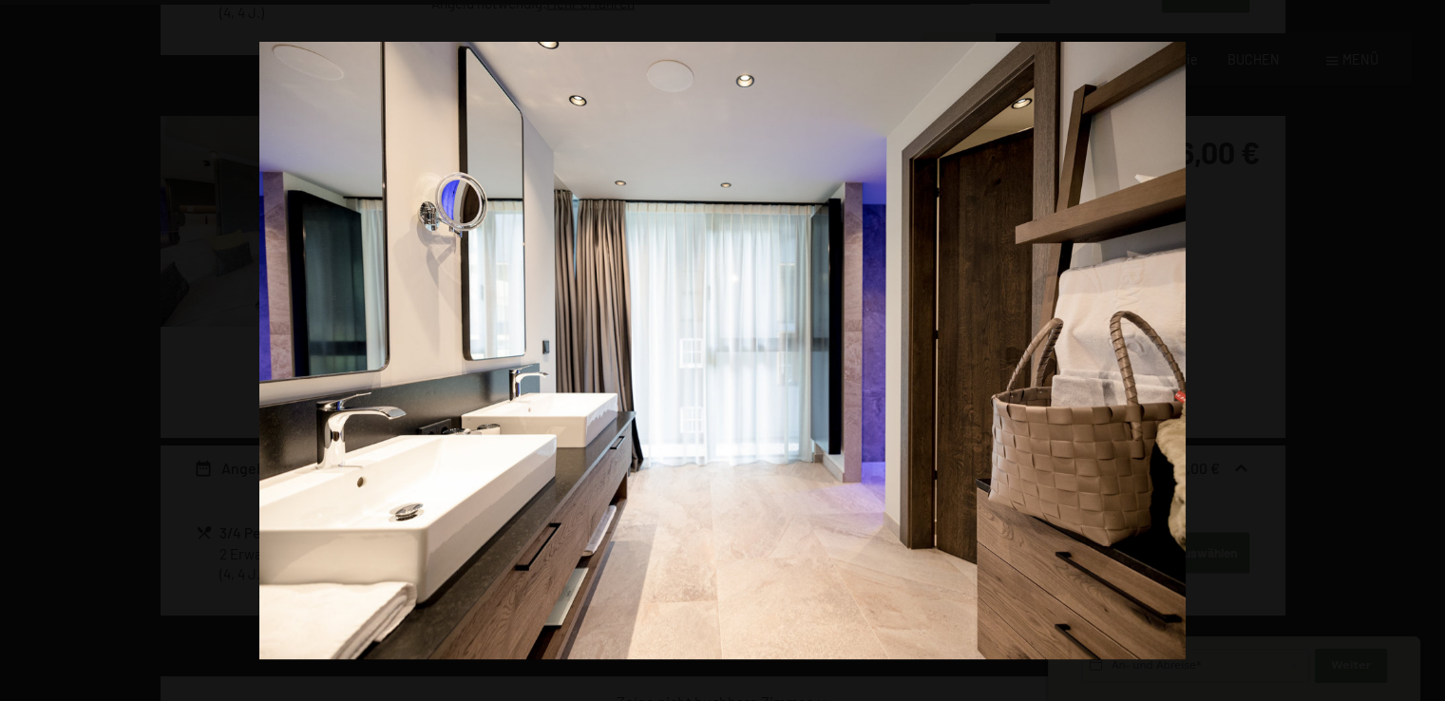
click at [1425, 351] on button "button" at bounding box center [1411, 350] width 66 height 95
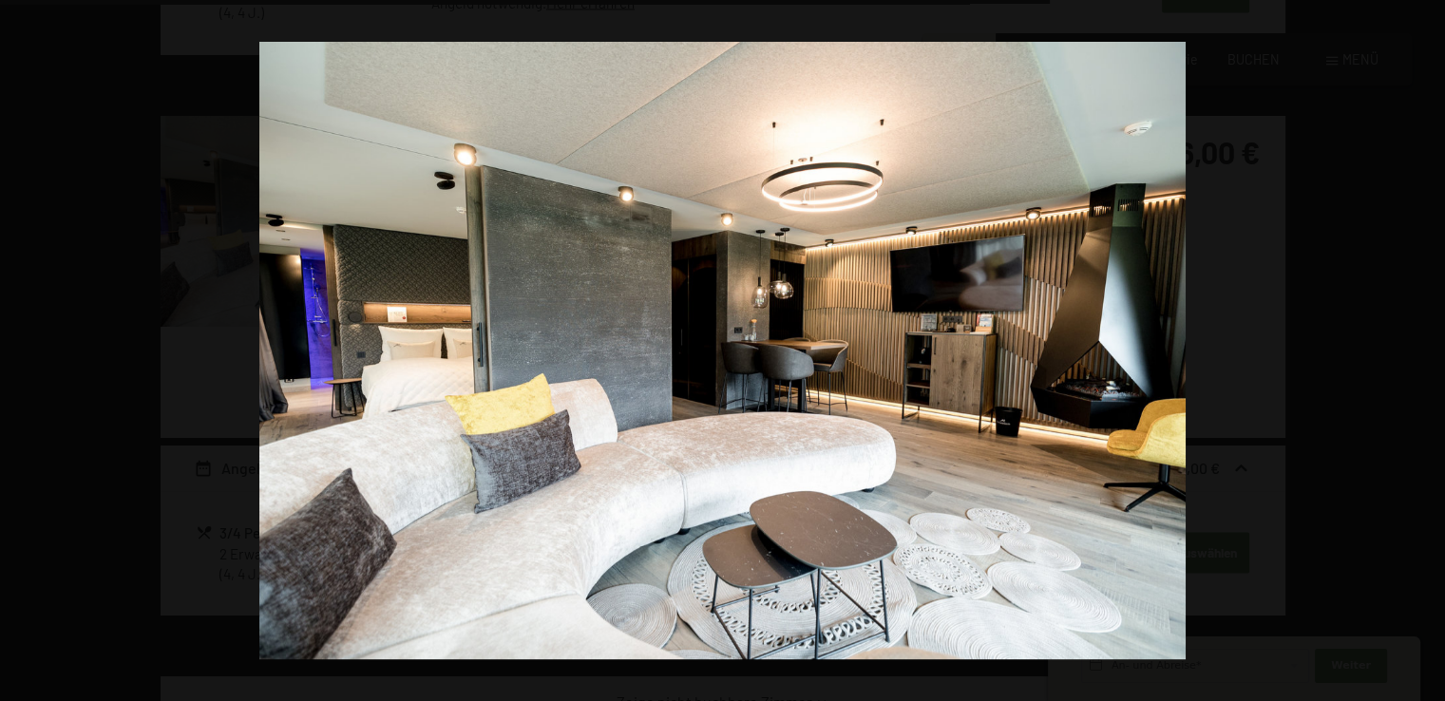
click at [1425, 351] on button "button" at bounding box center [1411, 350] width 66 height 95
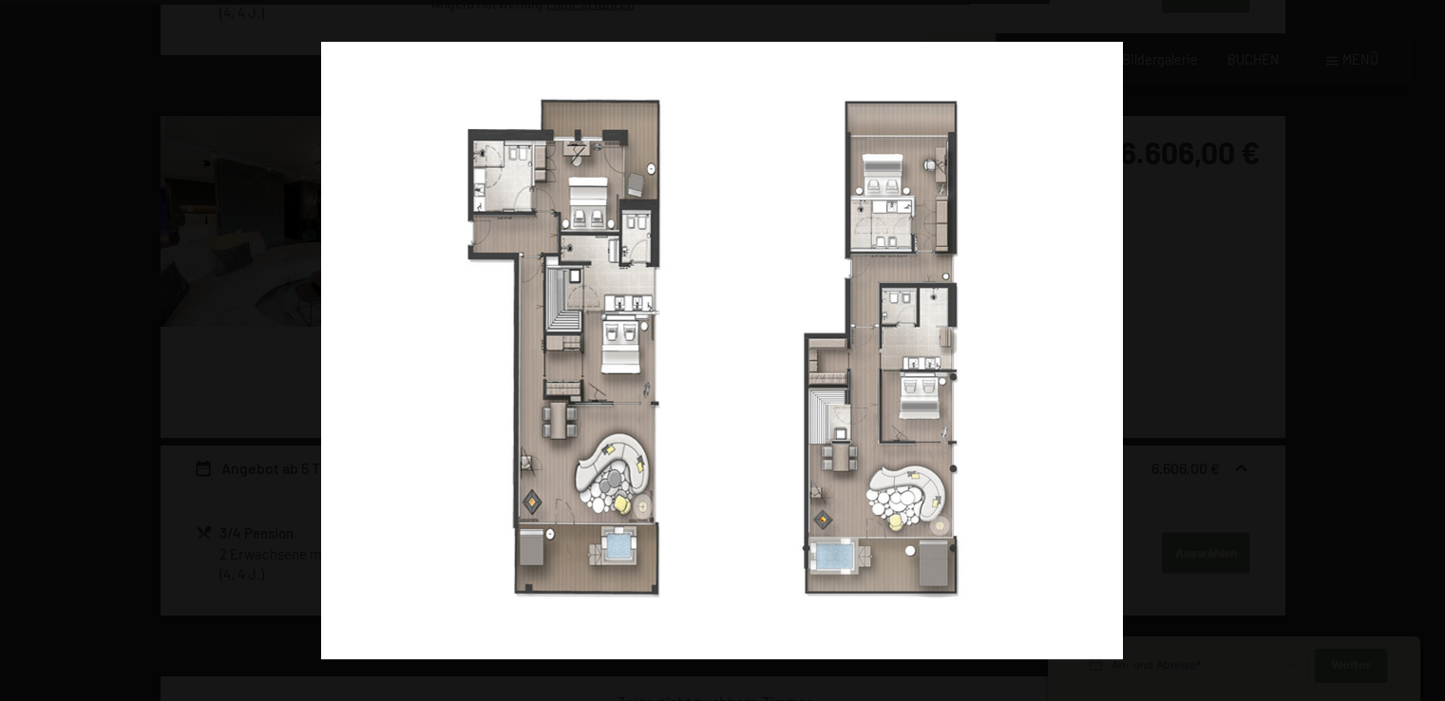
click at [1425, 351] on button "button" at bounding box center [1411, 350] width 66 height 95
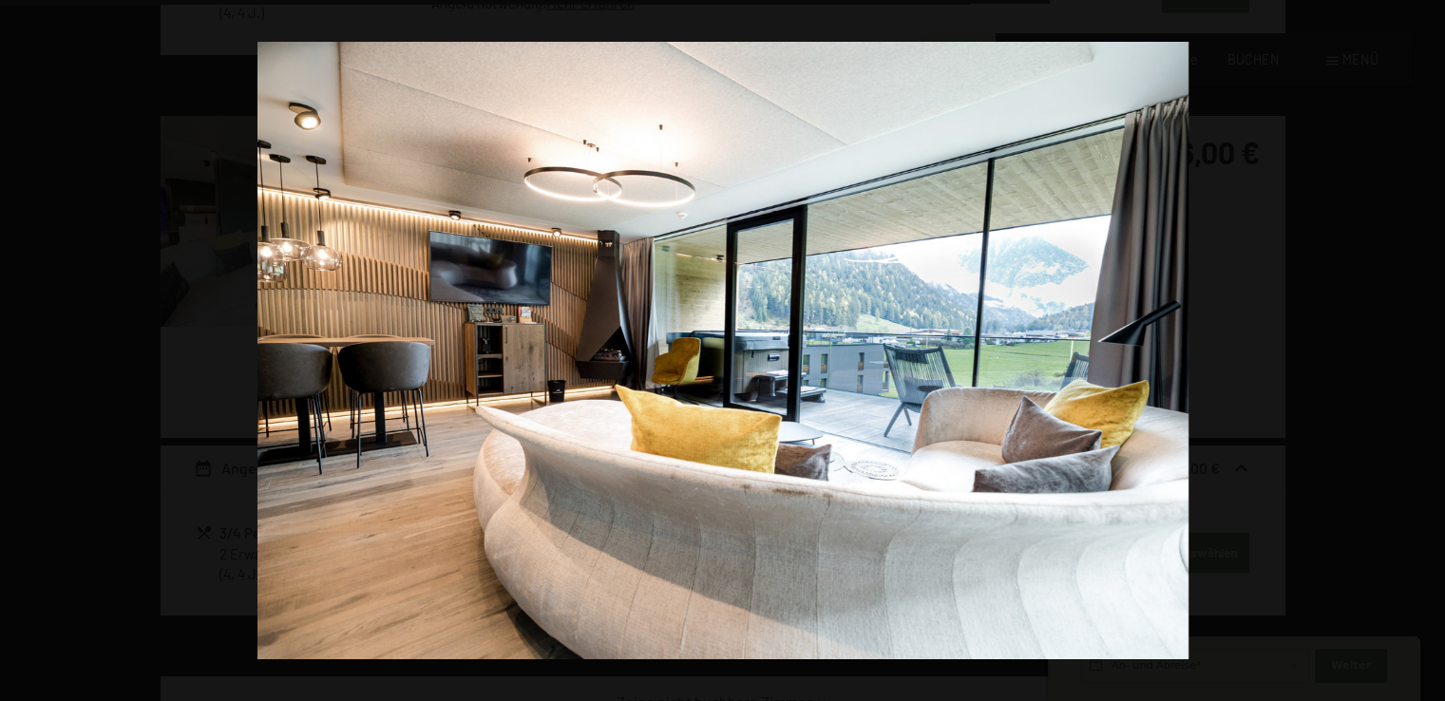
click at [1425, 351] on button "button" at bounding box center [1411, 350] width 66 height 95
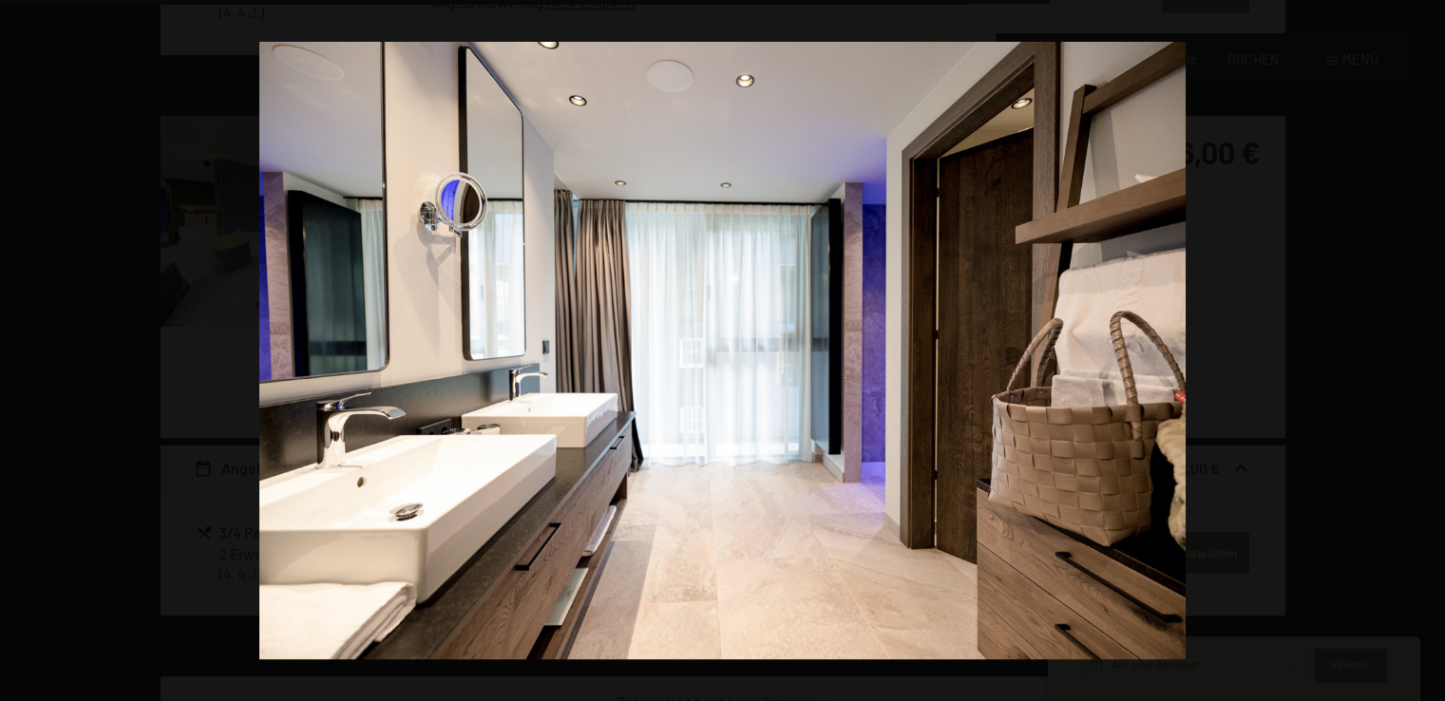
click at [1425, 351] on button "button" at bounding box center [1411, 350] width 66 height 95
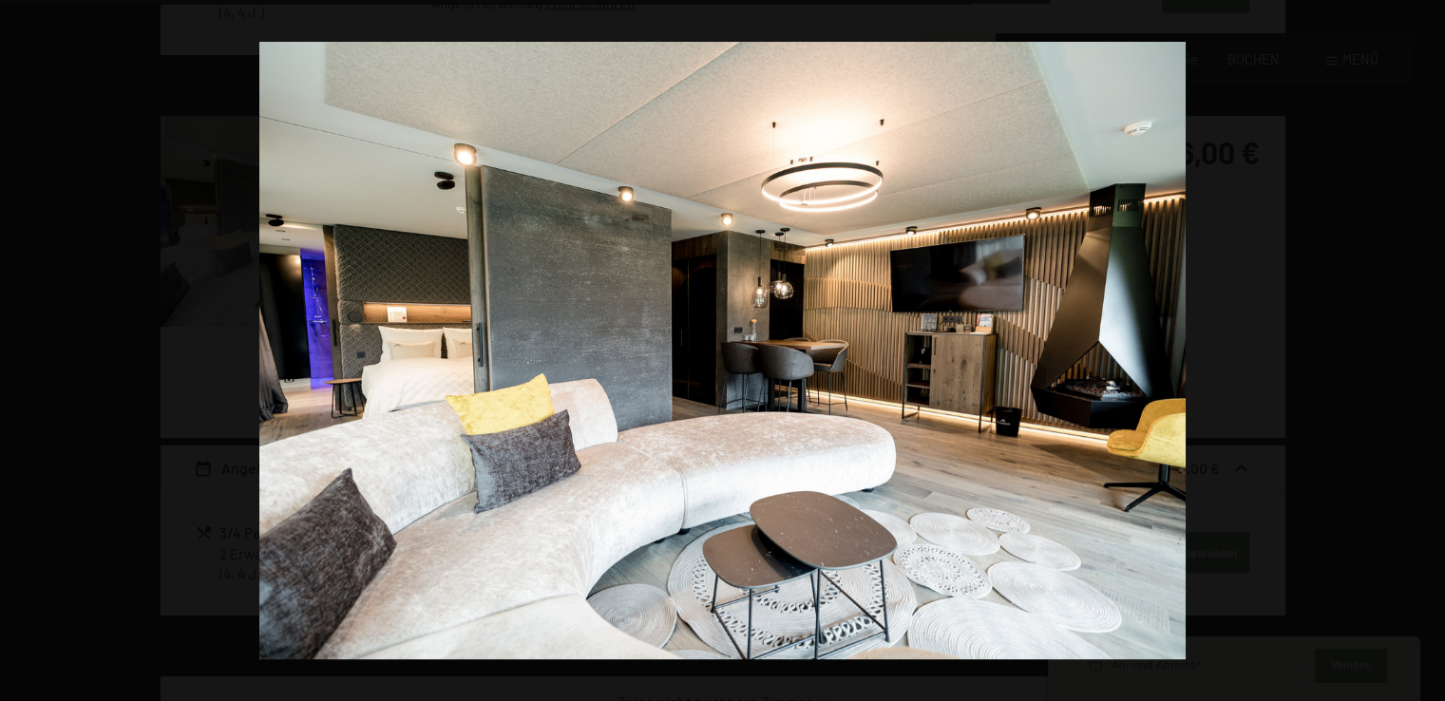
click at [1425, 351] on button "button" at bounding box center [1411, 350] width 66 height 95
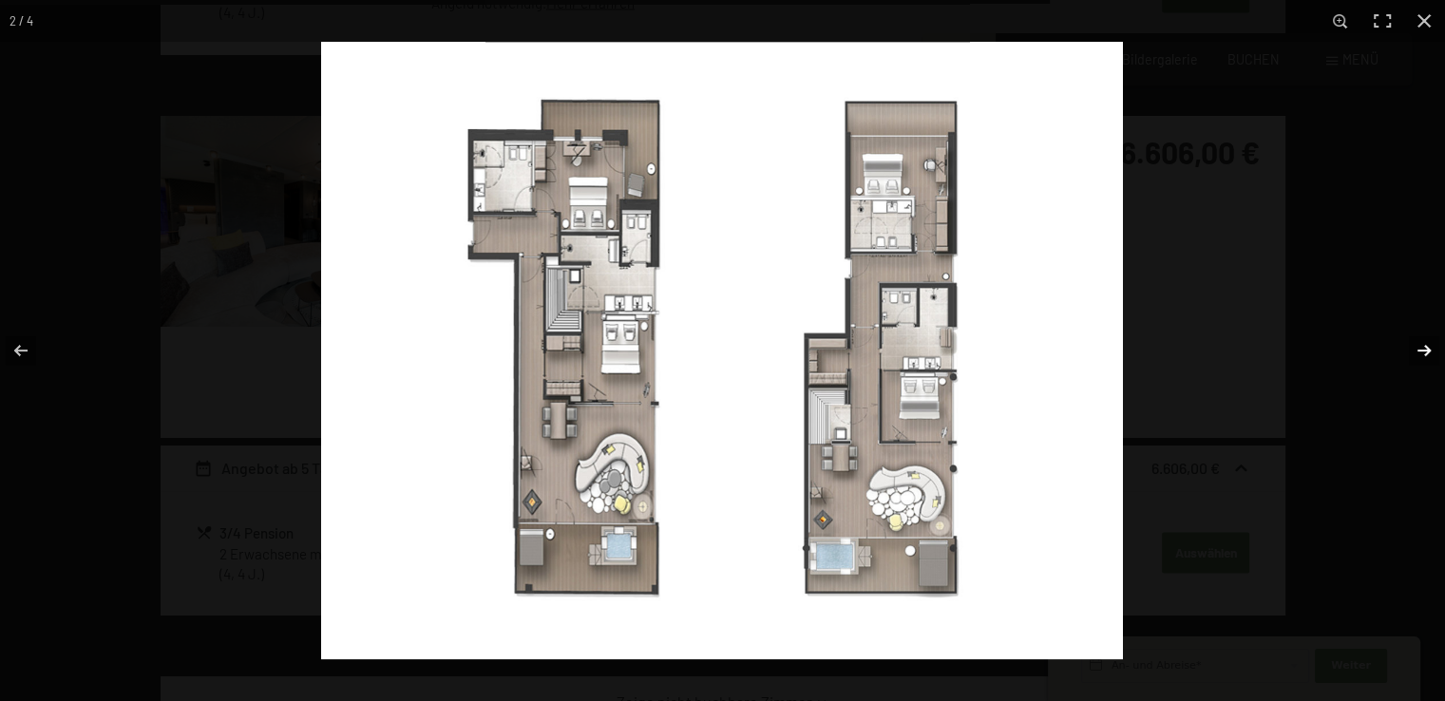
click at [1420, 351] on button "button" at bounding box center [1411, 350] width 66 height 95
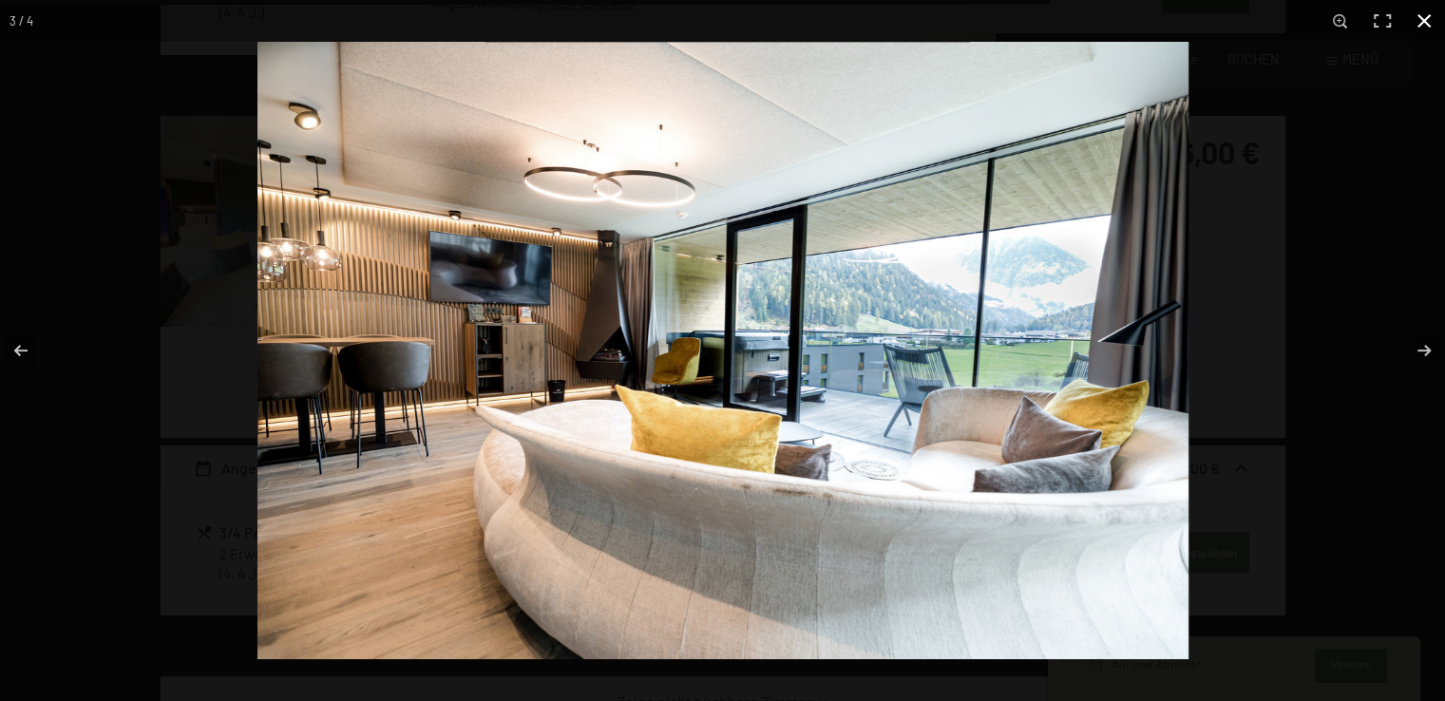
click at [1423, 23] on button "button" at bounding box center [1424, 21] width 42 height 42
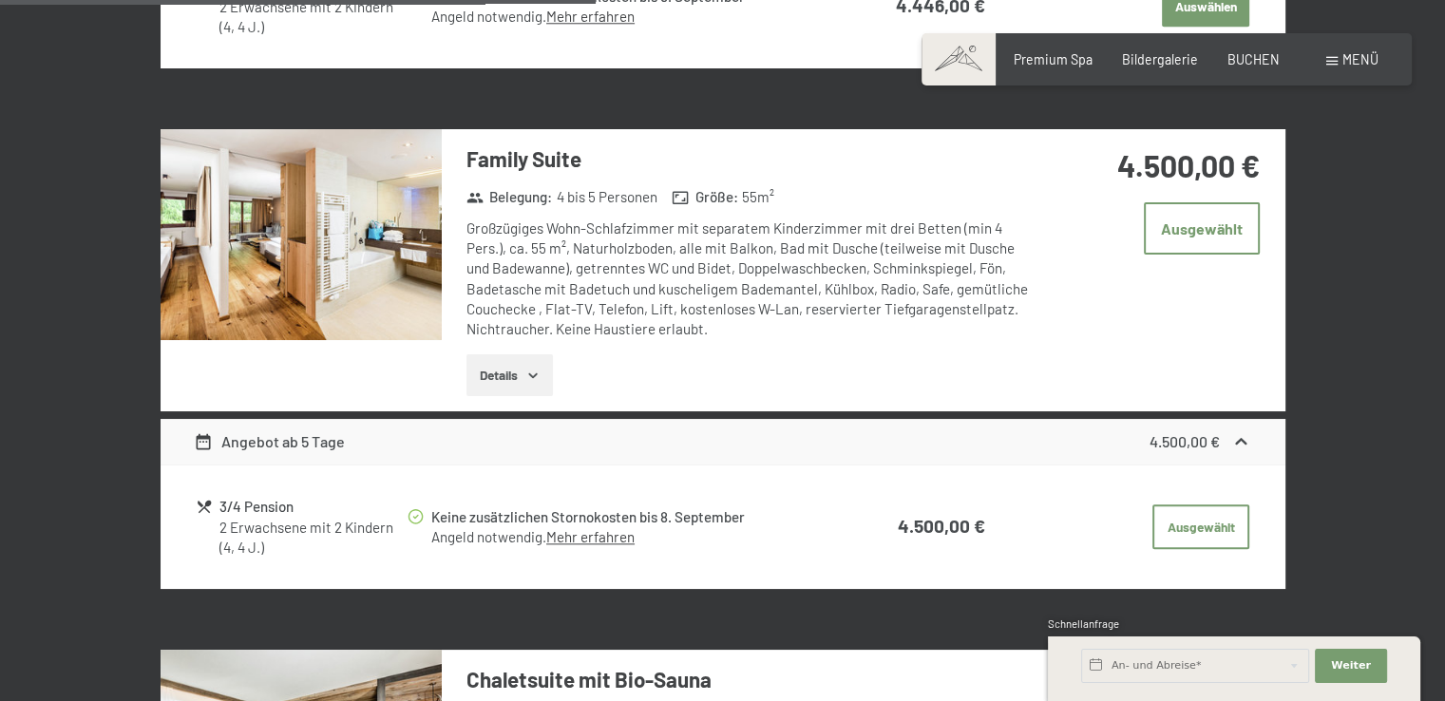
scroll to position [2014, 0]
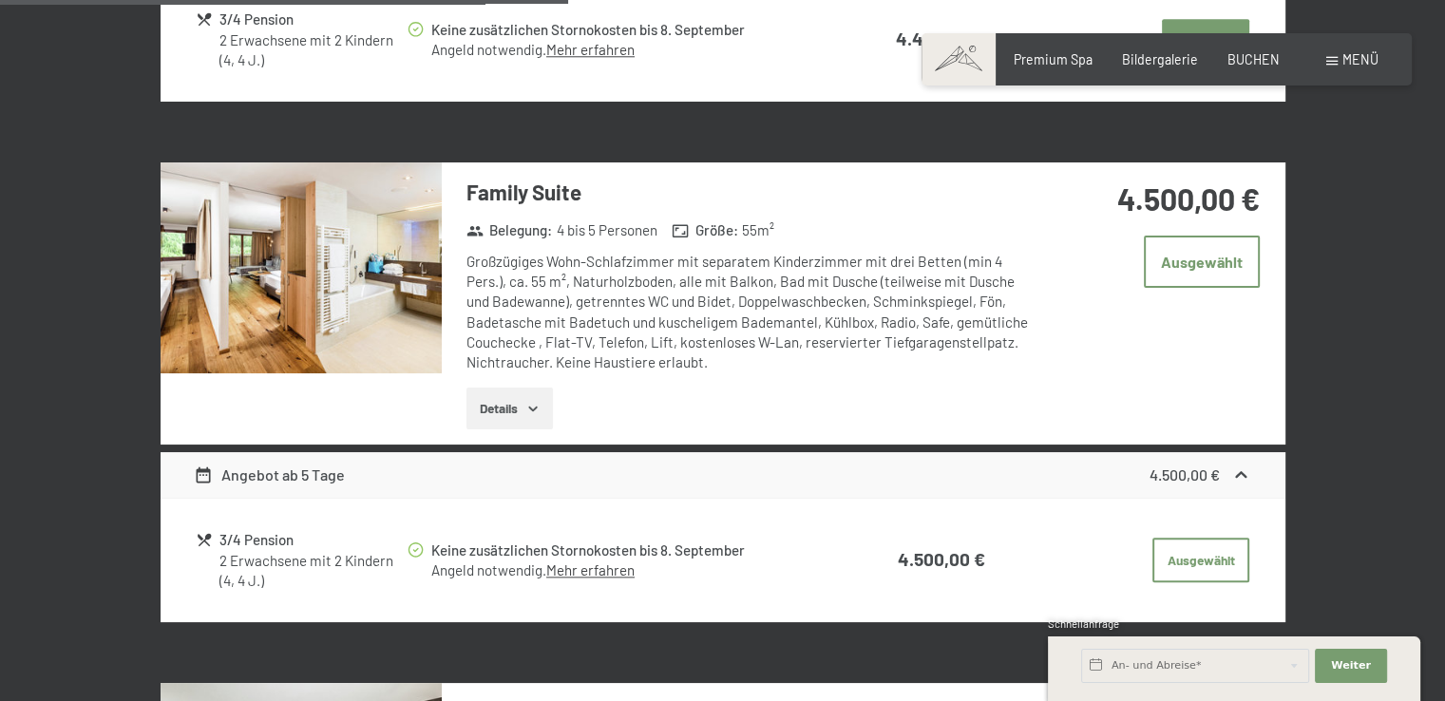
click at [358, 275] on img at bounding box center [301, 267] width 281 height 211
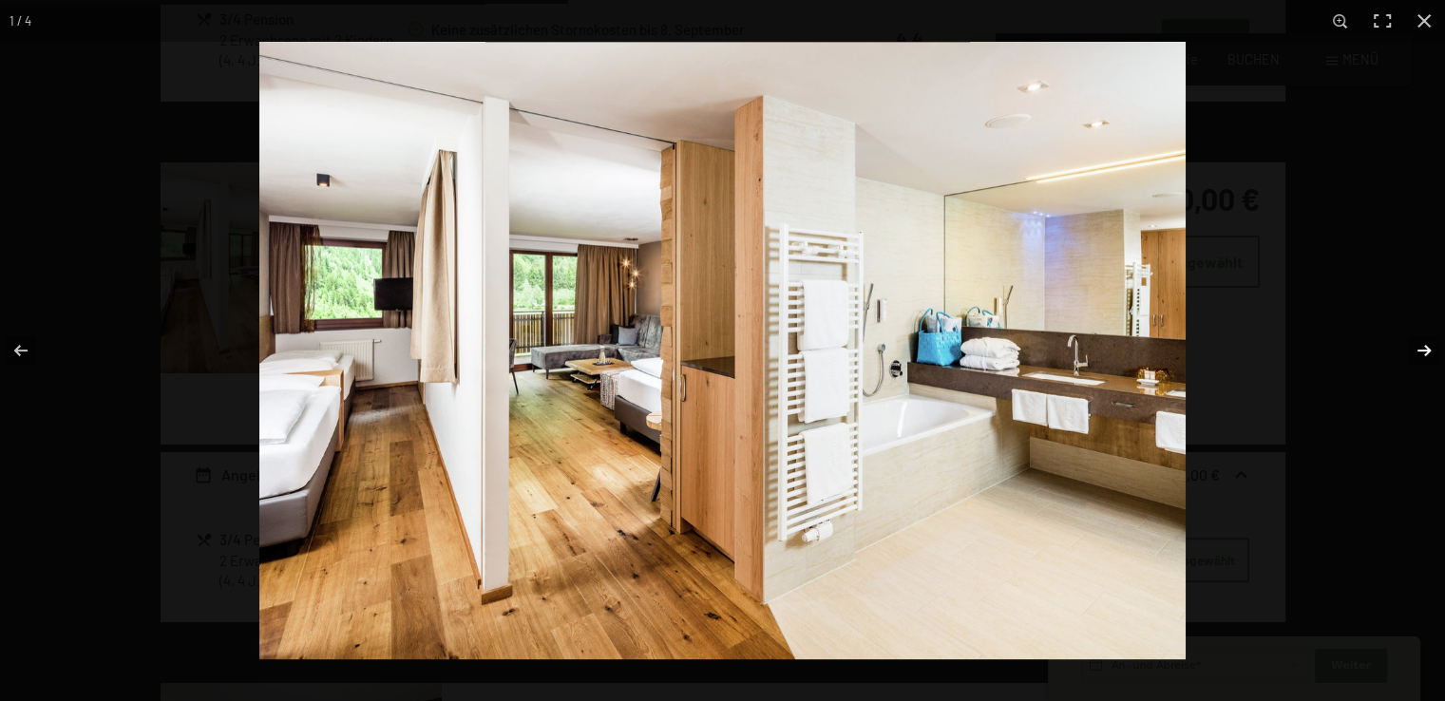
click at [1422, 351] on button "button" at bounding box center [1411, 350] width 66 height 95
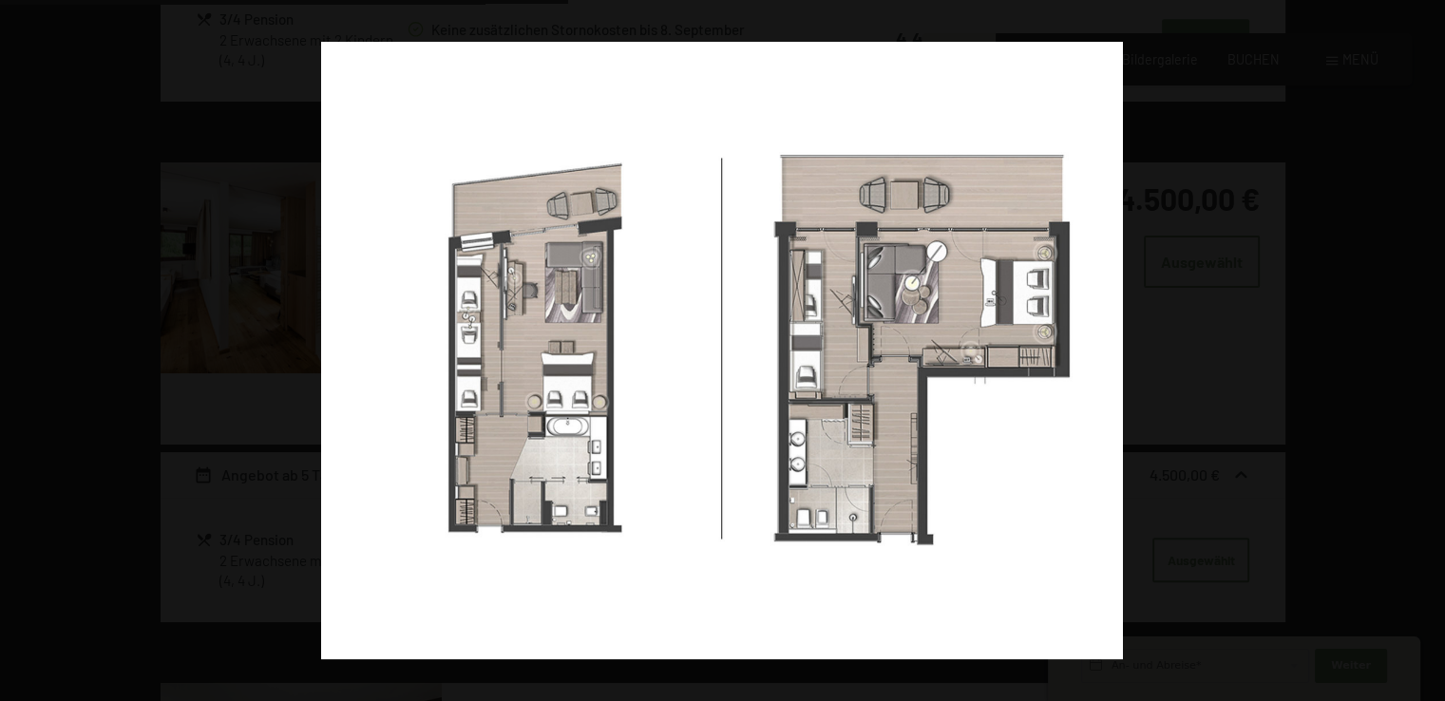
click at [1421, 351] on button "button" at bounding box center [1411, 350] width 66 height 95
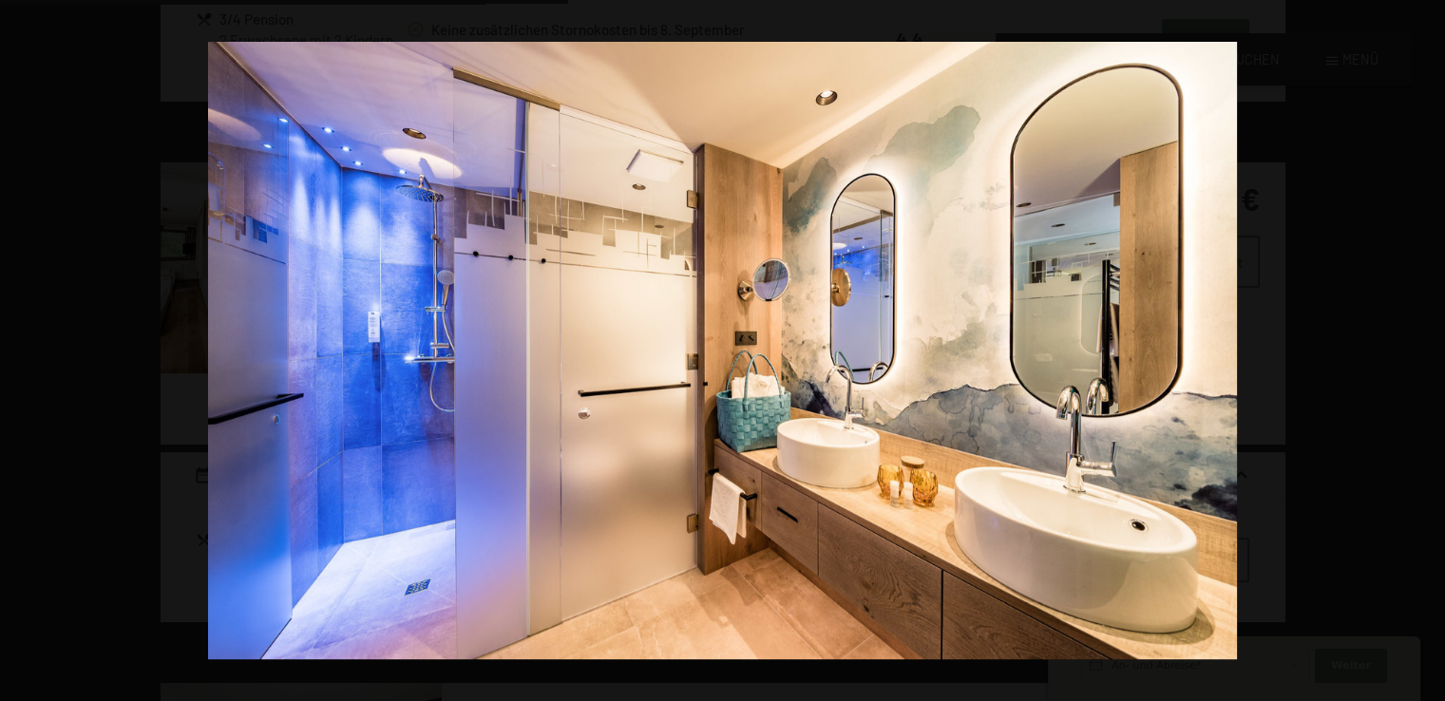
click at [1421, 351] on button "button" at bounding box center [1411, 350] width 66 height 95
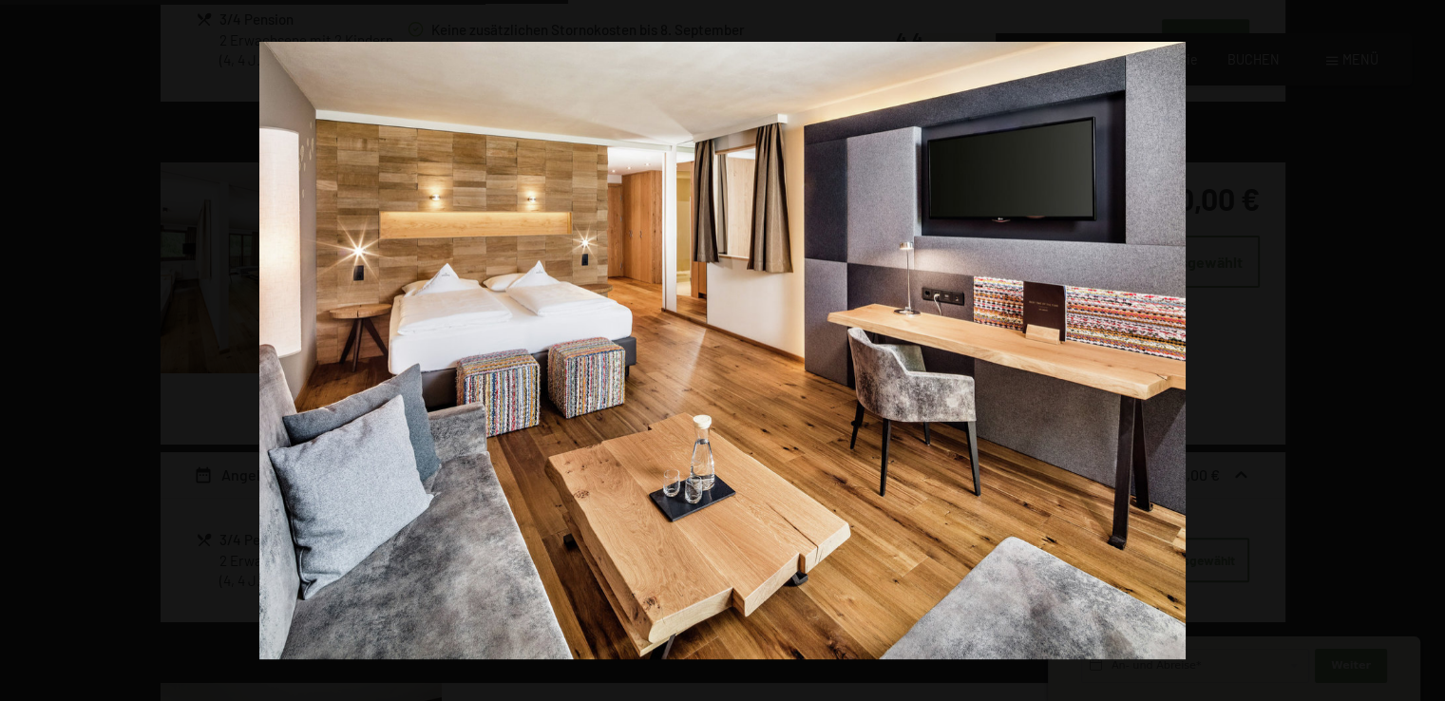
click at [1421, 351] on button "button" at bounding box center [1411, 350] width 66 height 95
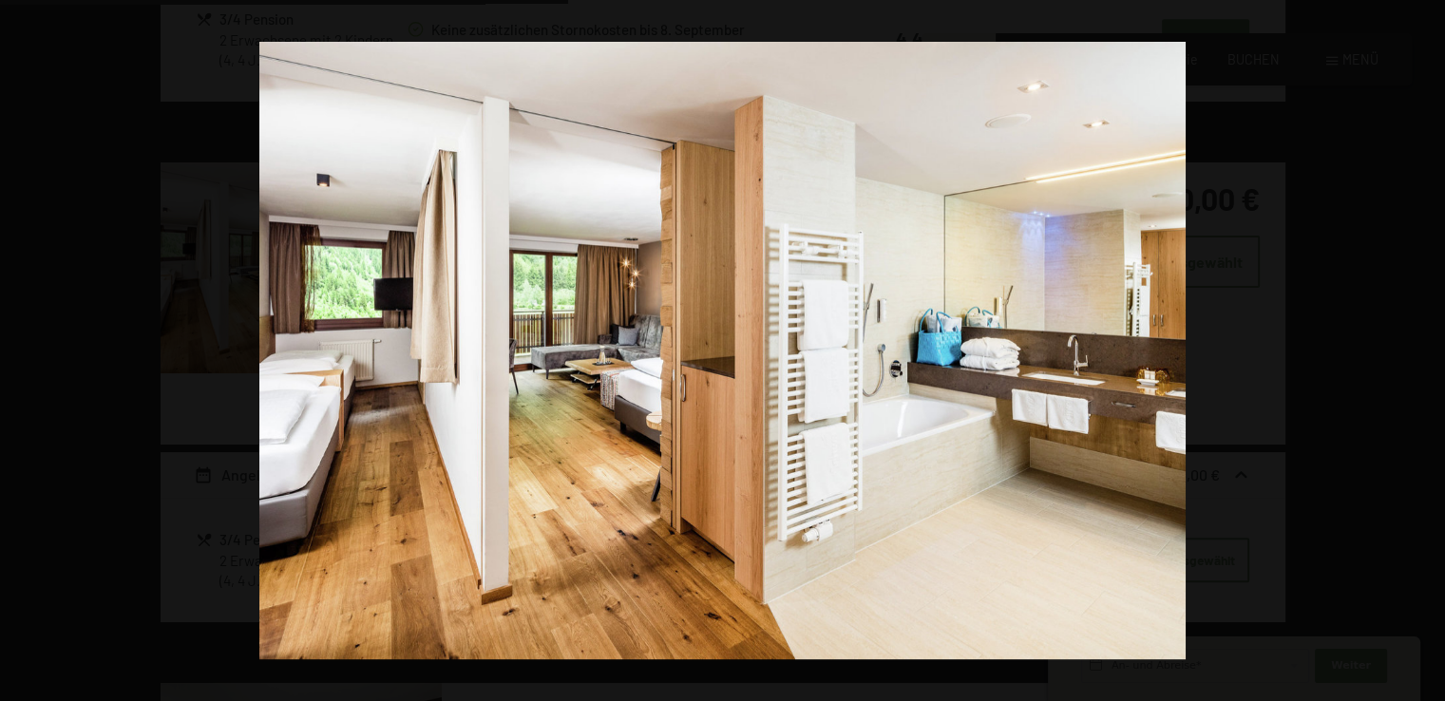
click at [1421, 351] on button "button" at bounding box center [1411, 350] width 66 height 95
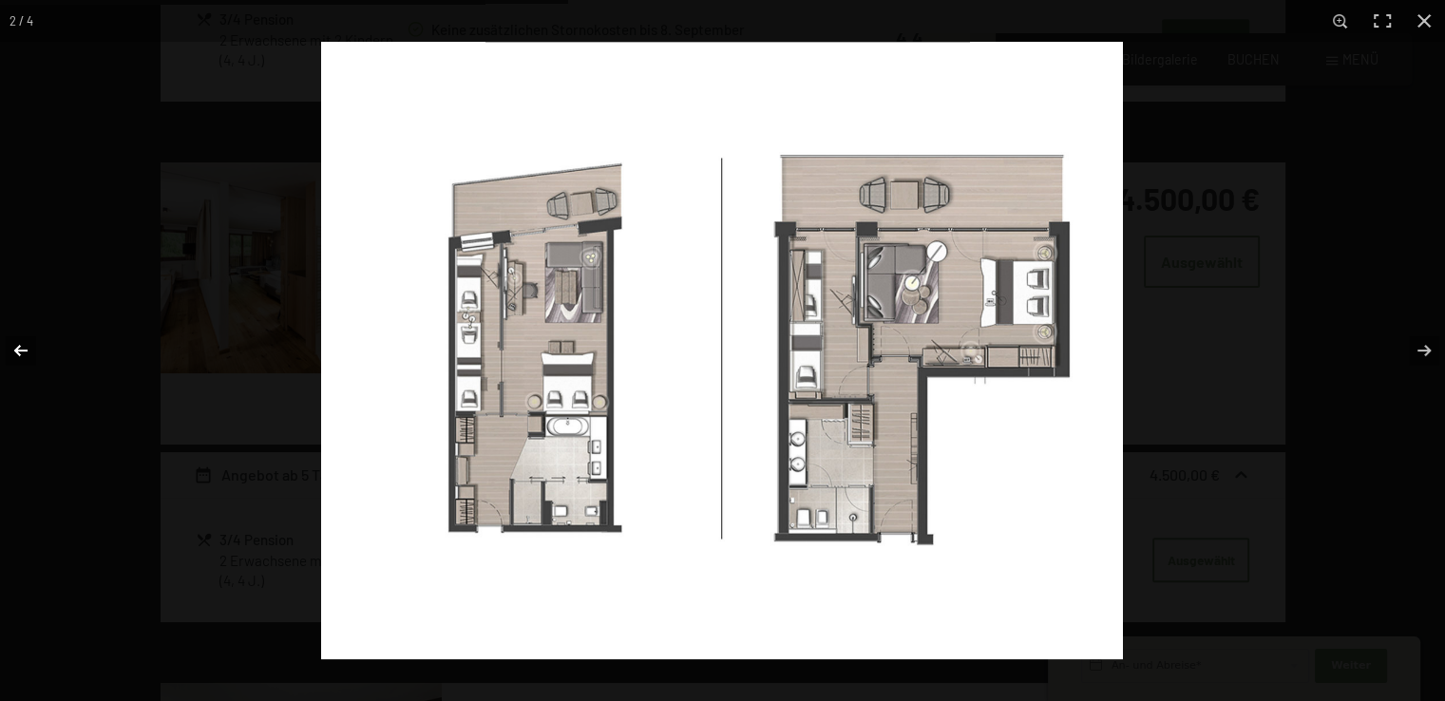
click at [25, 351] on button "button" at bounding box center [33, 350] width 66 height 95
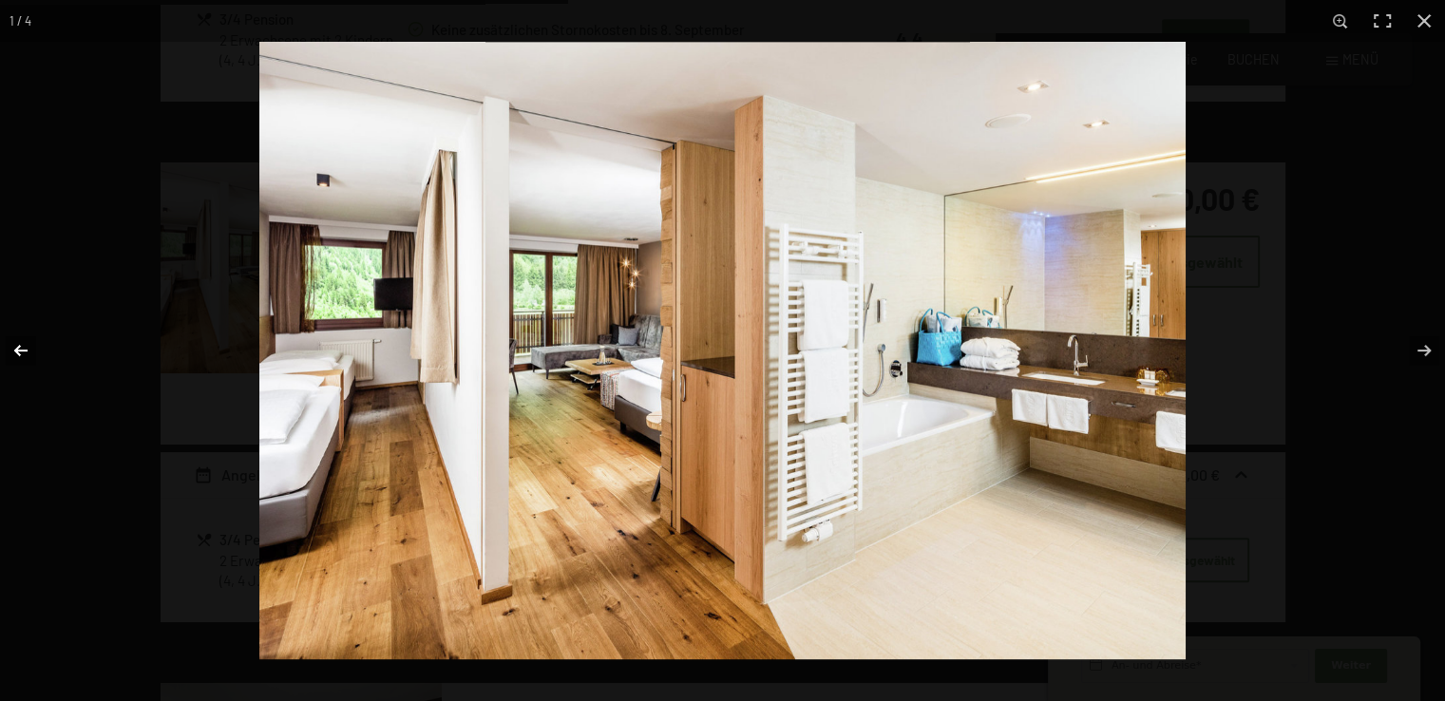
click at [25, 351] on button "button" at bounding box center [33, 350] width 66 height 95
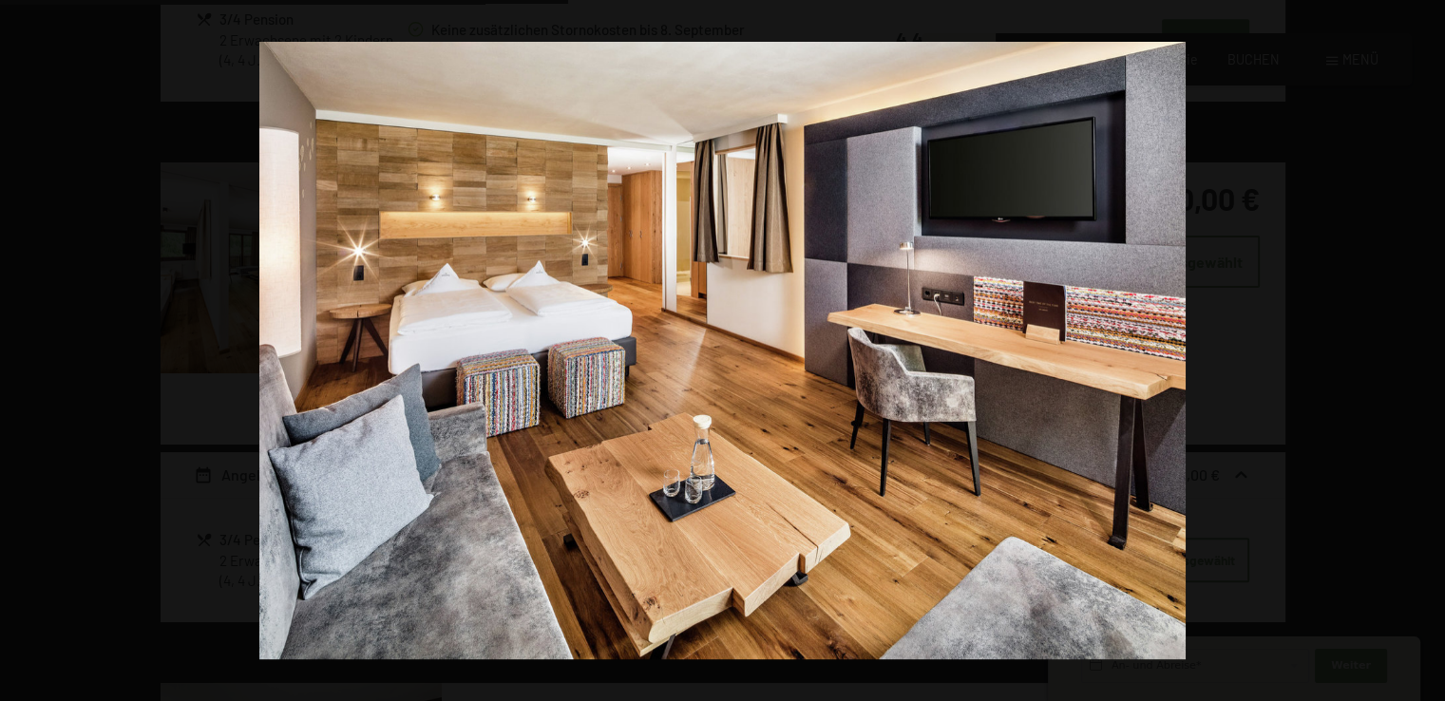
click at [25, 351] on button "button" at bounding box center [33, 350] width 66 height 95
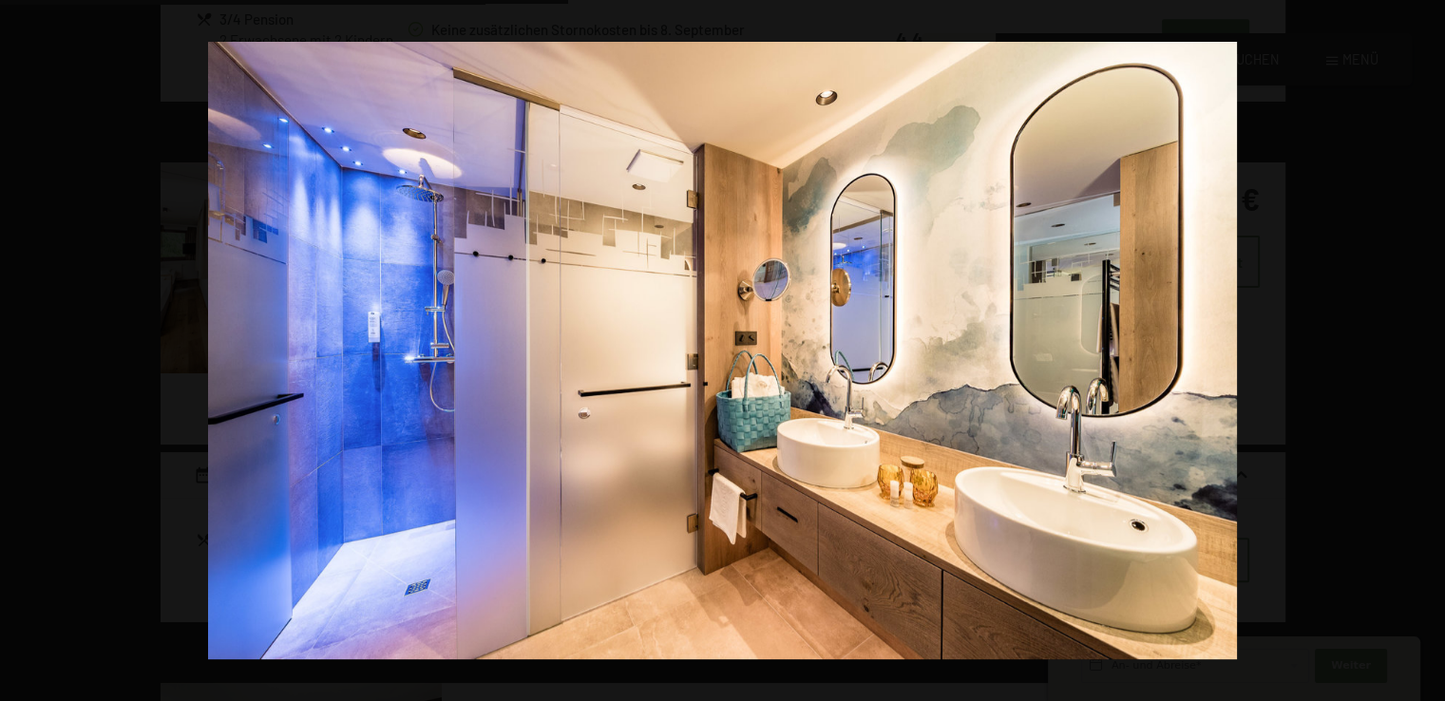
click at [25, 351] on button "button" at bounding box center [33, 350] width 66 height 95
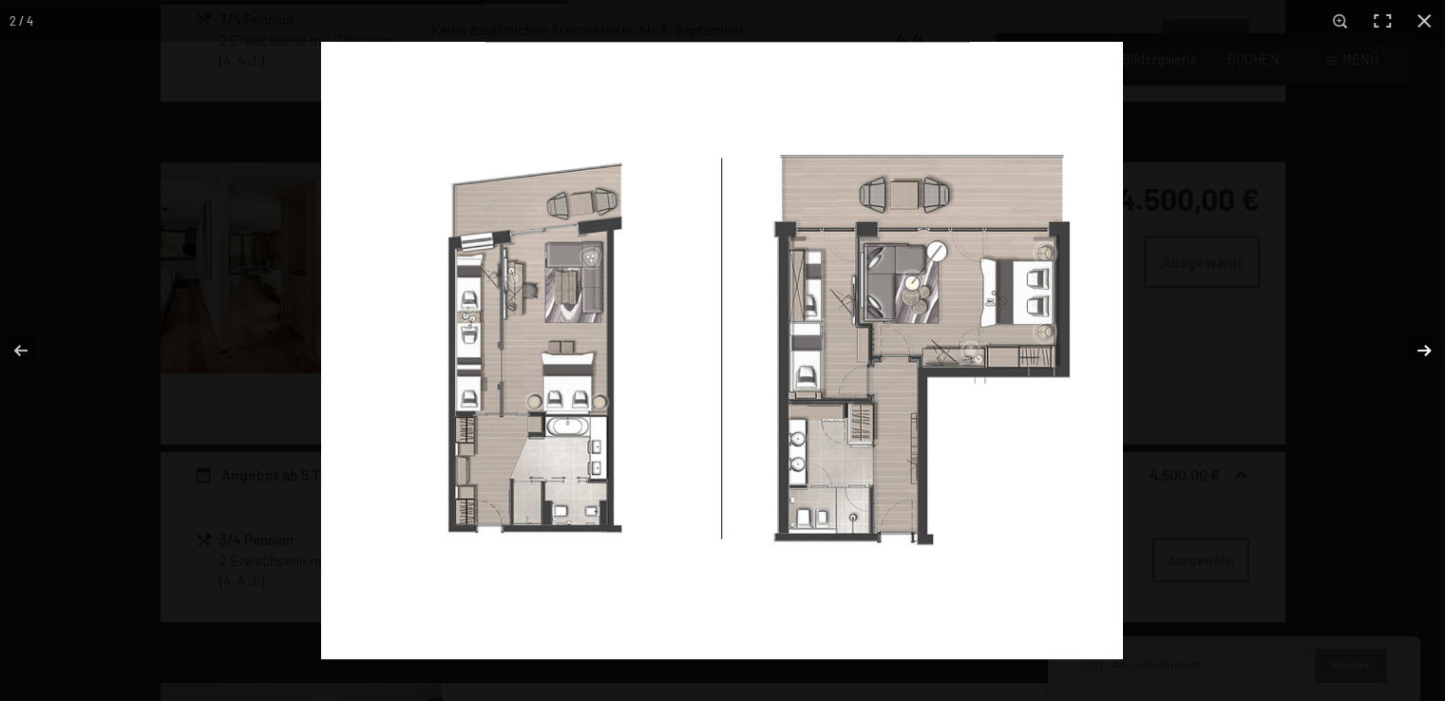
click at [1419, 347] on button "button" at bounding box center [1411, 350] width 66 height 95
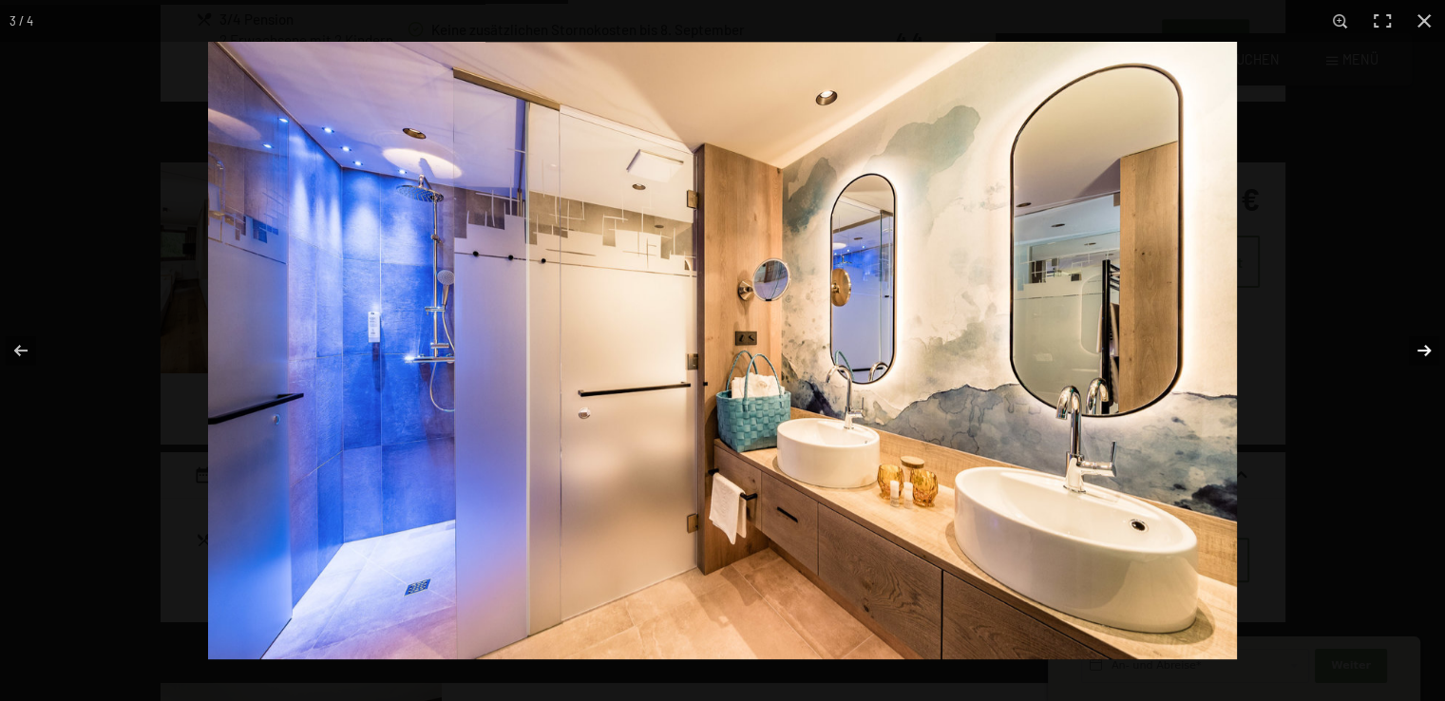
click at [1417, 348] on button "button" at bounding box center [1411, 350] width 66 height 95
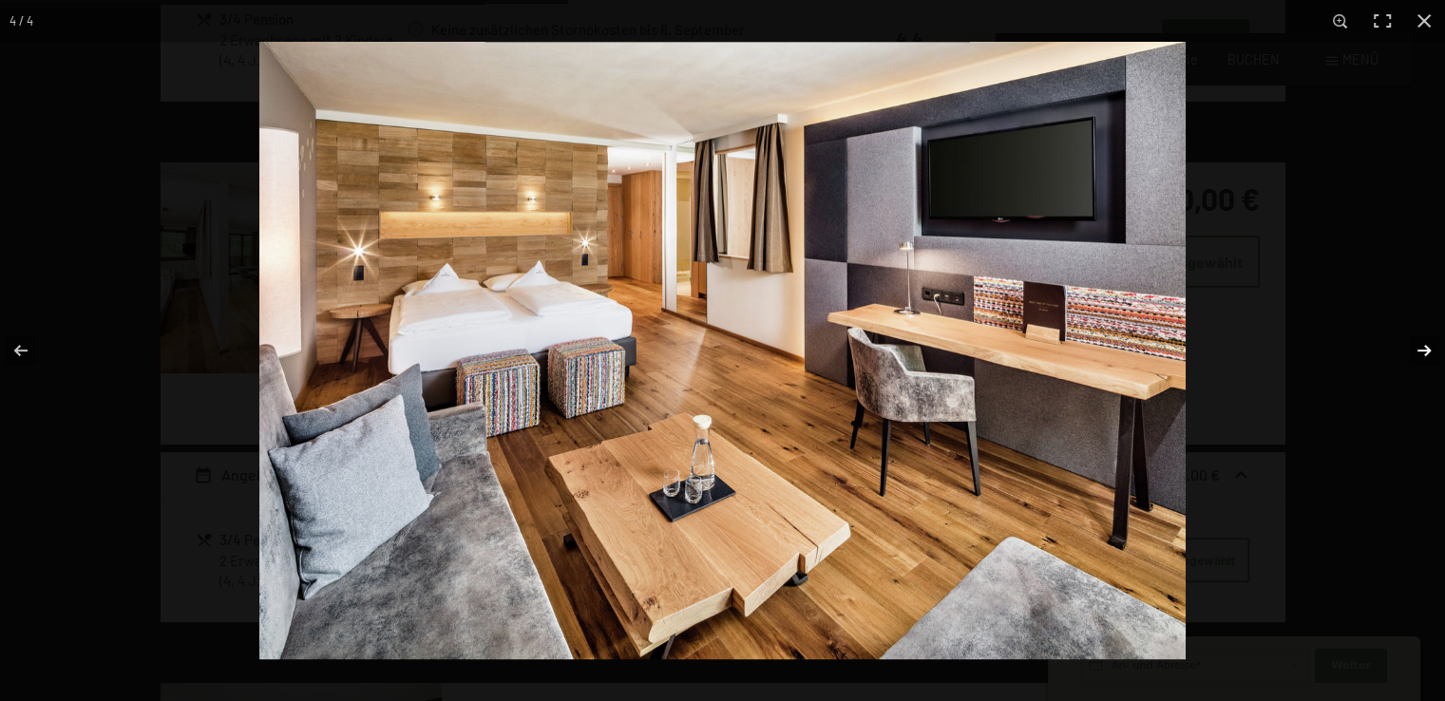
click at [1418, 348] on button "button" at bounding box center [1411, 350] width 66 height 95
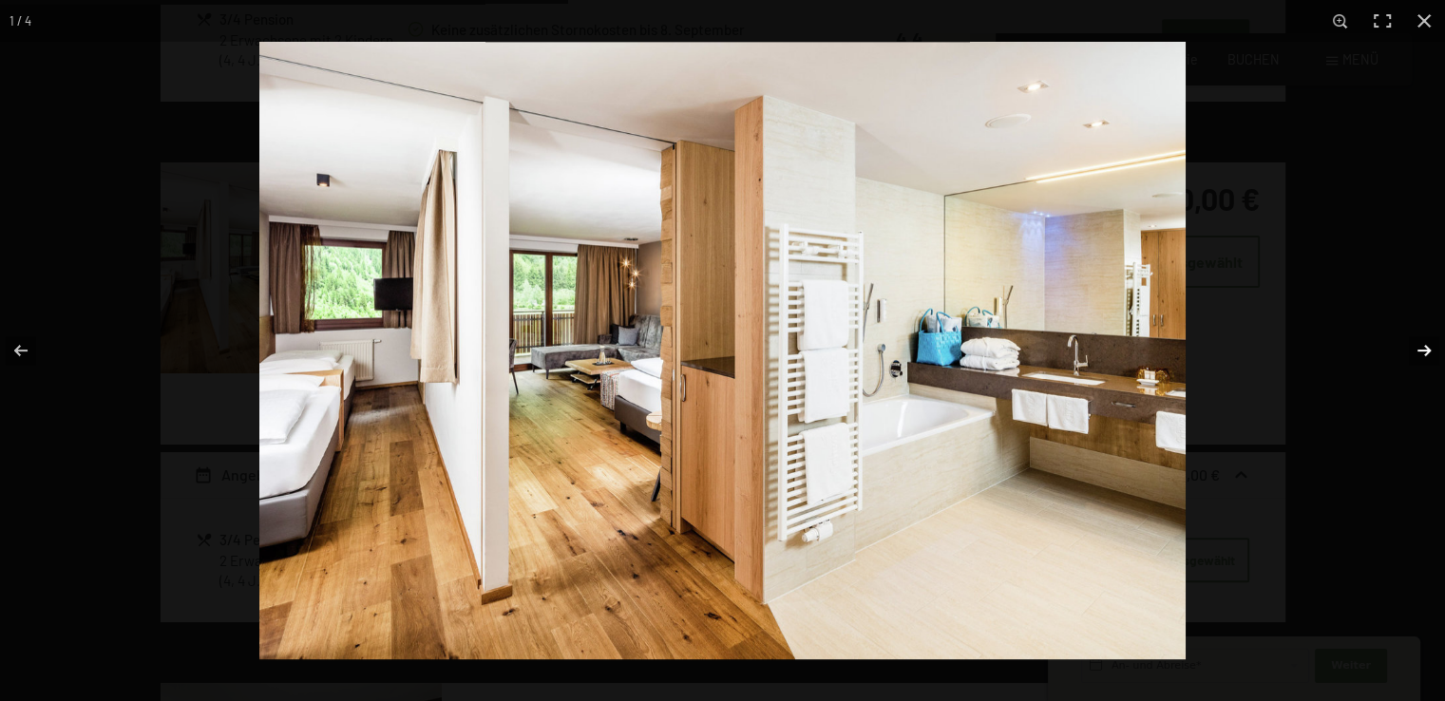
click at [1422, 351] on button "button" at bounding box center [1411, 350] width 66 height 95
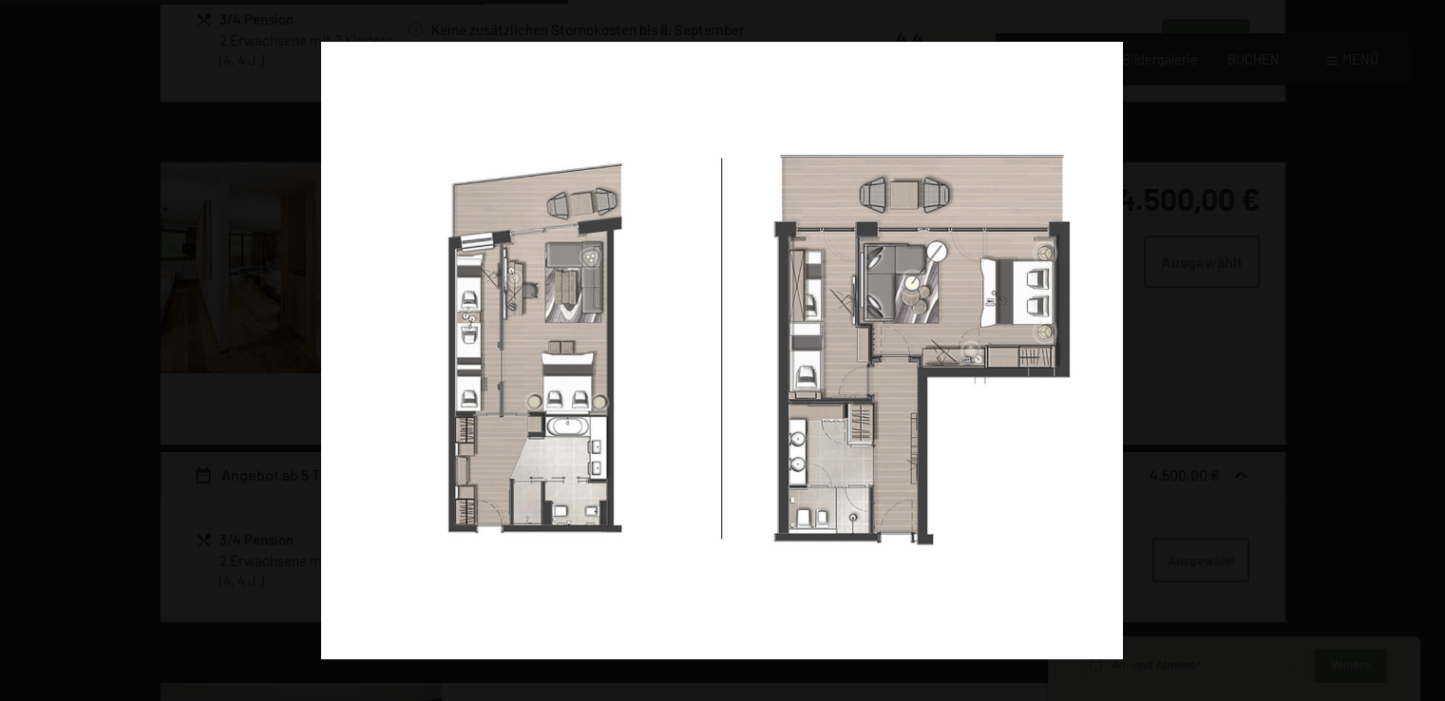
click at [1422, 351] on button "button" at bounding box center [1411, 350] width 66 height 95
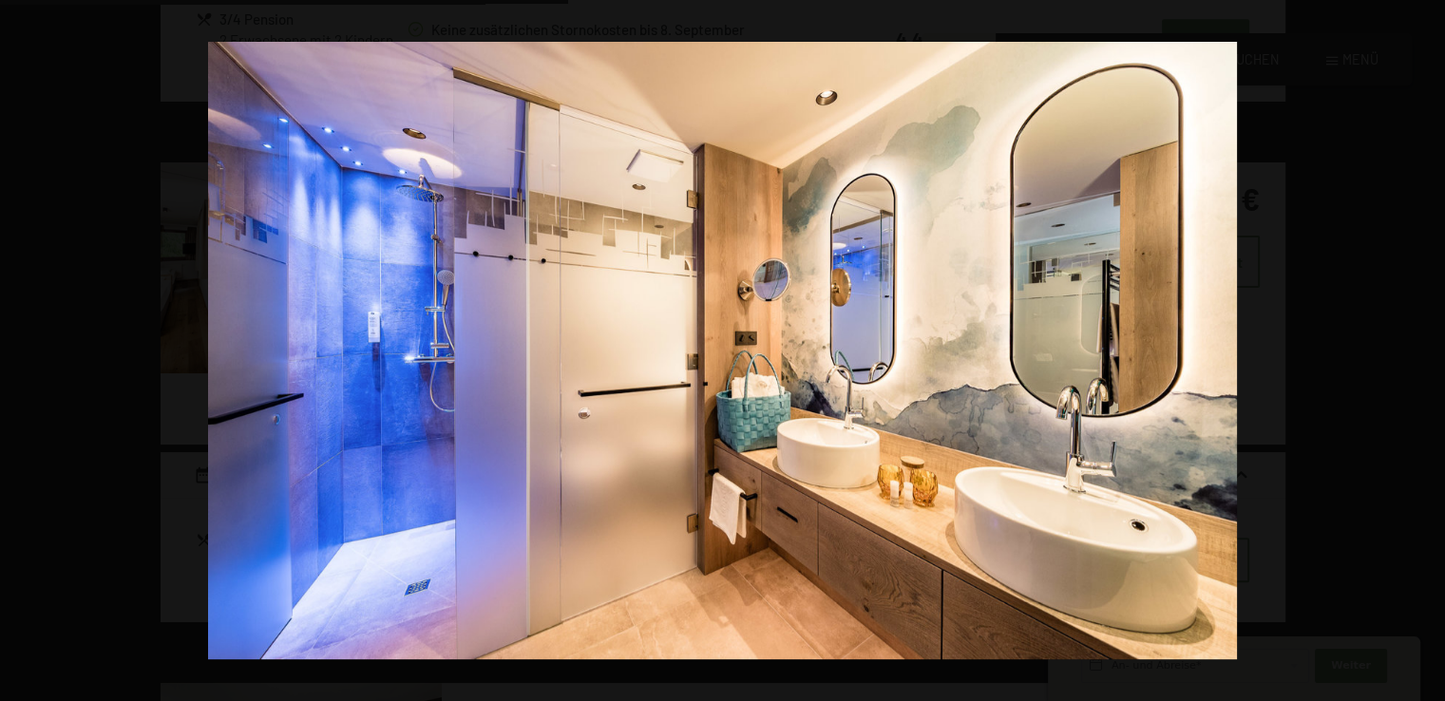
click at [1422, 351] on button "button" at bounding box center [1411, 350] width 66 height 95
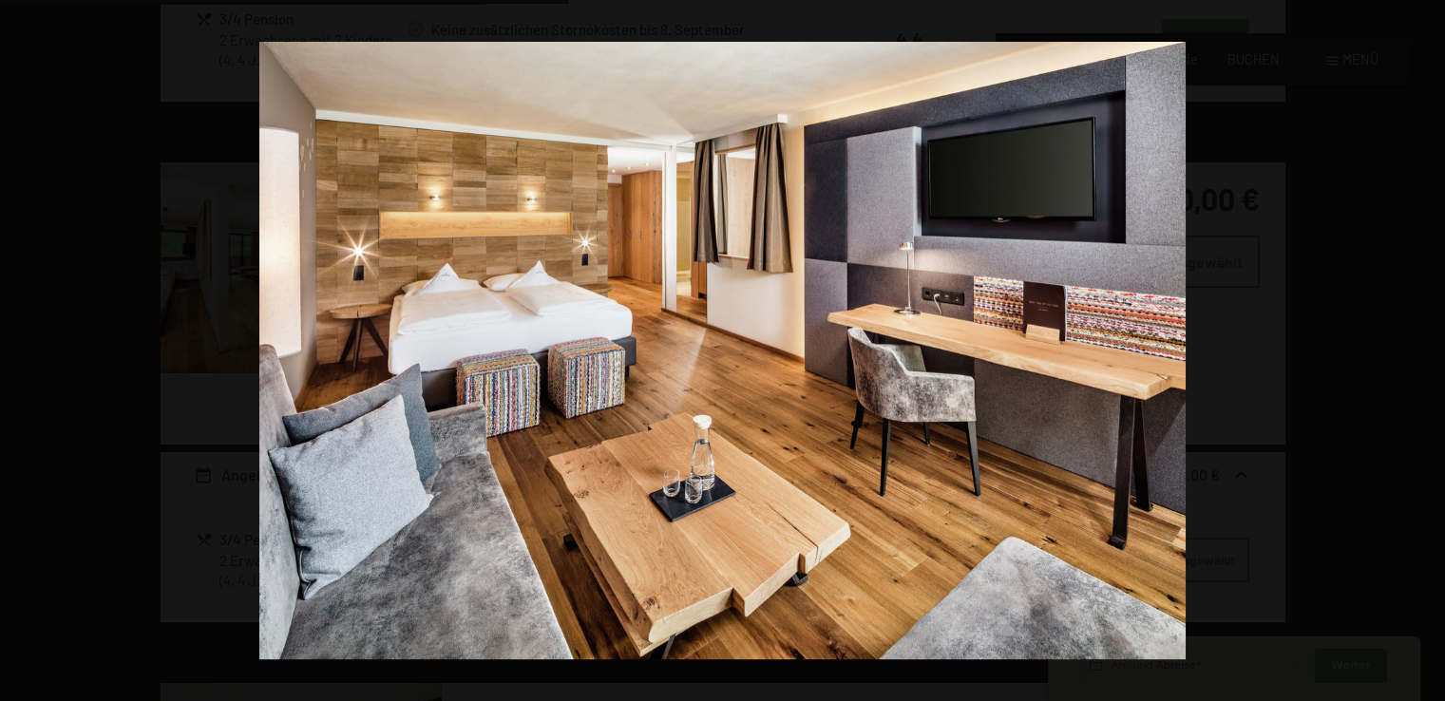
click at [1422, 351] on button "button" at bounding box center [1411, 350] width 66 height 95
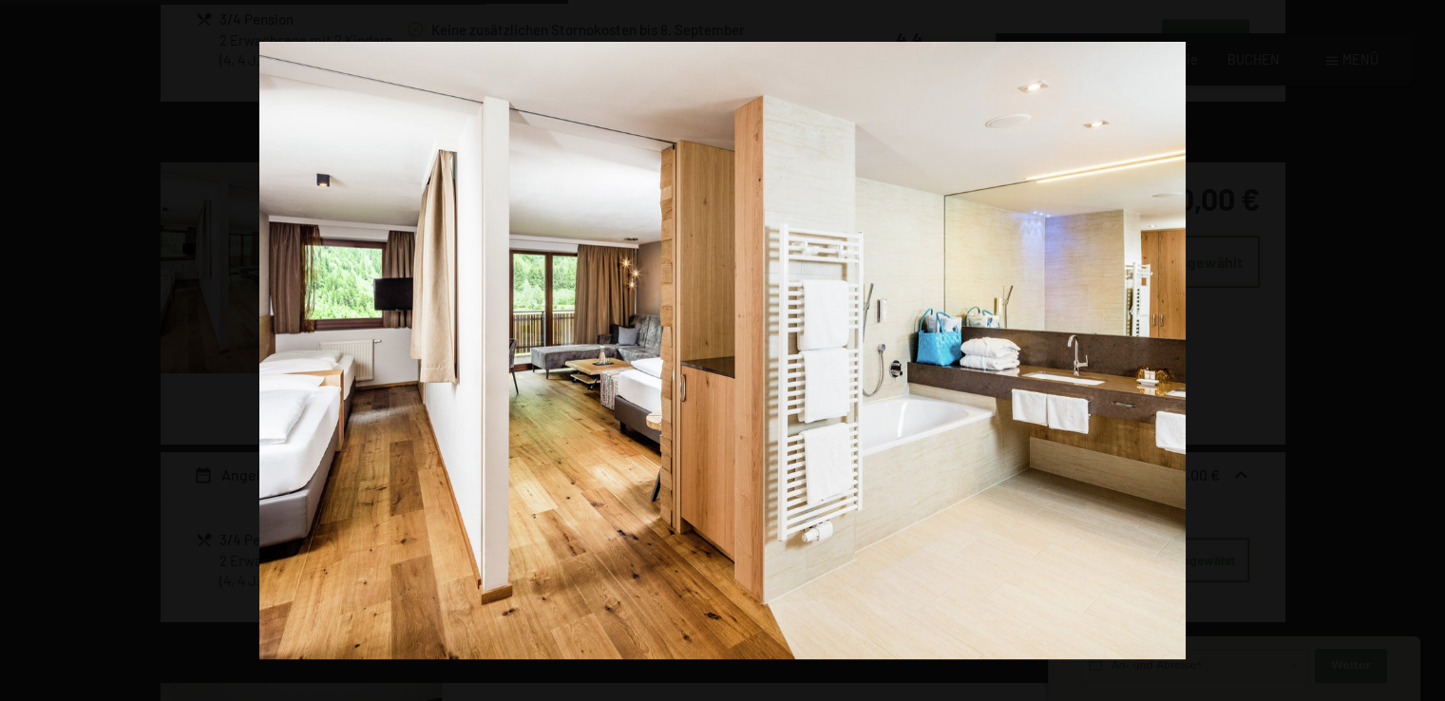
click at [1422, 351] on button "button" at bounding box center [1411, 350] width 66 height 95
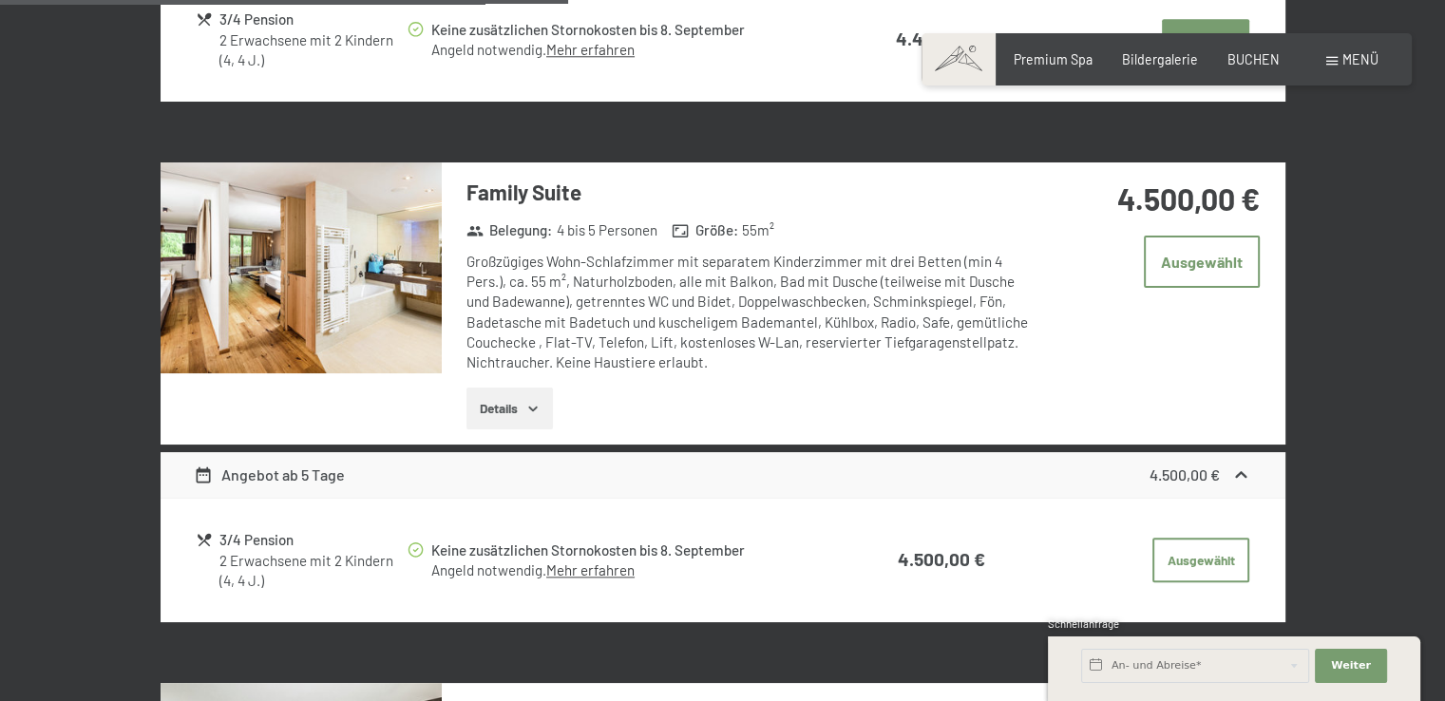
click at [0, 0] on button "button" at bounding box center [0, 0] width 0 height 0
click at [540, 392] on button "Details" at bounding box center [509, 409] width 86 height 42
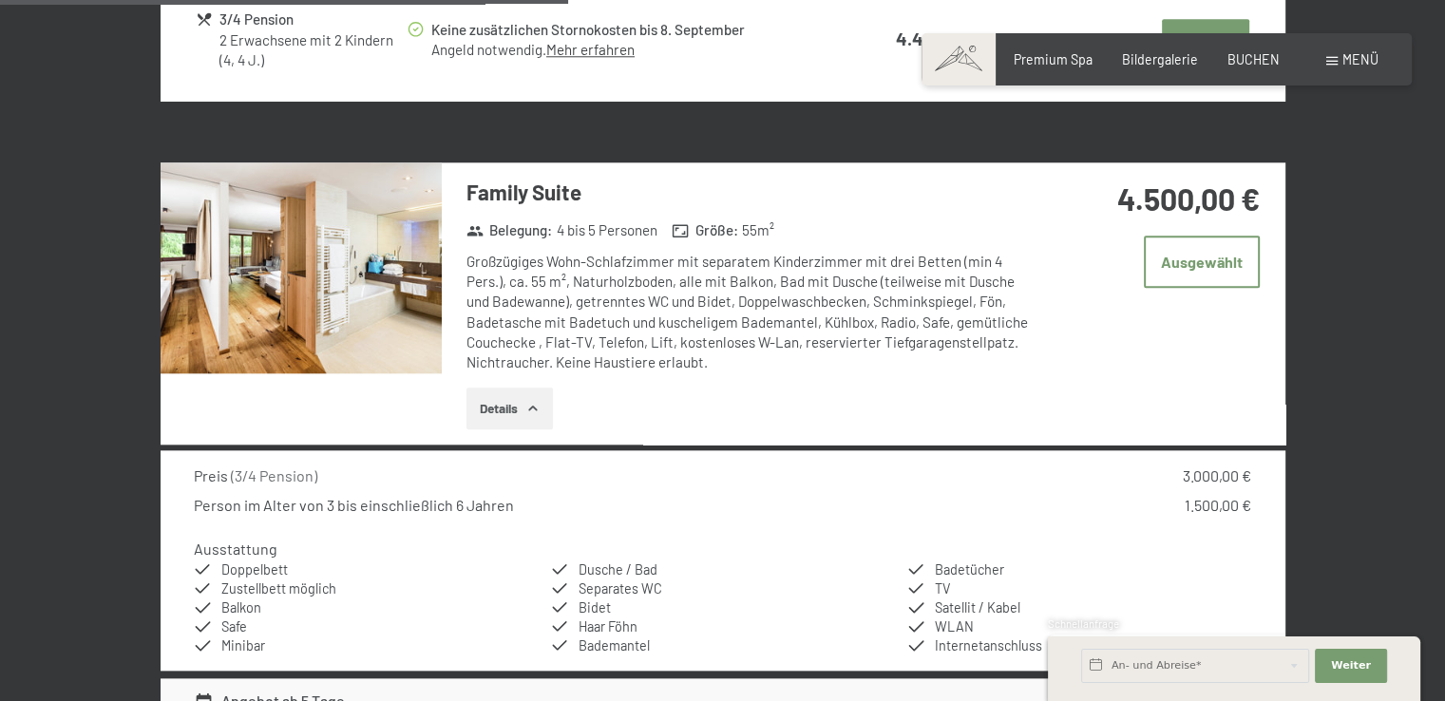
click at [540, 401] on icon "button" at bounding box center [532, 408] width 15 height 15
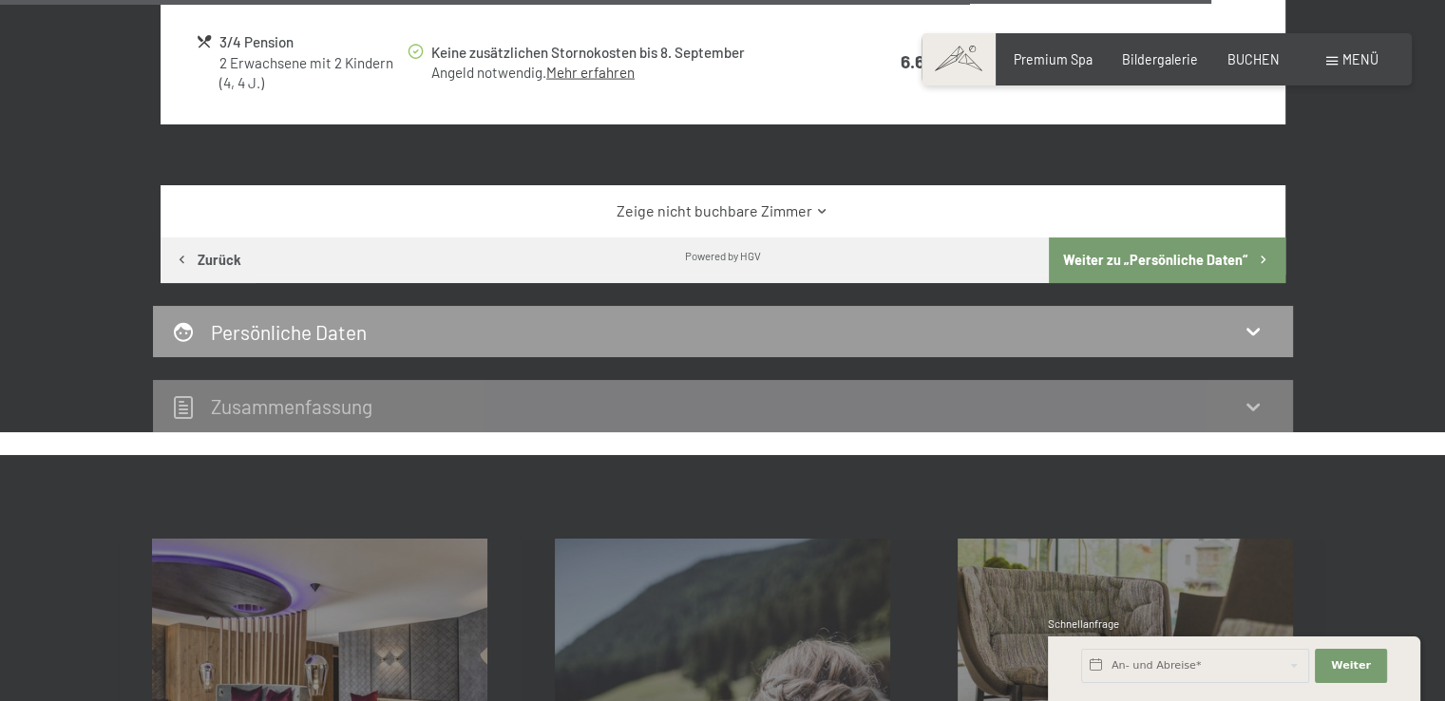
scroll to position [4104, 0]
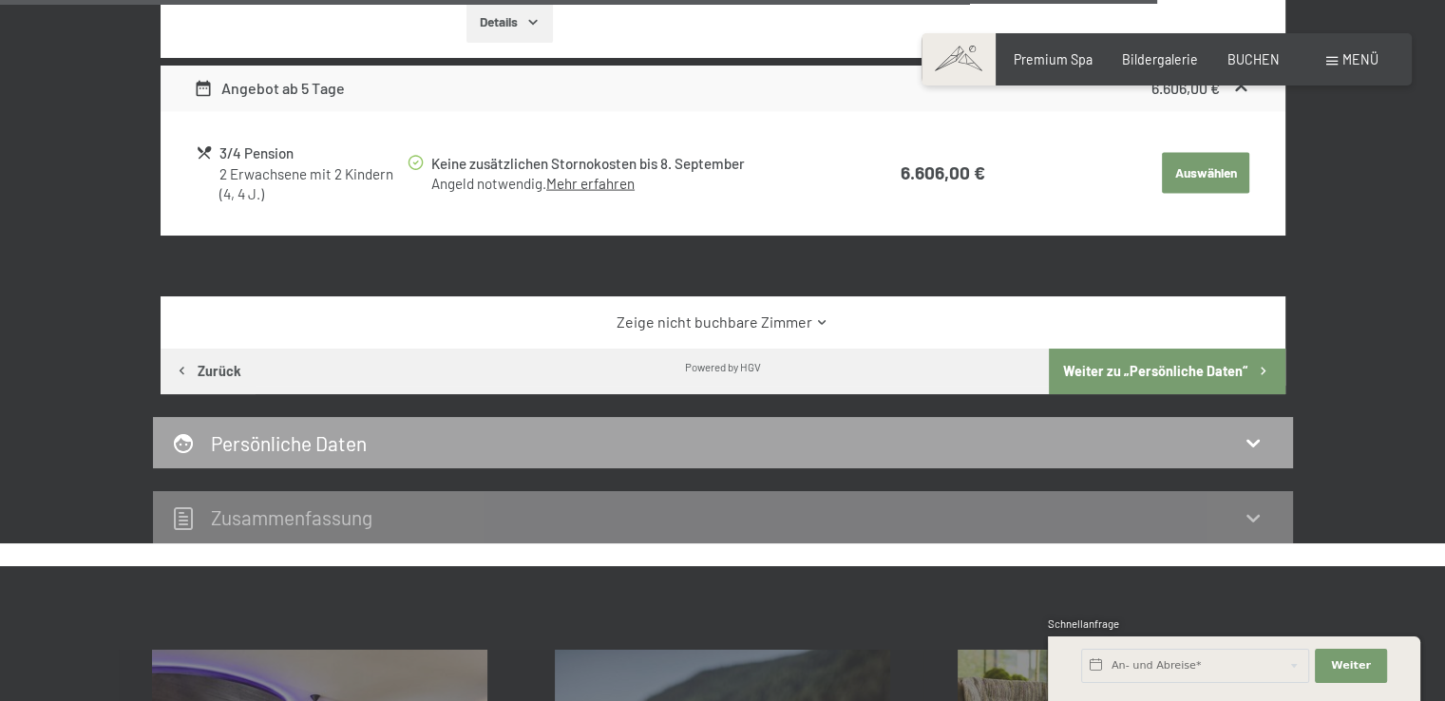
click at [804, 429] on div "Persönliche Daten" at bounding box center [723, 443] width 1102 height 28
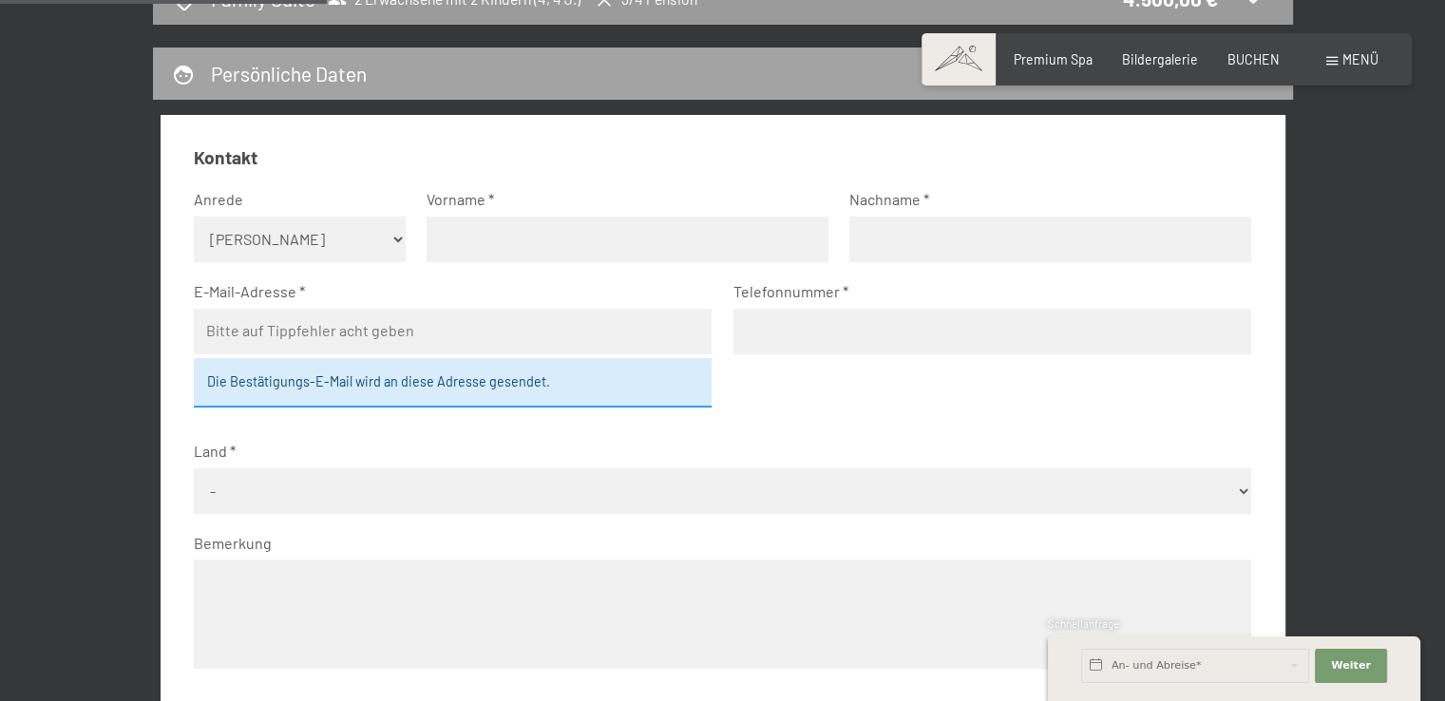
scroll to position [494, 0]
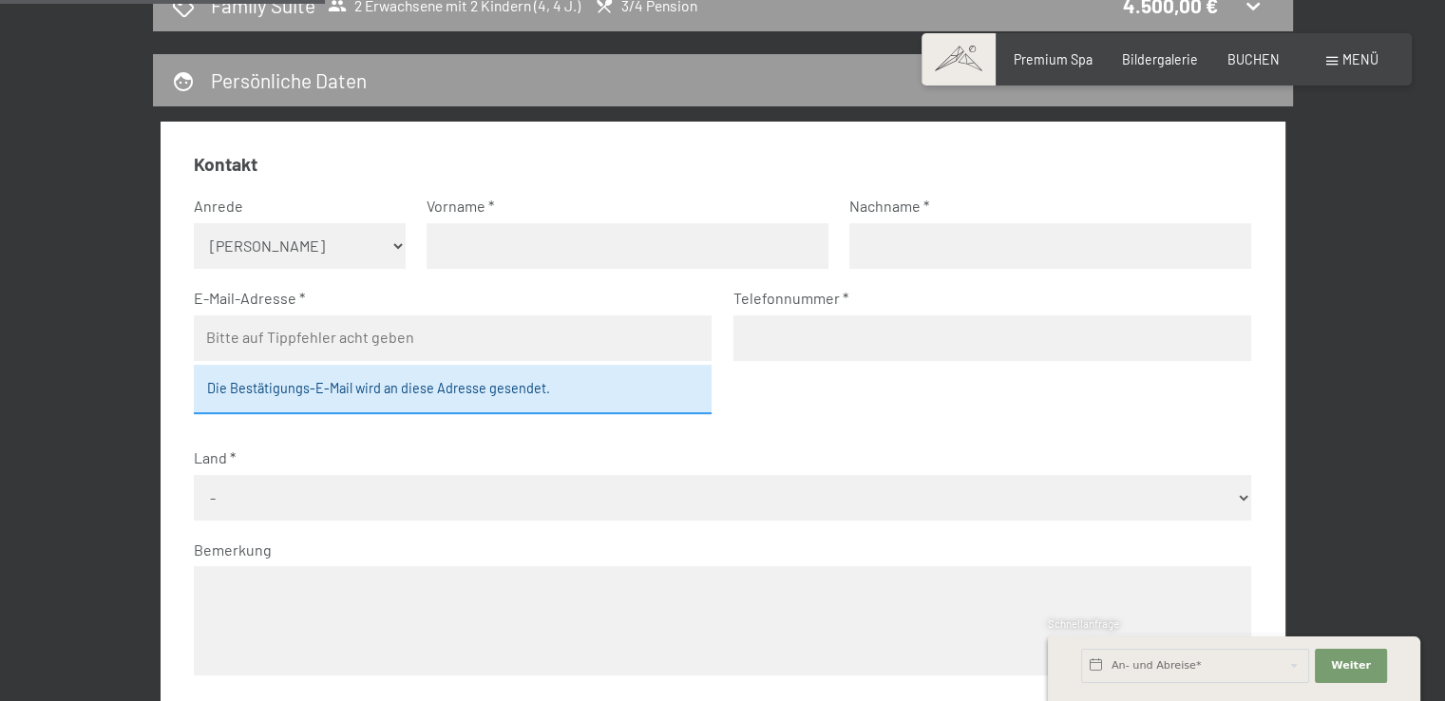
click at [326, 253] on select "Keine Angabe Frau [PERSON_NAME]" at bounding box center [300, 246] width 212 height 46
select select "m"
click at [194, 223] on select "Keine Angabe Frau [PERSON_NAME]" at bounding box center [300, 246] width 212 height 46
click at [469, 256] on input "text" at bounding box center [628, 246] width 402 height 46
type input "[PERSON_NAME]"
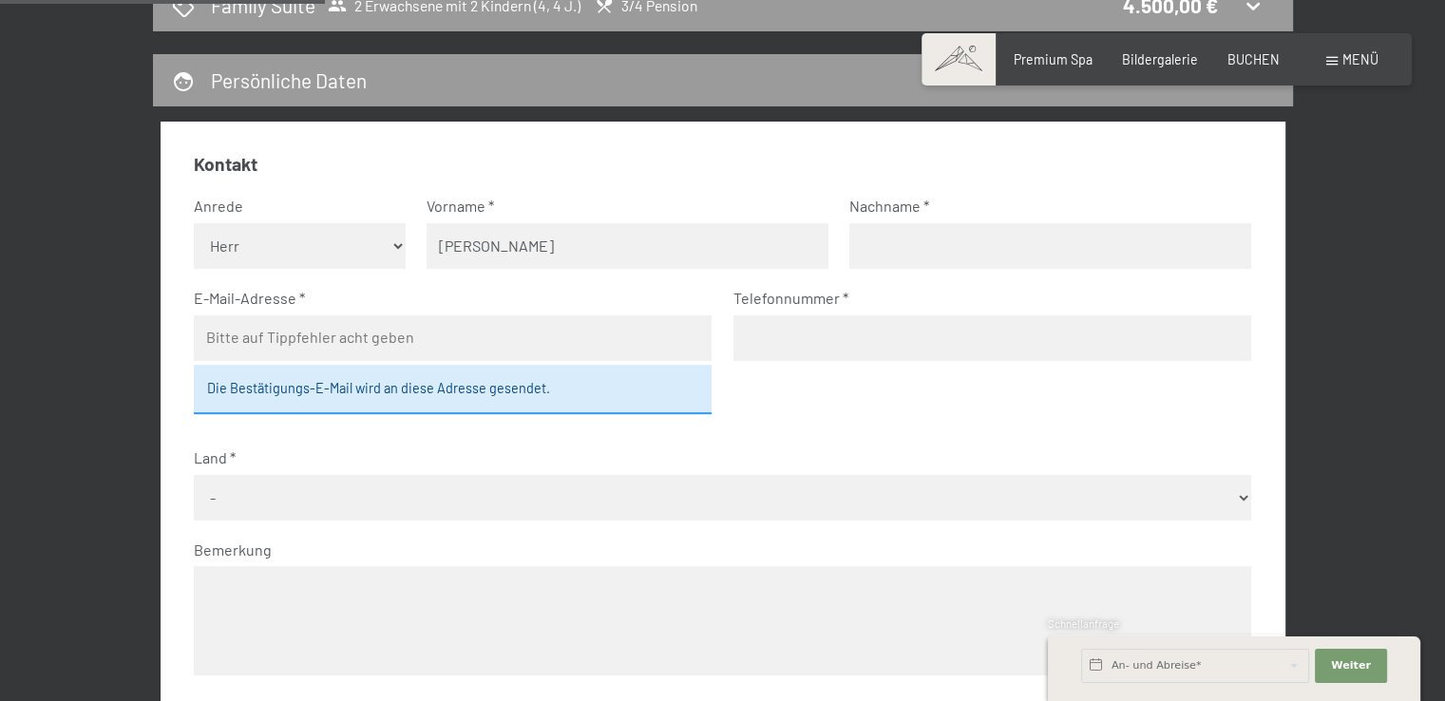
type input "Sarow"
type input "[PERSON_NAME][EMAIL_ADDRESS][DOMAIN_NAME]"
type input "01737069669"
select select "DEU"
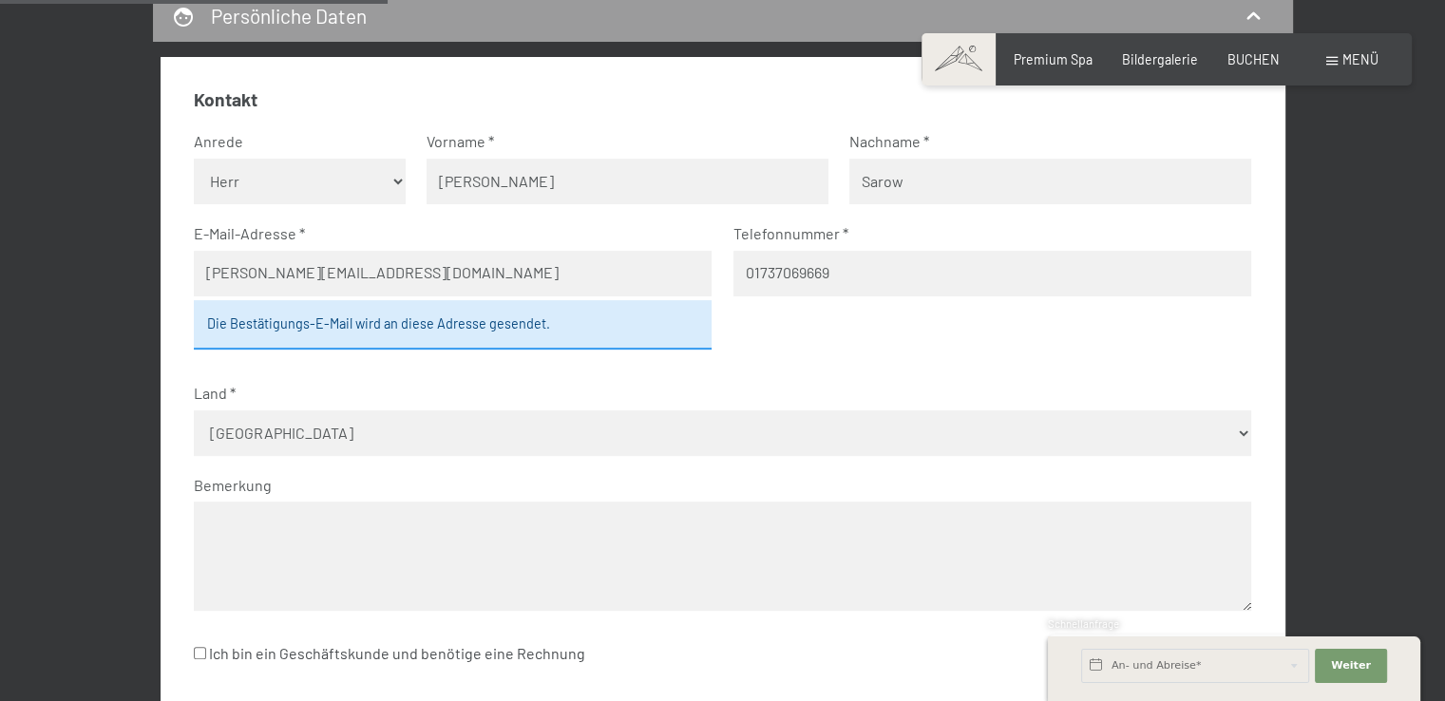
scroll to position [589, 0]
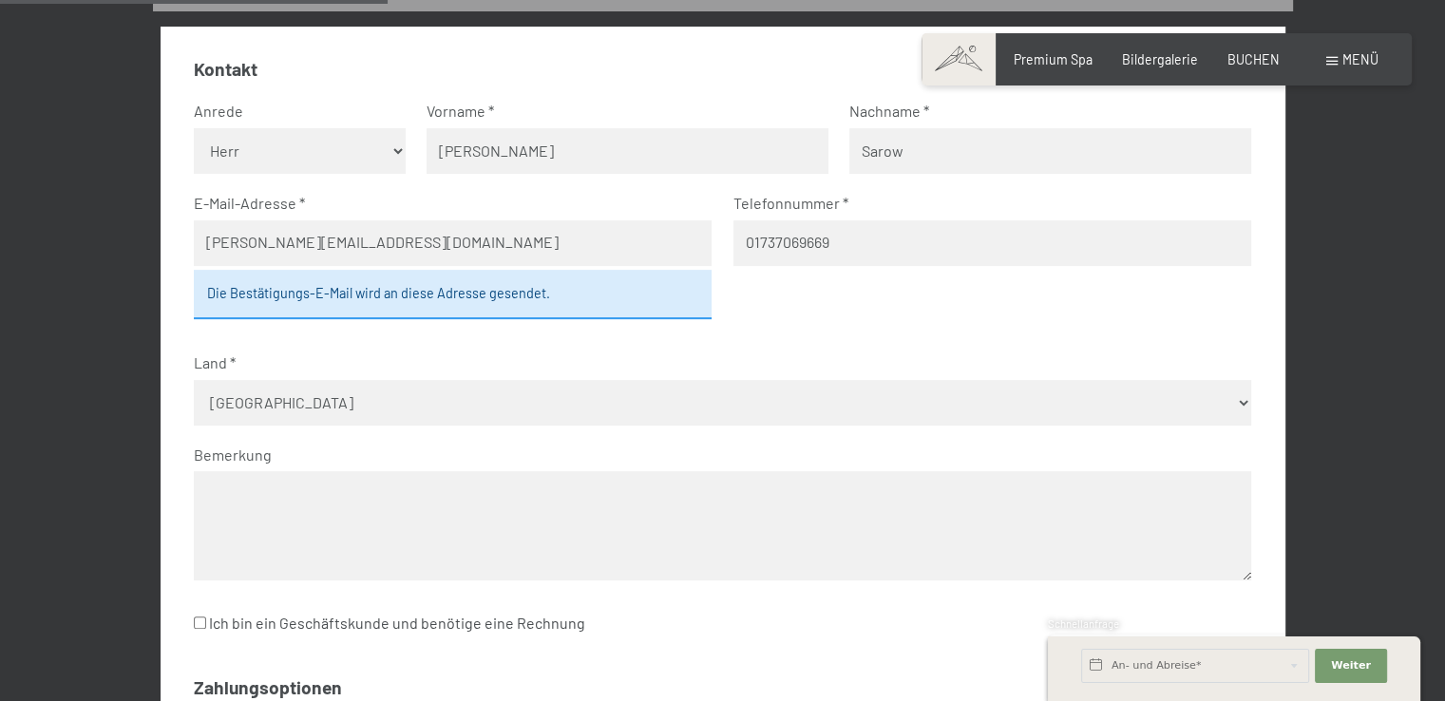
click at [288, 244] on input "[PERSON_NAME][EMAIL_ADDRESS][DOMAIN_NAME]" at bounding box center [453, 243] width 518 height 46
type input "[PERSON_NAME][EMAIL_ADDRESS][DOMAIN_NAME]"
click at [458, 343] on fieldset "Kontakt Anrede [PERSON_NAME] Frau Herr Vorname [PERSON_NAME] [PERSON_NAME] E-Ma…" at bounding box center [722, 358] width 1057 height 603
click at [452, 492] on textarea at bounding box center [722, 525] width 1057 height 109
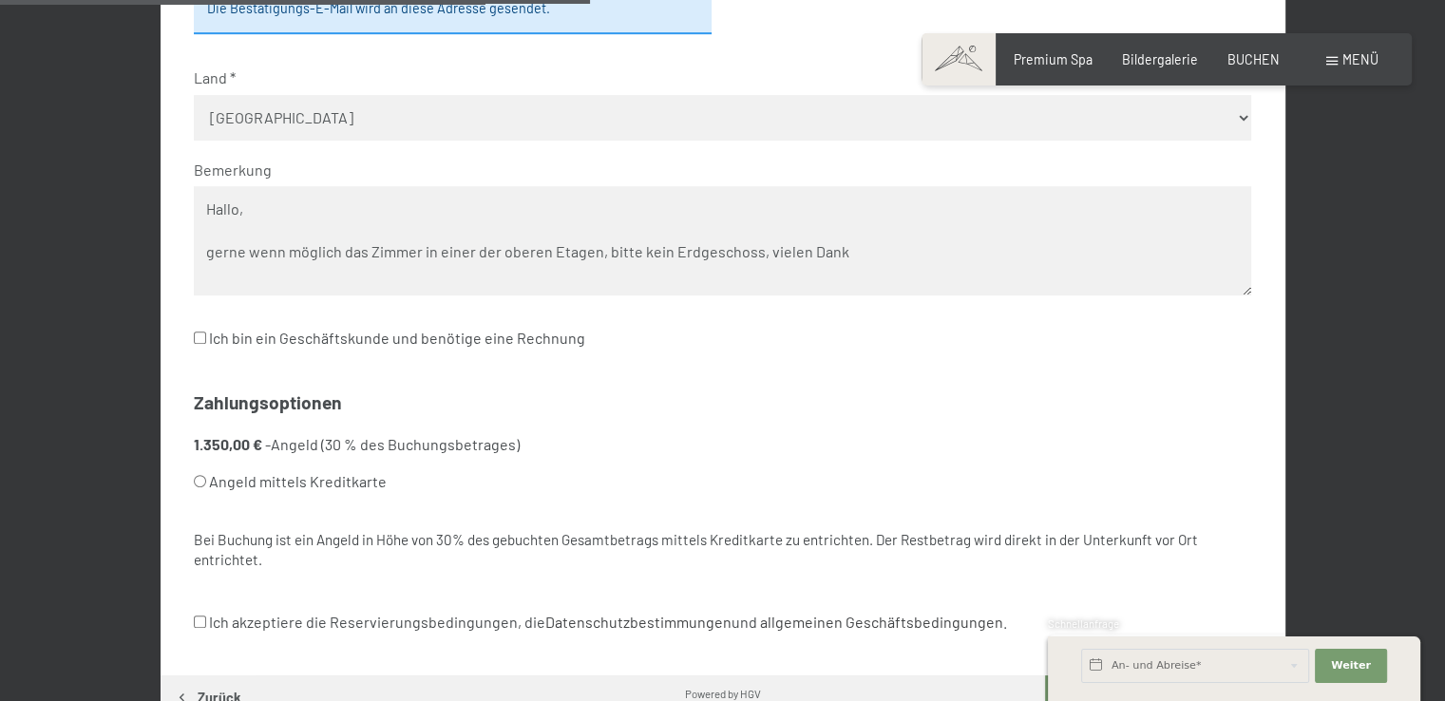
scroll to position [969, 0]
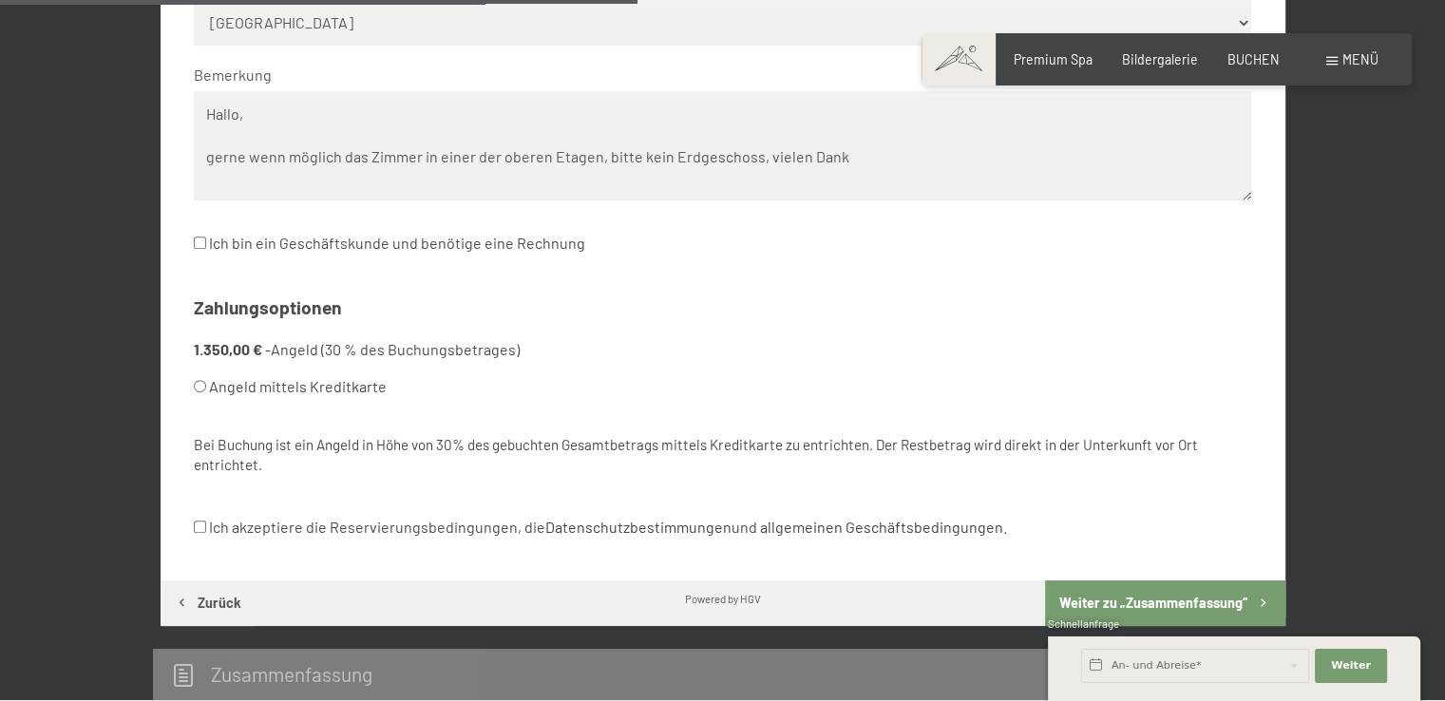
type textarea "Hallo, gerne wenn möglich das Zimmer in einer der oberen Etagen, bitte kein Erd…"
click at [204, 390] on input "Angeld mittels Kreditkarte" at bounding box center [200, 386] width 12 height 12
radio input "true"
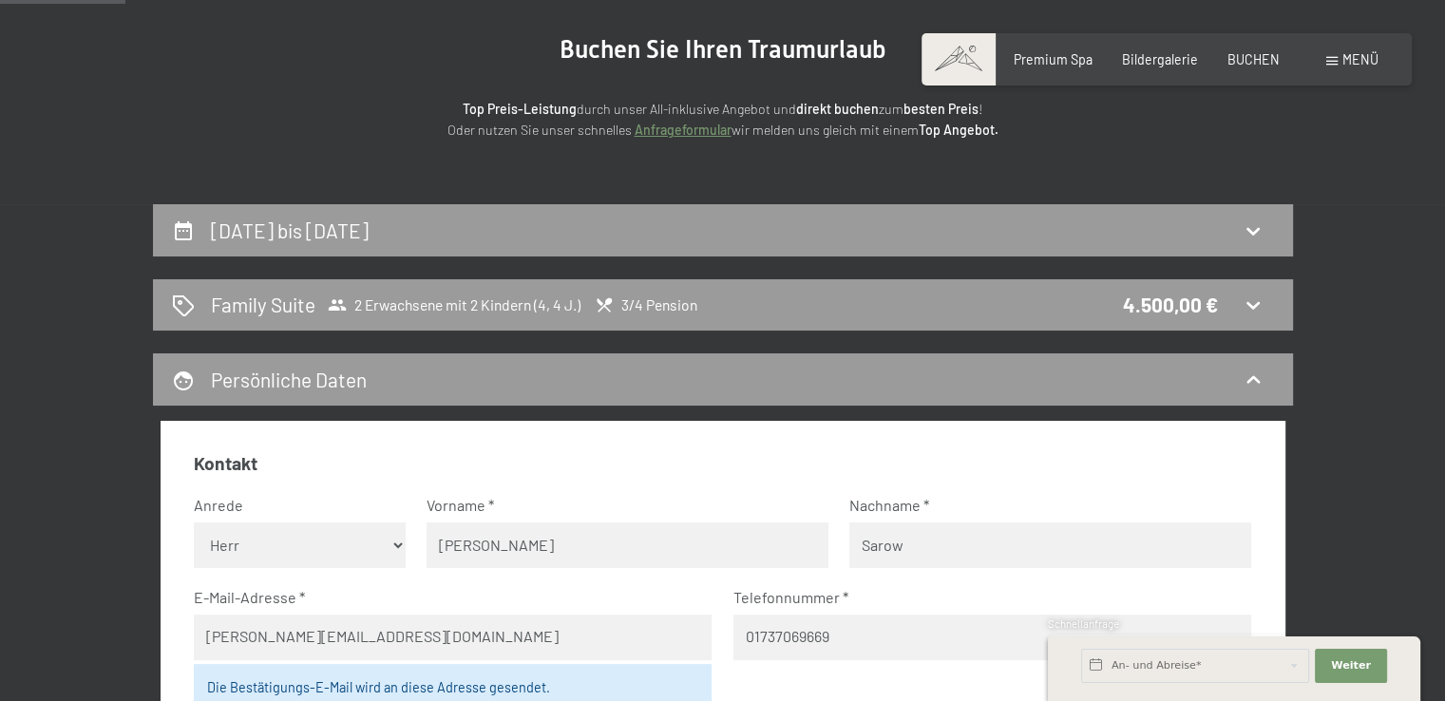
scroll to position [190, 0]
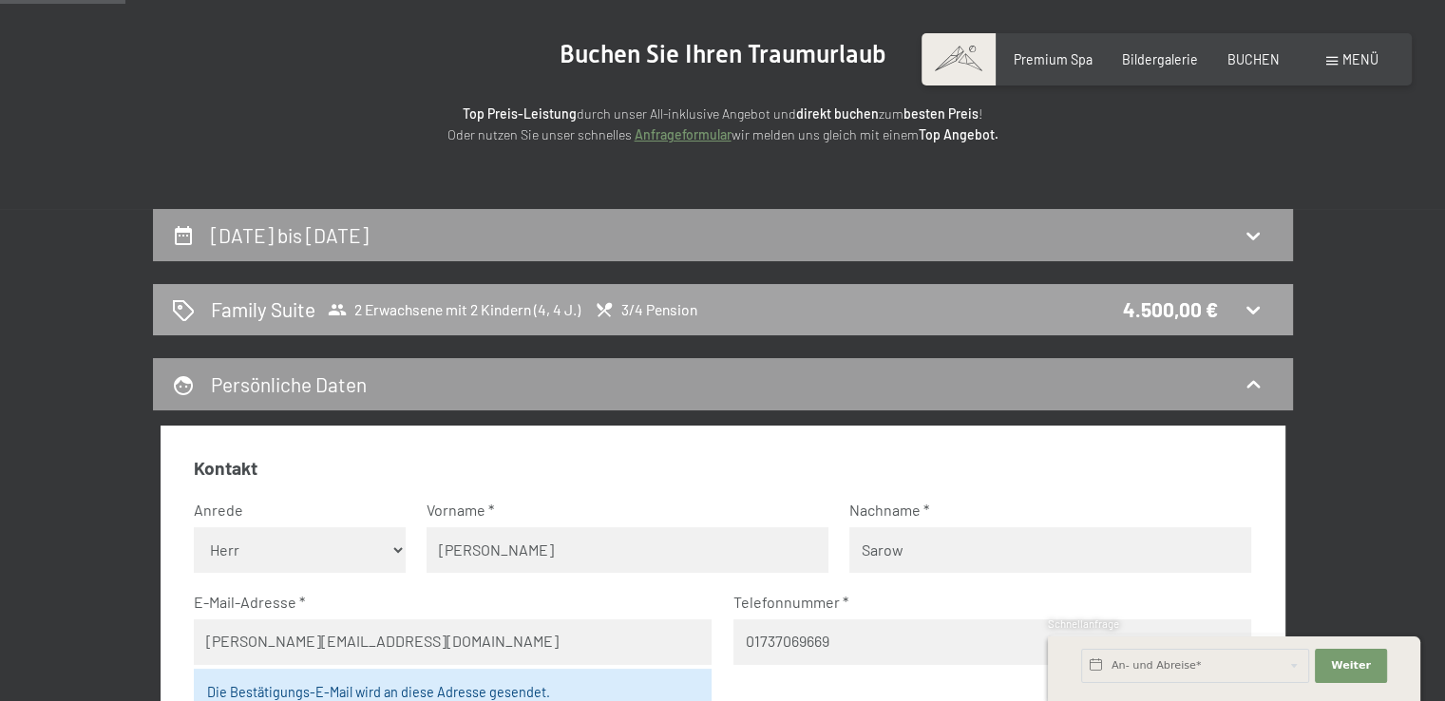
click at [1250, 312] on icon at bounding box center [1252, 311] width 13 height 8
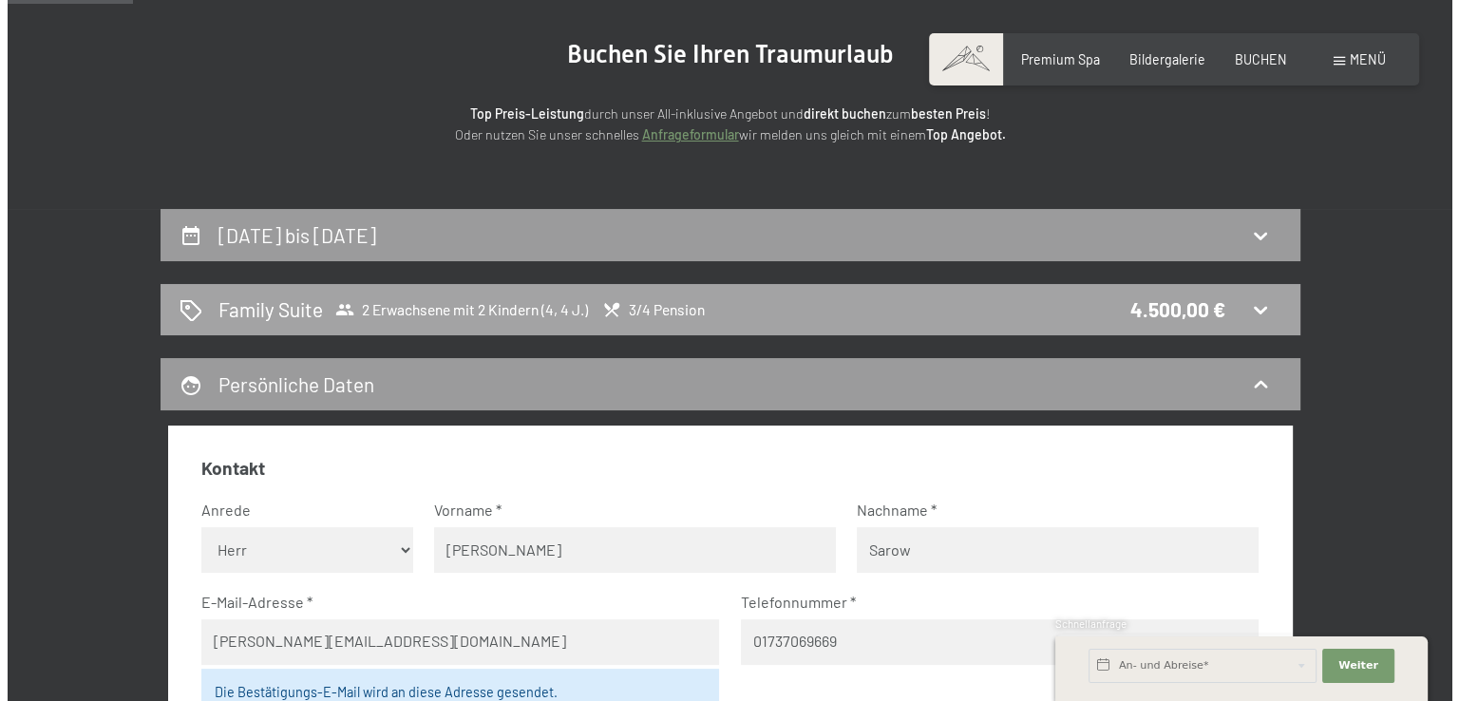
scroll to position [399, 0]
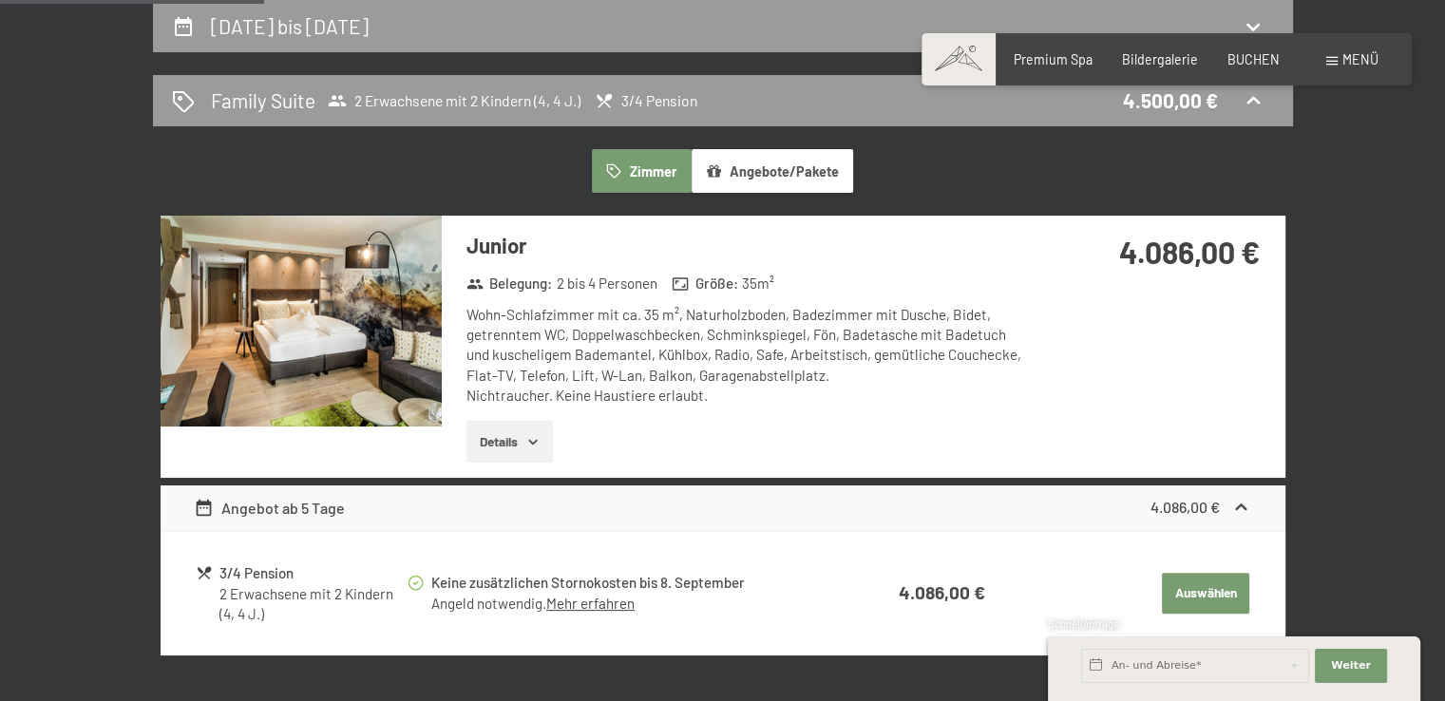
click at [616, 606] on link "Mehr erfahren" at bounding box center [590, 603] width 88 height 17
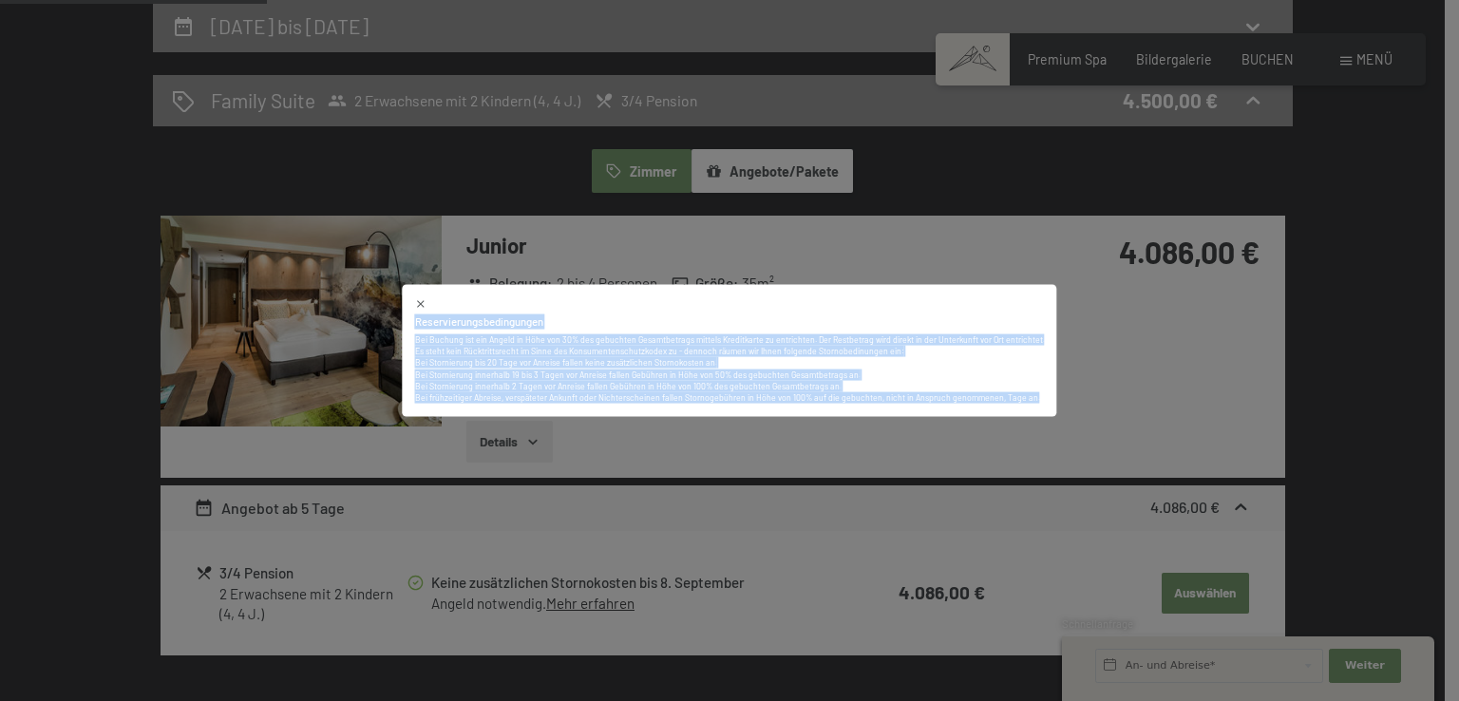
drag, startPoint x: 423, startPoint y: 323, endPoint x: 1039, endPoint y: 393, distance: 620.5
click at [1039, 393] on div "Reservierungsbedingungen Bei Buchung ist ein Angeld in Höhe von 30% des gebucht…" at bounding box center [729, 351] width 654 height 132
copy div "Reservierungsbedingungen Bei Buchung ist ein Angeld in Höhe von 30% des gebucht…"
